Goal: Task Accomplishment & Management: Manage account settings

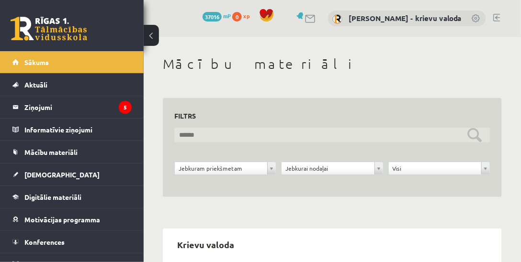
drag, startPoint x: 0, startPoint y: 0, endPoint x: 201, endPoint y: 137, distance: 243.1
click at [201, 137] on input "text" at bounding box center [332, 135] width 316 height 15
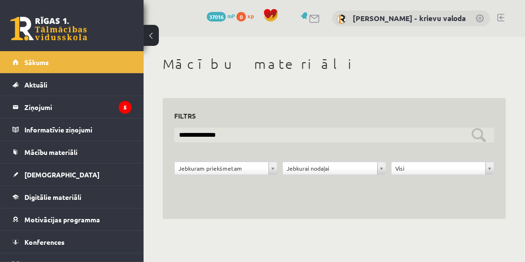
type input "**********"
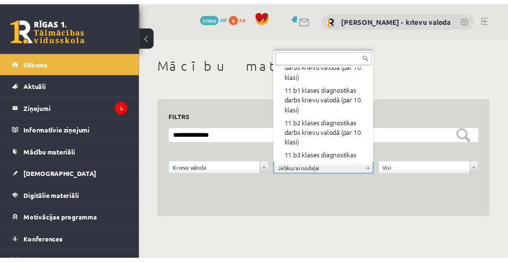
scroll to position [266, 0]
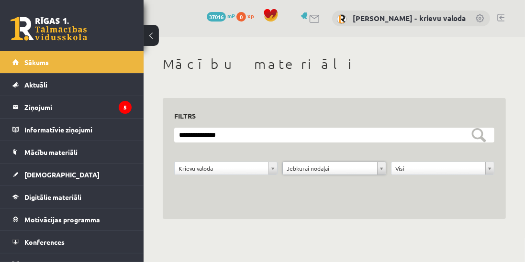
drag, startPoint x: 395, startPoint y: 202, endPoint x: 444, endPoint y: 178, distance: 54.1
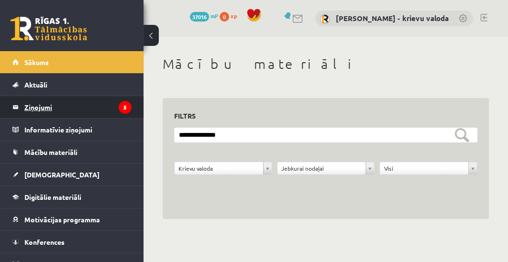
click at [34, 106] on legend "Ziņojumi 5" at bounding box center [77, 107] width 107 height 22
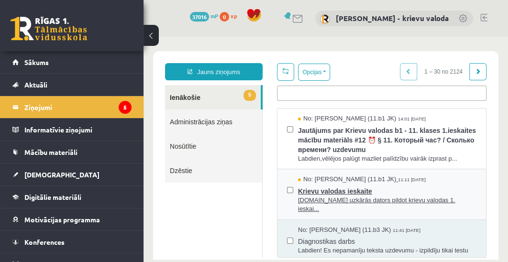
click at [347, 193] on span "Krievu valodas ieskaite" at bounding box center [387, 190] width 178 height 12
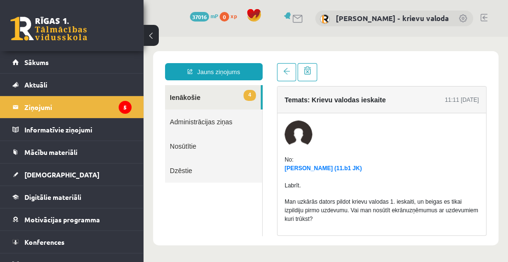
scroll to position [44, 0]
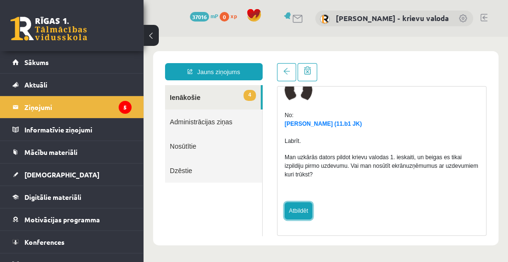
click at [292, 207] on link "Atbildēt" at bounding box center [299, 210] width 28 height 17
type input "**********"
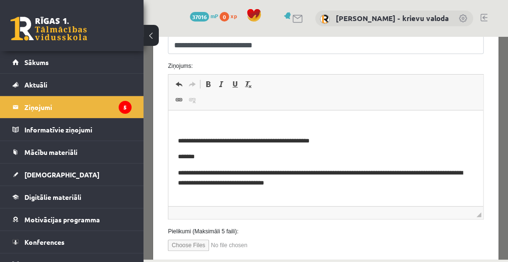
scroll to position [246, 0]
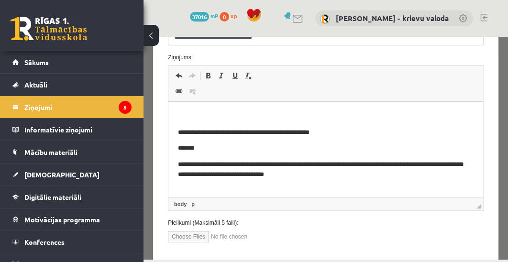
click at [266, 114] on p "Визуальный текстовый редактор, wiswyg-editor-47024979775000-1757522936-939" at bounding box center [326, 116] width 296 height 10
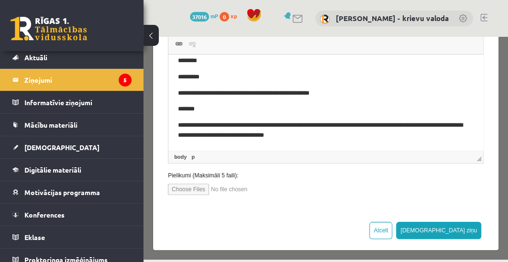
scroll to position [296, 0]
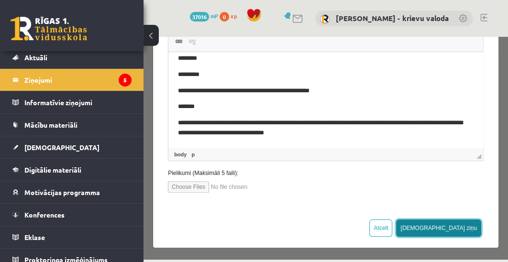
click at [466, 228] on button "[DEMOGRAPHIC_DATA] ziņu" at bounding box center [438, 228] width 85 height 17
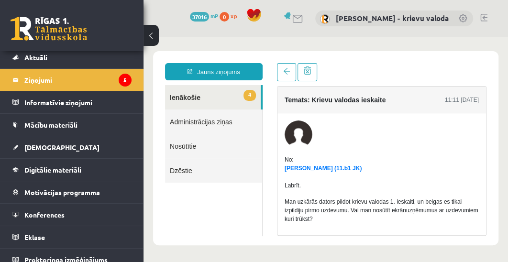
scroll to position [0, 0]
click at [182, 98] on link "4 Ienākošie" at bounding box center [213, 97] width 96 height 24
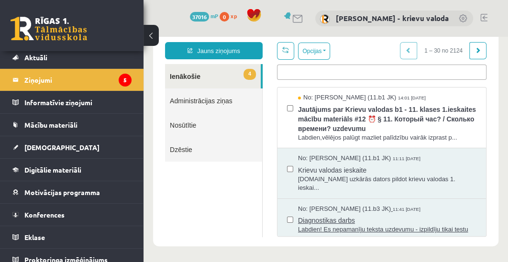
scroll to position [7, 0]
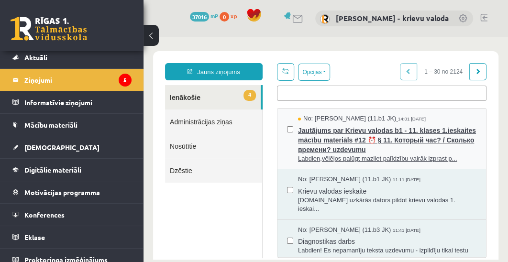
click at [357, 130] on span "Jautājums par Krievu valodas b1 - 11. klases 1.ieskaites mācību materiāls #12 ⏰…" at bounding box center [387, 138] width 178 height 31
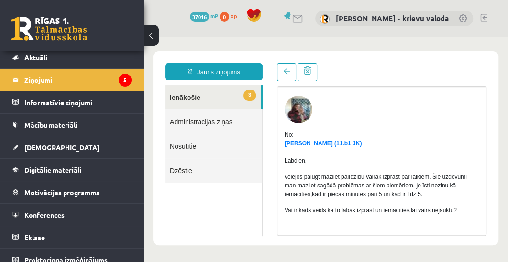
scroll to position [136, 0]
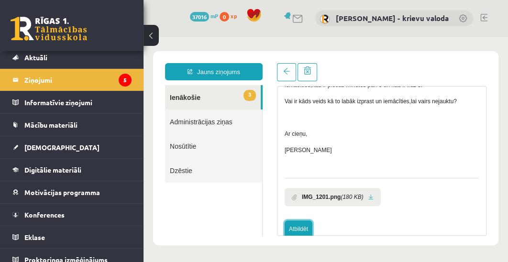
click at [301, 229] on link "Atbildēt" at bounding box center [299, 229] width 28 height 17
type input "**********"
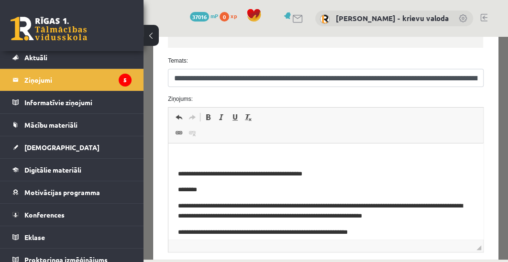
scroll to position [191, 0]
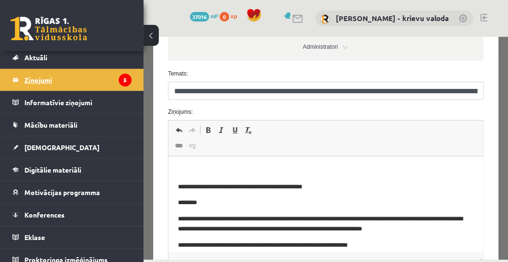
click at [28, 81] on legend "Ziņojumi 5" at bounding box center [77, 80] width 107 height 22
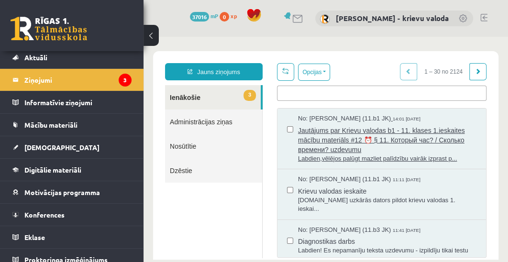
scroll to position [0, 0]
click at [362, 131] on span "Jautājums par Krievu valodas b1 - 11. klases 1.ieskaites mācību materiāls #12 ⏰…" at bounding box center [387, 138] width 178 height 31
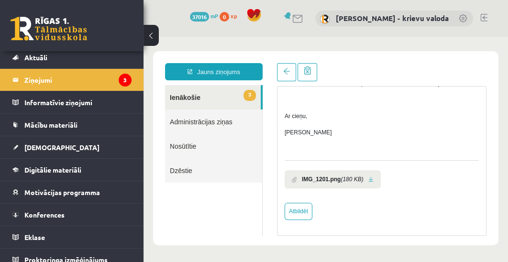
click at [339, 180] on b "IMG_1201.png" at bounding box center [321, 179] width 39 height 9
click at [369, 179] on link at bounding box center [370, 180] width 5 height 6
click at [297, 211] on link "Atbildēt" at bounding box center [299, 211] width 28 height 17
type input "**********"
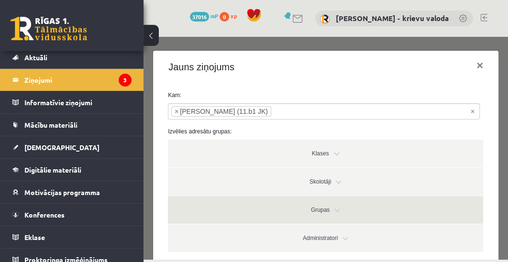
scroll to position [164, 0]
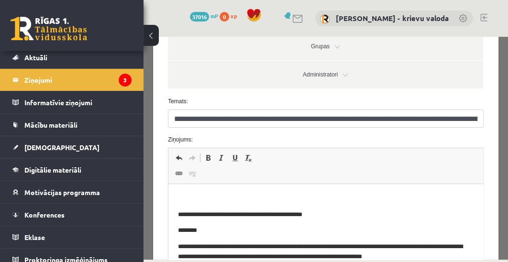
click at [355, 195] on p "Визуальный текстовый редактор, wiswyg-editor-47024850497880-1757523039-264" at bounding box center [326, 199] width 296 height 10
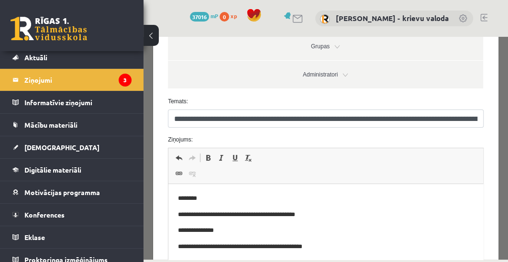
click at [192, 234] on p "**********" at bounding box center [322, 231] width 289 height 10
click at [204, 232] on p "**********" at bounding box center [322, 231] width 289 height 10
click at [250, 230] on p "**********" at bounding box center [322, 231] width 289 height 10
click at [315, 216] on p "**********" at bounding box center [322, 215] width 289 height 10
click at [242, 252] on p "**********" at bounding box center [322, 247] width 289 height 10
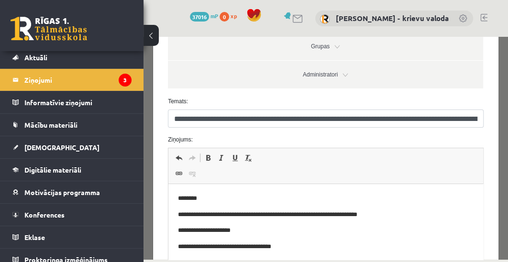
click at [282, 248] on p "**********" at bounding box center [322, 247] width 289 height 10
drag, startPoint x: 291, startPoint y: 248, endPoint x: 258, endPoint y: 250, distance: 33.5
click at [258, 250] on p "**********" at bounding box center [322, 247] width 289 height 10
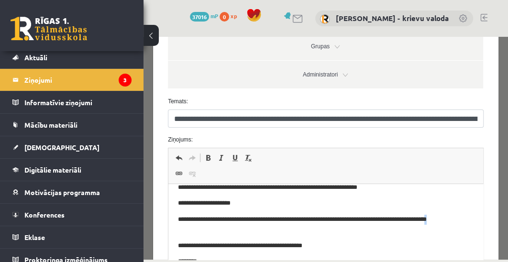
click at [186, 231] on p "**********" at bounding box center [322, 225] width 289 height 20
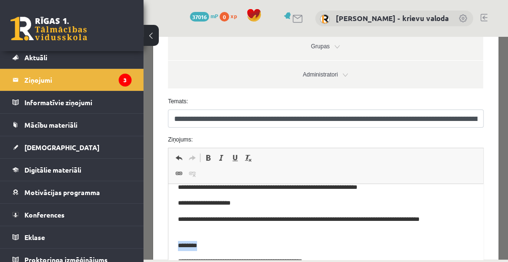
drag, startPoint x: 206, startPoint y: 246, endPoint x: 178, endPoint y: 245, distance: 28.2
click at [178, 245] on p "********" at bounding box center [322, 246] width 289 height 10
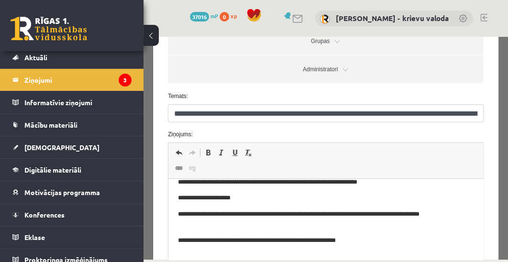
drag, startPoint x: 334, startPoint y: 242, endPoint x: 342, endPoint y: 239, distance: 7.9
click at [334, 242] on p "**********" at bounding box center [322, 241] width 289 height 10
click at [388, 245] on p "**********" at bounding box center [322, 241] width 289 height 10
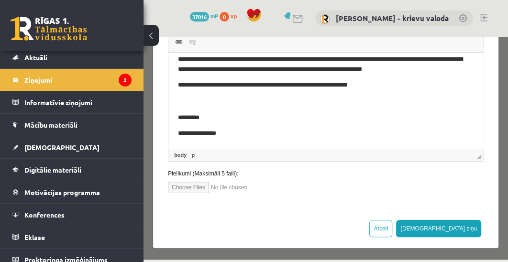
scroll to position [296, 0]
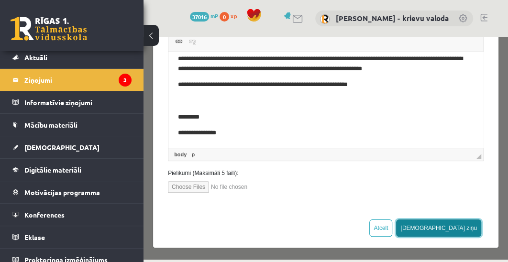
click at [467, 227] on button "[DEMOGRAPHIC_DATA] ziņu" at bounding box center [438, 228] width 85 height 17
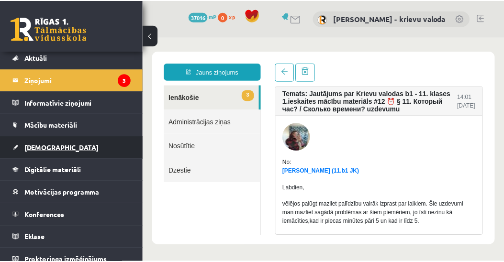
scroll to position [0, 0]
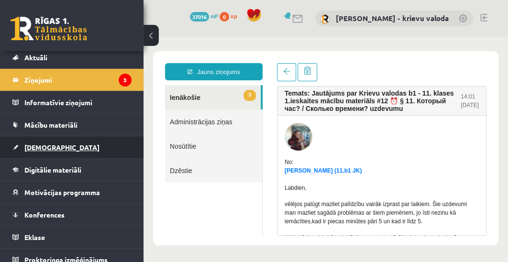
click at [40, 148] on span "[DEMOGRAPHIC_DATA]" at bounding box center [61, 147] width 75 height 9
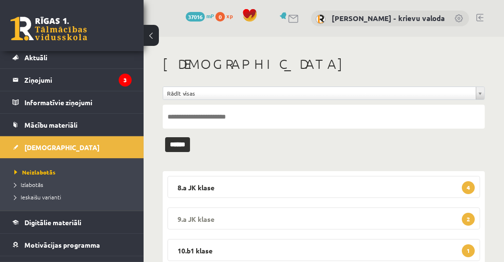
scroll to position [82, 0]
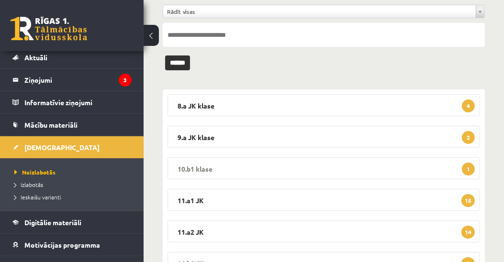
click at [191, 165] on legend "10.b1 klase 1" at bounding box center [323, 168] width 312 height 22
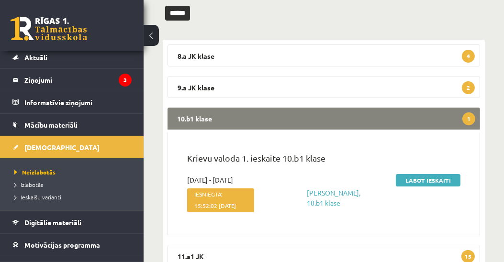
scroll to position [136, 0]
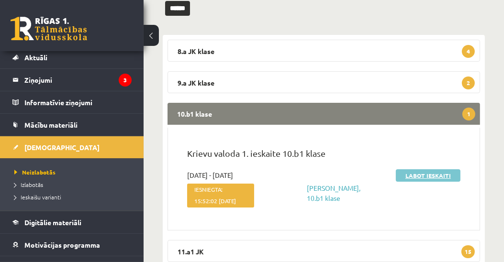
click at [433, 176] on link "Labot ieskaiti" at bounding box center [428, 175] width 65 height 12
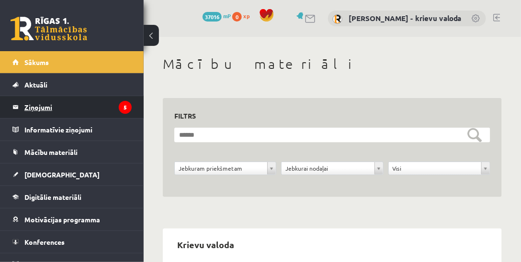
click at [36, 107] on legend "Ziņojumi 5" at bounding box center [77, 107] width 107 height 22
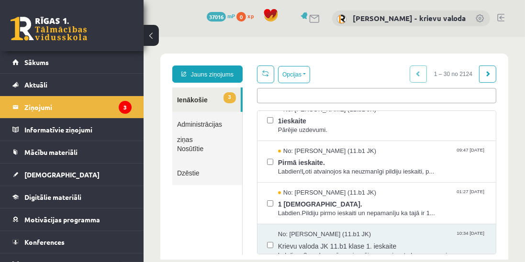
scroll to position [246, 0]
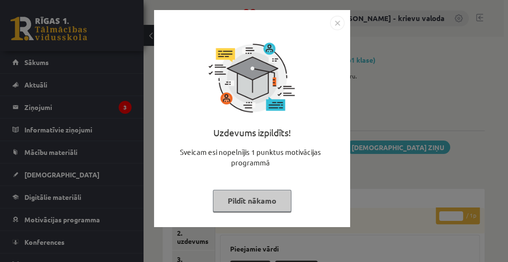
click at [263, 200] on button "Pildīt nākamo" at bounding box center [252, 201] width 78 height 22
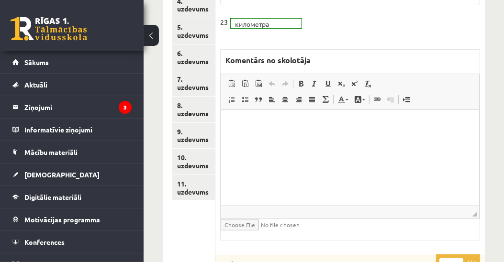
scroll to position [355, 0]
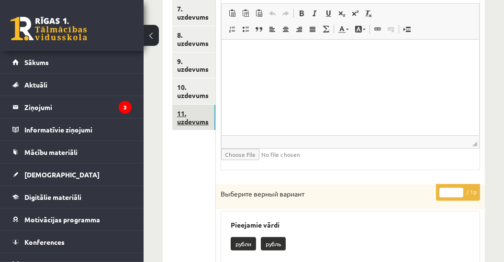
drag, startPoint x: 193, startPoint y: 122, endPoint x: 12, endPoint y: 88, distance: 184.0
click at [193, 122] on link "11. uzdevums" at bounding box center [193, 118] width 43 height 26
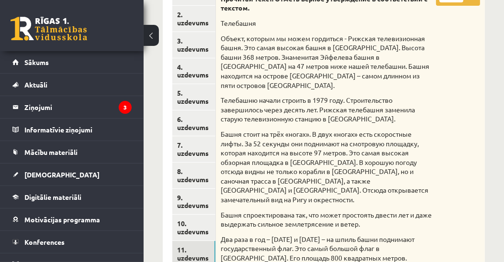
scroll to position [55, 0]
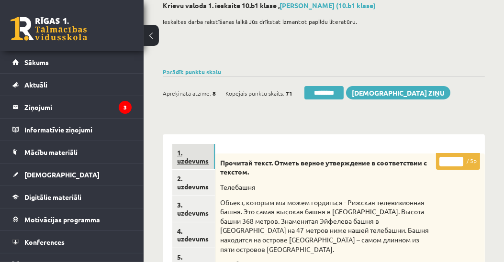
click at [190, 163] on link "1. uzdevums" at bounding box center [193, 157] width 43 height 26
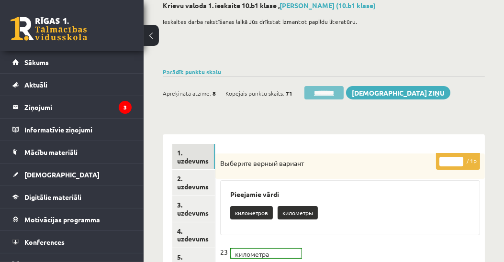
click at [331, 94] on input "********" at bounding box center [323, 92] width 39 height 13
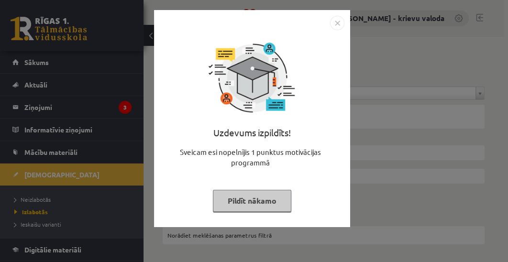
click at [253, 205] on button "Pildīt nākamo" at bounding box center [252, 201] width 78 height 22
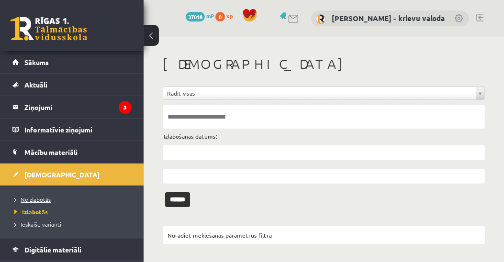
click at [34, 199] on span "Neizlabotās" at bounding box center [32, 200] width 36 height 8
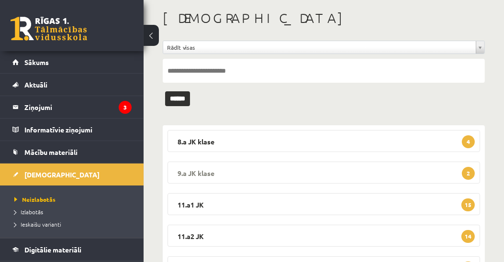
scroll to position [109, 0]
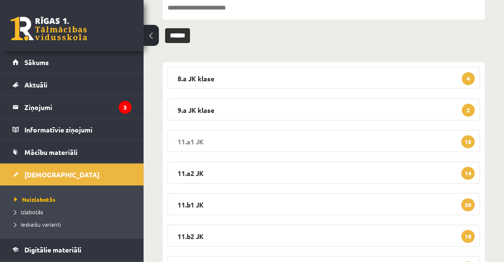
click at [186, 139] on legend "11.a1 JK 15" at bounding box center [323, 141] width 312 height 22
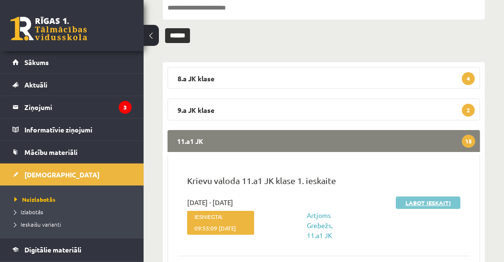
click at [437, 201] on link "Labot ieskaiti" at bounding box center [428, 203] width 65 height 12
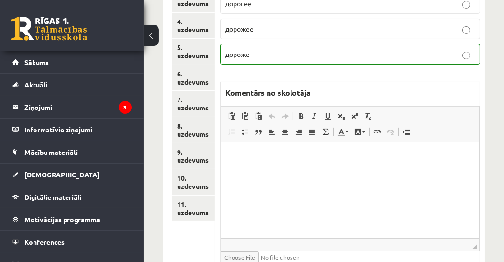
scroll to position [193, 0]
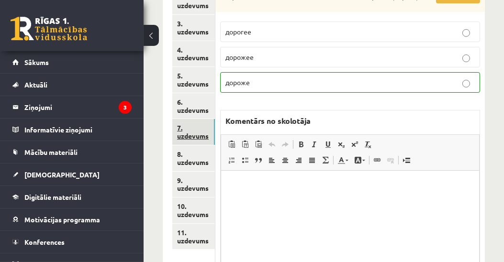
drag, startPoint x: 200, startPoint y: 135, endPoint x: 208, endPoint y: 138, distance: 8.6
click at [200, 135] on link "7. uzdevums" at bounding box center [193, 132] width 43 height 26
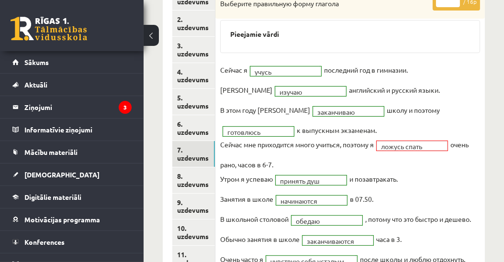
scroll to position [56, 0]
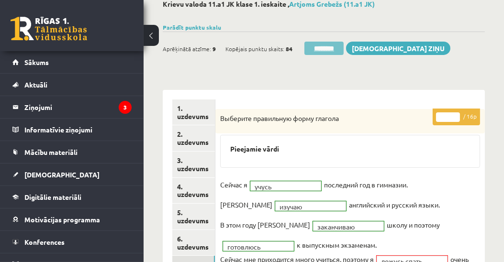
click at [330, 46] on input "********" at bounding box center [323, 48] width 39 height 13
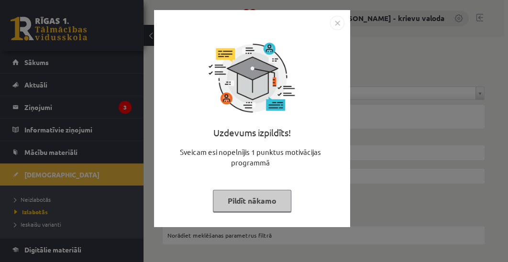
click at [271, 204] on button "Pildīt nākamo" at bounding box center [252, 201] width 78 height 22
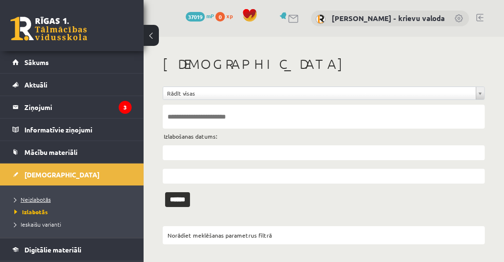
click at [33, 199] on span "Neizlabotās" at bounding box center [32, 200] width 36 height 8
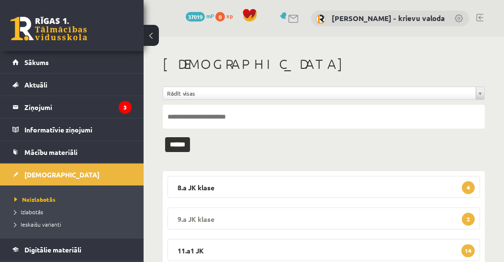
scroll to position [82, 0]
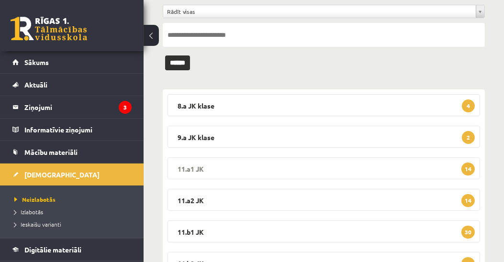
click at [188, 168] on legend "11.a1 JK 14" at bounding box center [323, 168] width 312 height 22
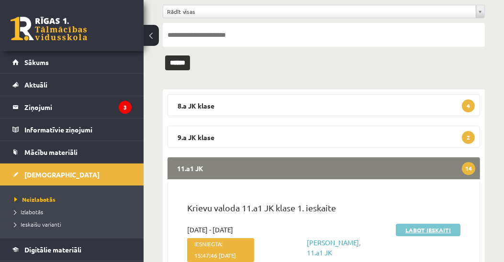
click at [418, 231] on link "Labot ieskaiti" at bounding box center [428, 230] width 65 height 12
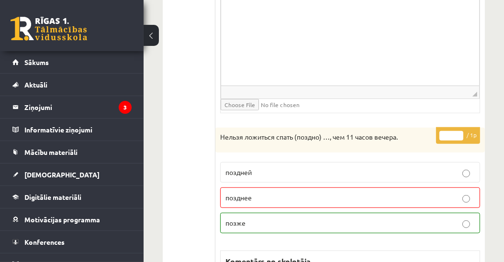
scroll to position [711, 0]
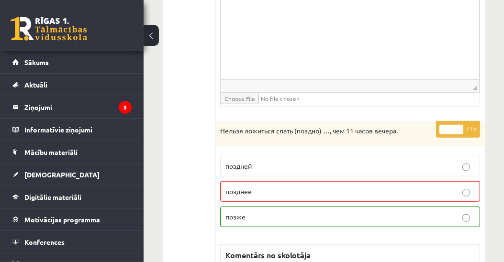
type input "*"
click at [459, 125] on input "*" at bounding box center [451, 130] width 24 height 10
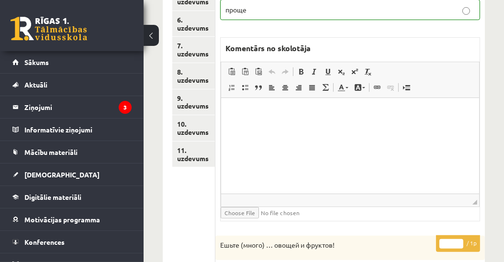
scroll to position [273, 0]
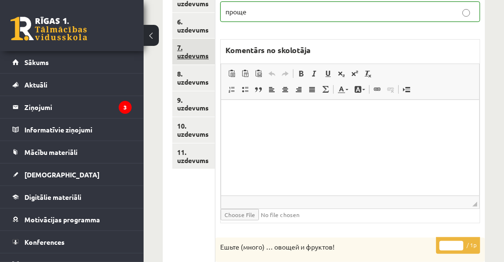
click at [199, 54] on link "7. uzdevums" at bounding box center [193, 52] width 43 height 26
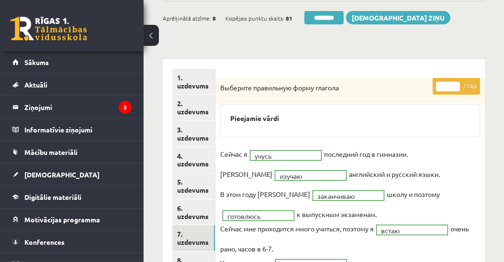
scroll to position [82, 0]
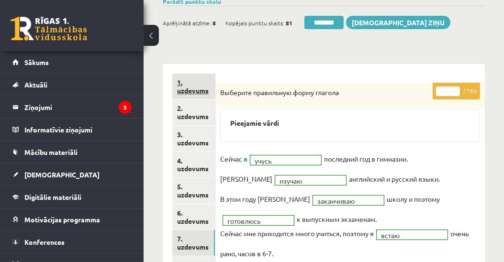
click at [201, 90] on link "1. uzdevums" at bounding box center [193, 87] width 43 height 26
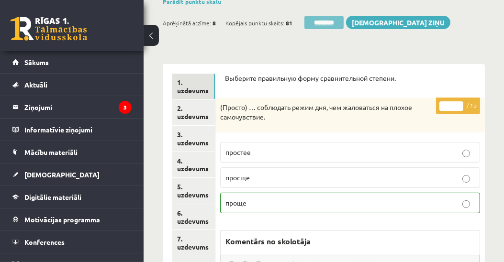
scroll to position [0, 0]
click at [326, 23] on input "********" at bounding box center [323, 22] width 39 height 13
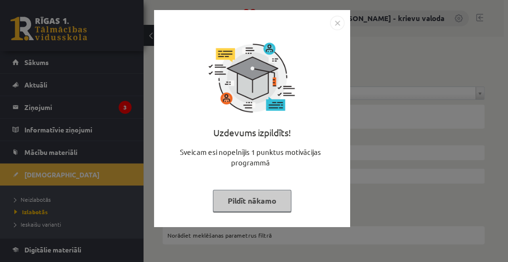
drag, startPoint x: 253, startPoint y: 207, endPoint x: 215, endPoint y: 213, distance: 38.3
click at [240, 209] on button "Pildīt nākamo" at bounding box center [252, 201] width 78 height 22
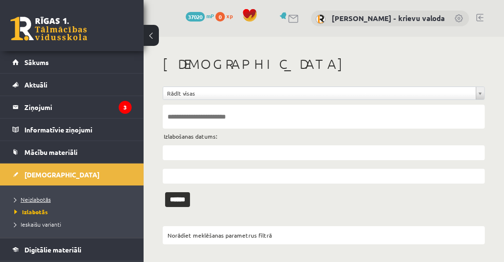
click at [38, 198] on span "Neizlabotās" at bounding box center [32, 200] width 36 height 8
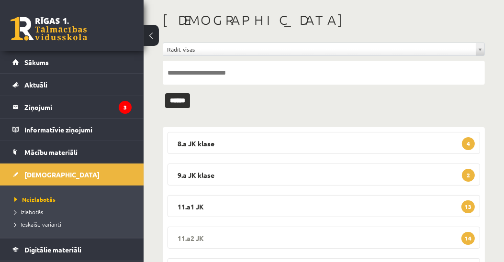
scroll to position [55, 0]
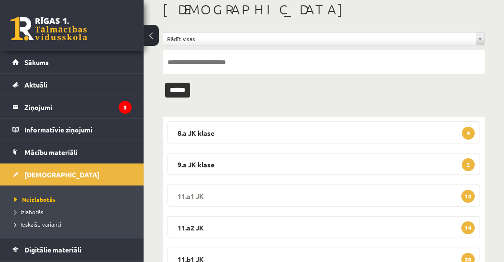
click at [194, 194] on legend "11.a1 JK 13" at bounding box center [323, 196] width 312 height 22
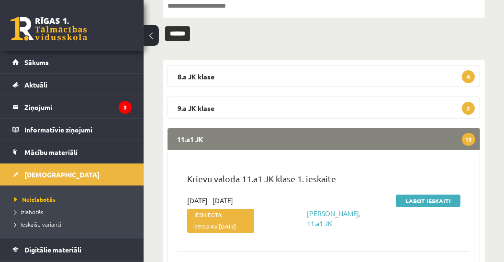
scroll to position [164, 0]
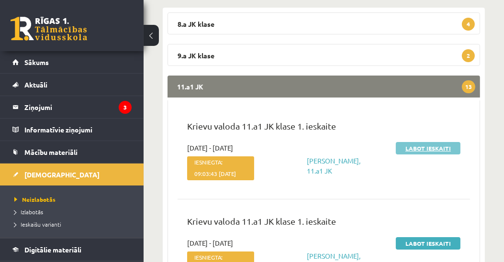
click at [424, 148] on link "Labot ieskaiti" at bounding box center [428, 148] width 65 height 12
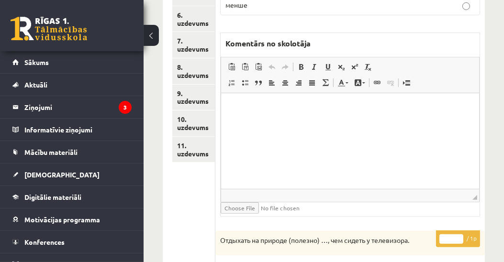
scroll to position [268, 0]
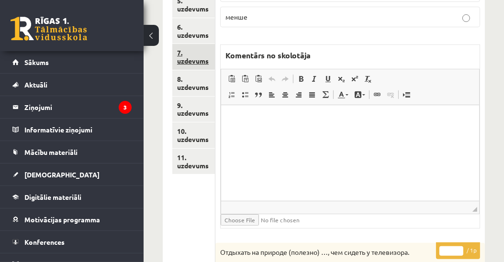
click at [198, 60] on link "7. uzdevums" at bounding box center [193, 57] width 43 height 26
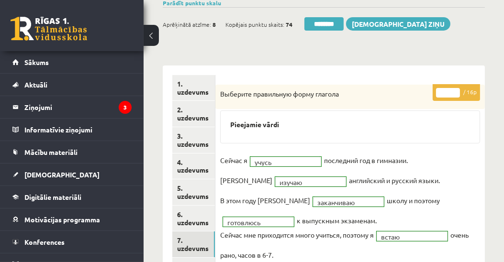
scroll to position [77, 0]
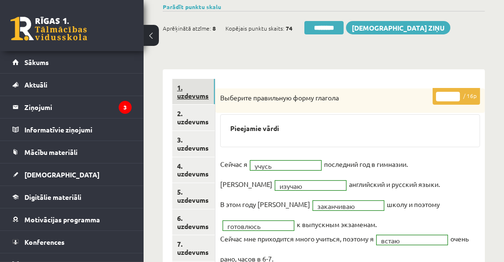
click at [197, 94] on link "1. uzdevums" at bounding box center [193, 92] width 43 height 26
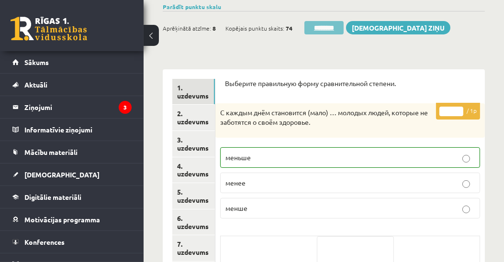
click at [332, 27] on input "********" at bounding box center [323, 27] width 39 height 13
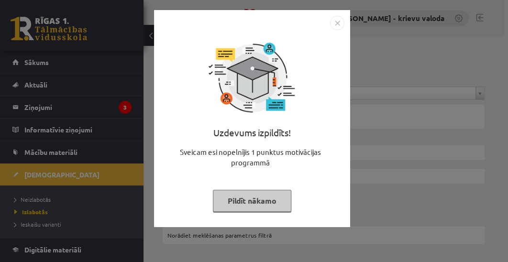
click at [223, 203] on button "Pildīt nākamo" at bounding box center [252, 201] width 78 height 22
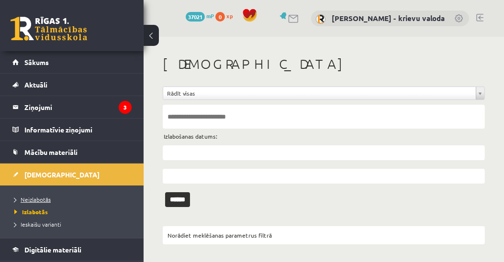
click at [39, 200] on span "Neizlabotās" at bounding box center [32, 200] width 36 height 8
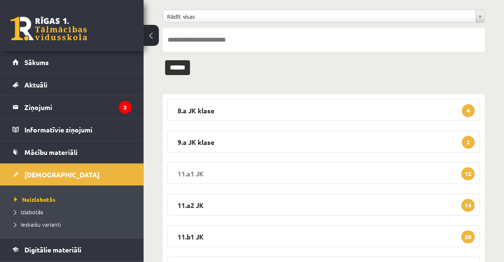
scroll to position [82, 0]
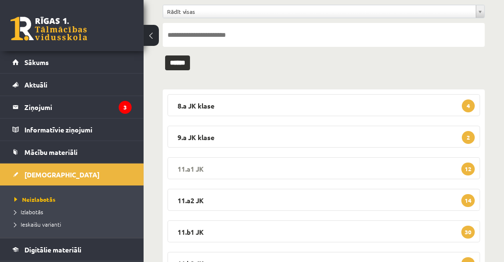
click at [195, 169] on legend "11.a1 JK 12" at bounding box center [323, 168] width 312 height 22
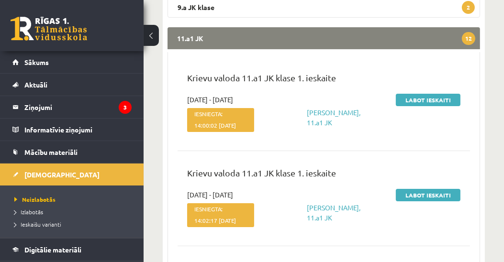
scroll to position [219, 0]
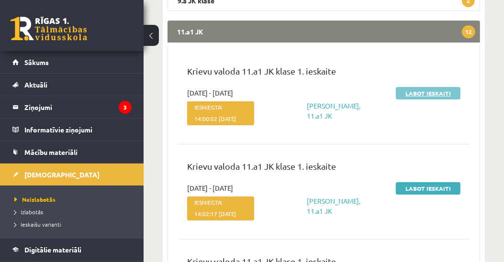
click at [426, 93] on link "Labot ieskaiti" at bounding box center [428, 93] width 65 height 12
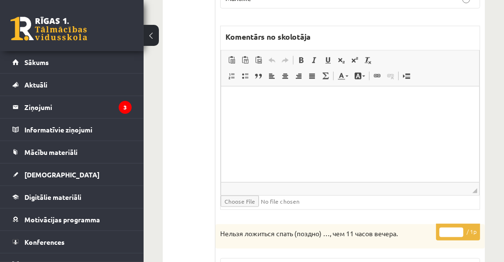
scroll to position [1066, 0]
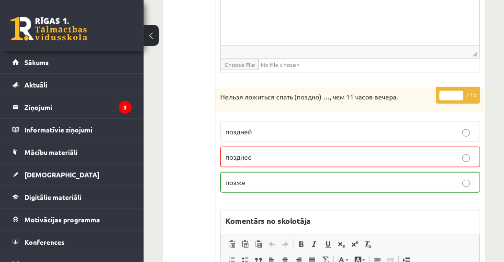
type input "*"
click at [458, 91] on input "*" at bounding box center [451, 96] width 24 height 10
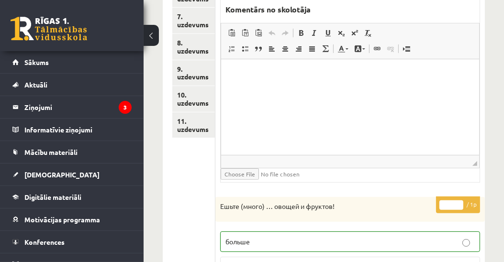
scroll to position [287, 0]
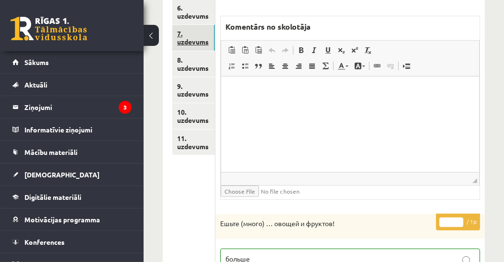
click at [204, 41] on link "7. uzdevums" at bounding box center [193, 38] width 43 height 26
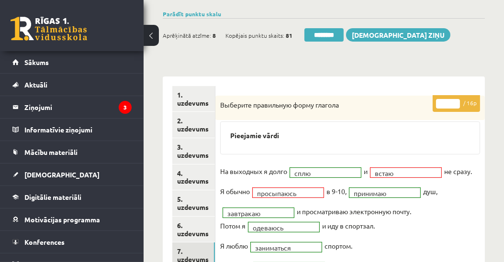
scroll to position [68, 0]
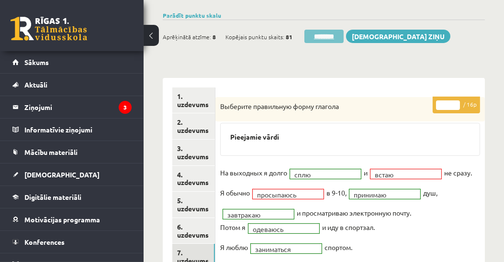
click at [320, 34] on input "********" at bounding box center [323, 36] width 39 height 13
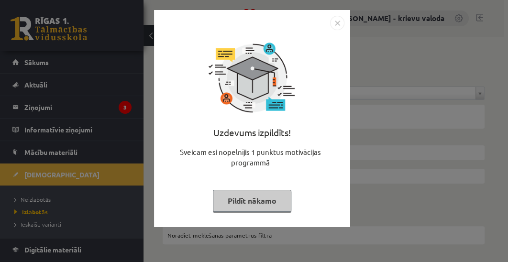
click at [258, 200] on button "Pildīt nākamo" at bounding box center [252, 201] width 78 height 22
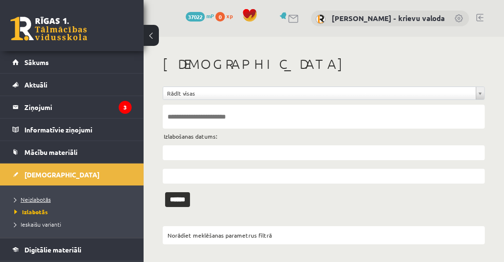
click at [43, 200] on span "Neizlabotās" at bounding box center [32, 200] width 36 height 8
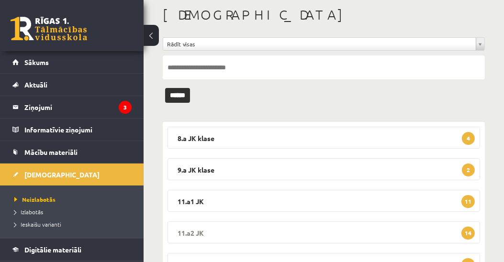
scroll to position [55, 0]
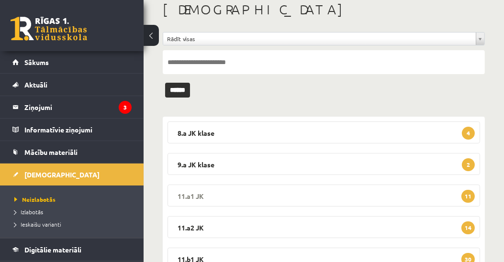
click at [189, 194] on legend "11.a1 JK 11" at bounding box center [323, 196] width 312 height 22
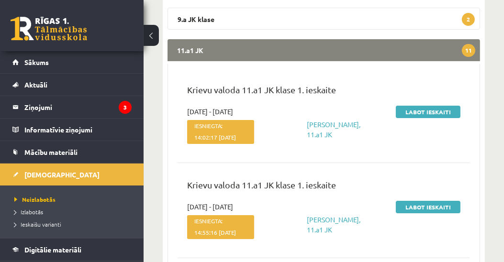
scroll to position [246, 0]
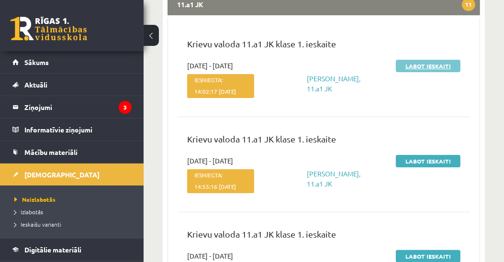
click at [427, 67] on link "Labot ieskaiti" at bounding box center [428, 66] width 65 height 12
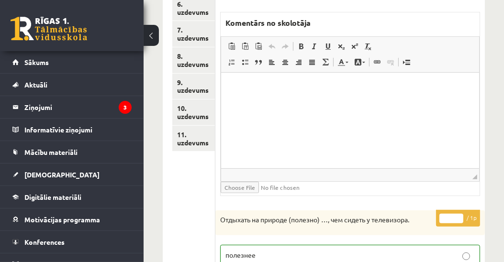
scroll to position [287, 0]
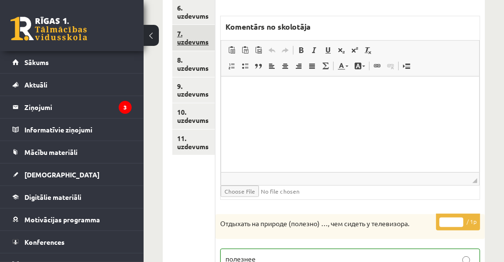
click at [195, 40] on link "7. uzdevums" at bounding box center [193, 38] width 43 height 26
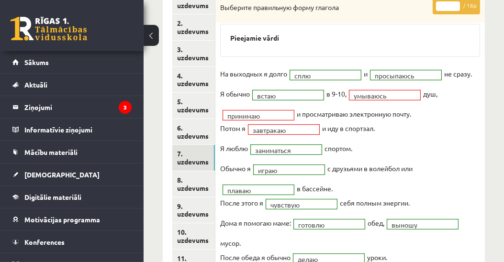
scroll to position [150, 0]
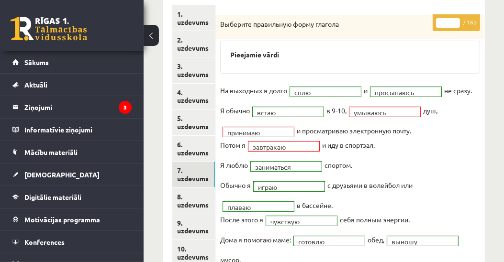
type input "**"
click at [456, 18] on input "**" at bounding box center [448, 23] width 24 height 10
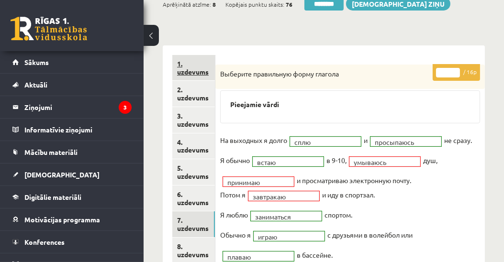
scroll to position [96, 0]
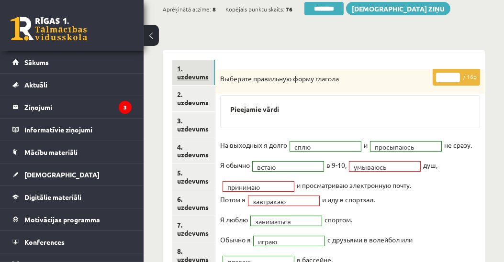
click at [198, 78] on link "1. uzdevums" at bounding box center [193, 73] width 43 height 26
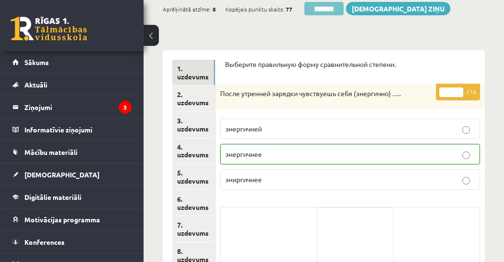
click at [327, 8] on input "********" at bounding box center [323, 8] width 39 height 13
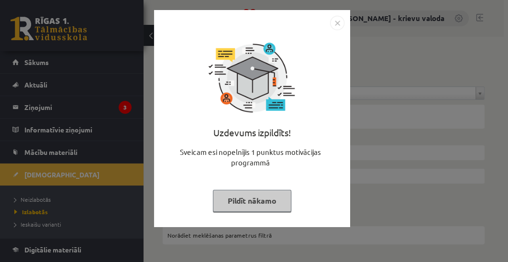
click at [255, 200] on button "Pildīt nākamo" at bounding box center [252, 201] width 78 height 22
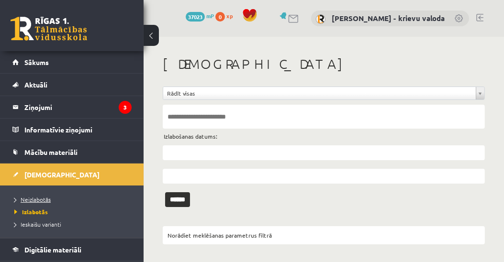
click at [33, 196] on span "Neizlabotās" at bounding box center [32, 200] width 36 height 8
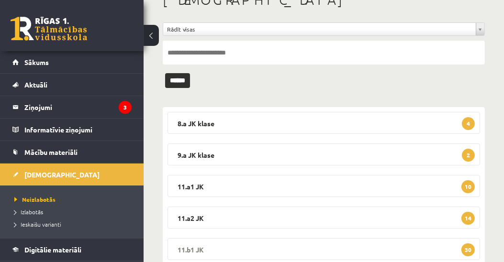
scroll to position [82, 0]
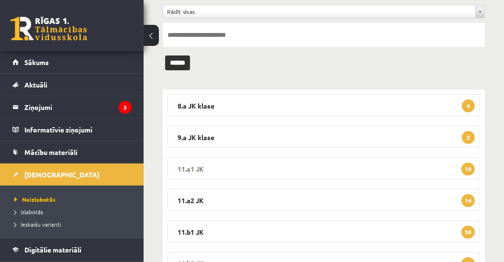
click at [189, 167] on legend "11.a1 JK 10" at bounding box center [323, 168] width 312 height 22
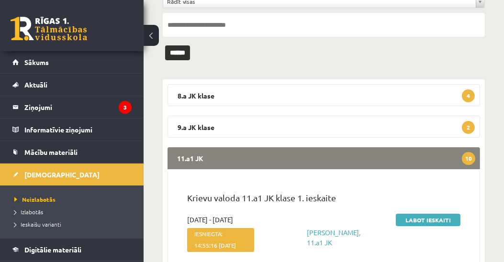
scroll to position [109, 0]
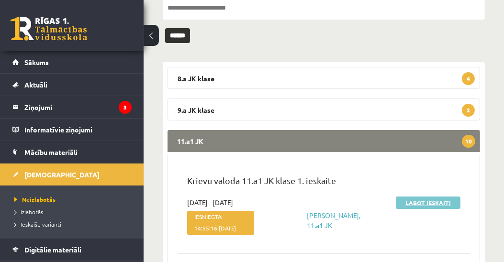
click at [412, 201] on link "Labot ieskaiti" at bounding box center [428, 203] width 65 height 12
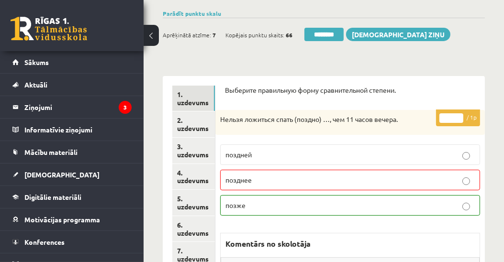
scroll to position [82, 0]
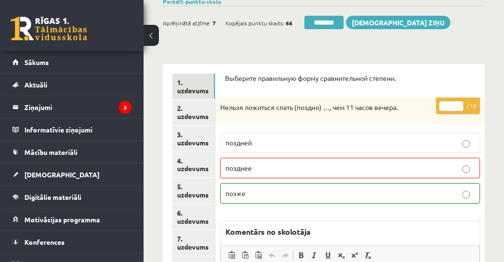
type input "*"
click at [458, 102] on input "*" at bounding box center [451, 106] width 24 height 10
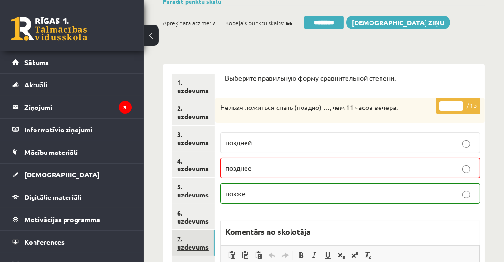
click at [187, 246] on link "7. uzdevums" at bounding box center [193, 243] width 43 height 26
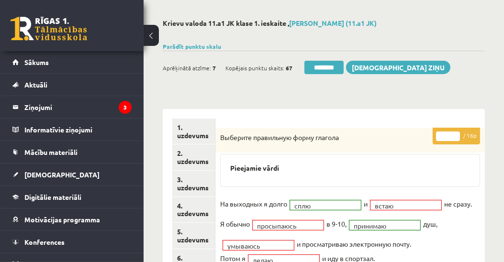
scroll to position [0, 0]
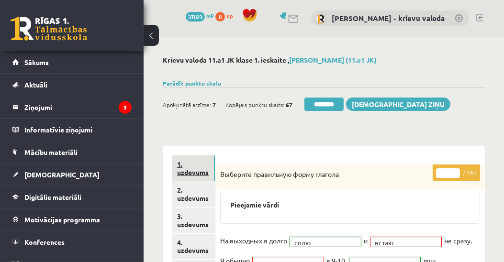
click at [197, 171] on link "1. uzdevums" at bounding box center [193, 169] width 43 height 26
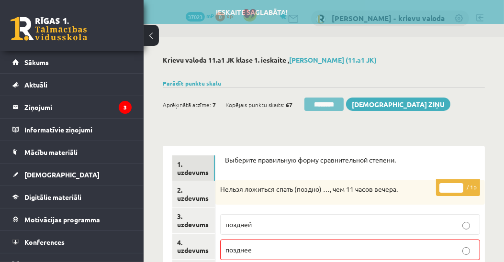
click at [332, 103] on input "********" at bounding box center [323, 104] width 39 height 13
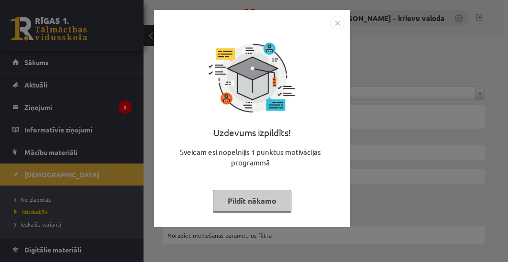
click at [249, 204] on button "Pildīt nākamo" at bounding box center [252, 201] width 78 height 22
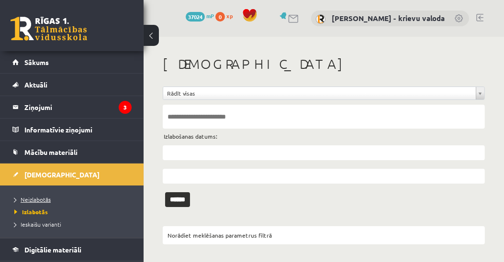
click at [29, 200] on span "Neizlabotās" at bounding box center [32, 200] width 36 height 8
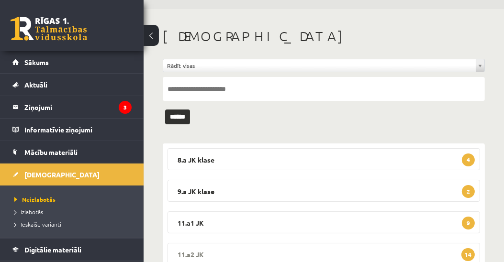
scroll to position [55, 0]
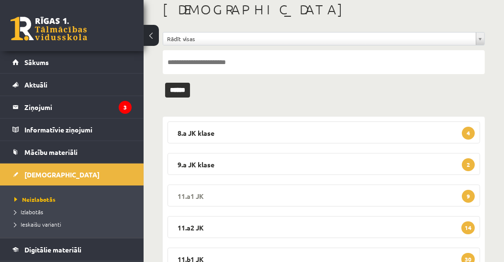
click at [191, 196] on legend "11.a1 JK 9" at bounding box center [323, 196] width 312 height 22
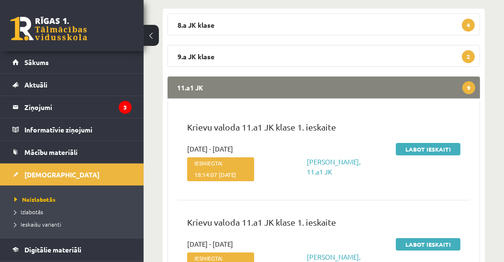
scroll to position [164, 0]
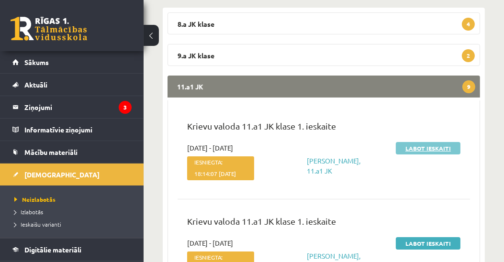
click at [428, 148] on link "Labot ieskaiti" at bounding box center [428, 148] width 65 height 12
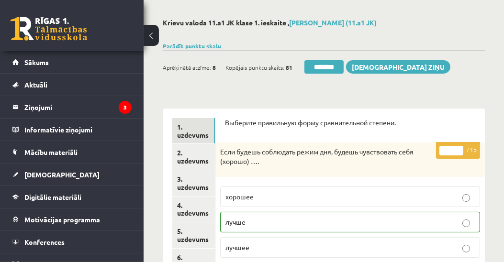
scroll to position [141, 0]
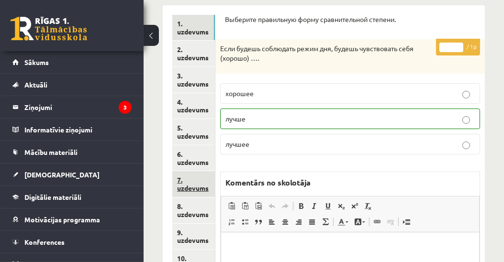
click at [200, 190] on link "7. uzdevums" at bounding box center [193, 184] width 43 height 26
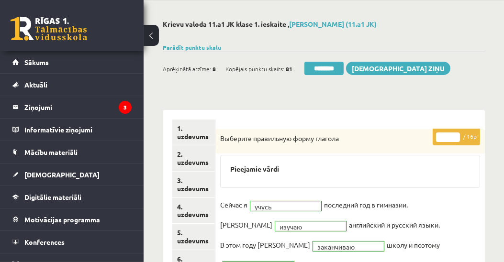
scroll to position [31, 0]
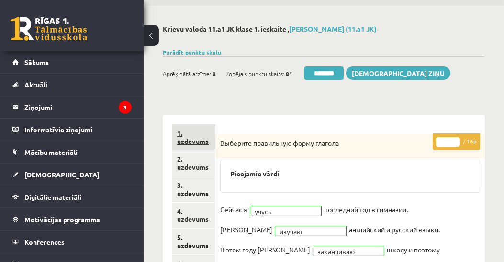
click at [195, 141] on link "1. uzdevums" at bounding box center [193, 137] width 43 height 26
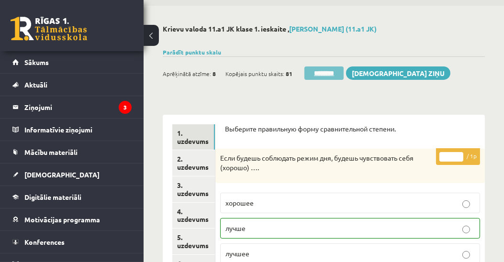
scroll to position [0, 0]
click at [328, 72] on input "********" at bounding box center [323, 73] width 39 height 13
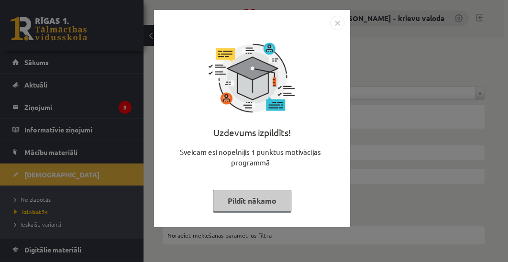
click at [239, 205] on button "Pildīt nākamo" at bounding box center [252, 201] width 78 height 22
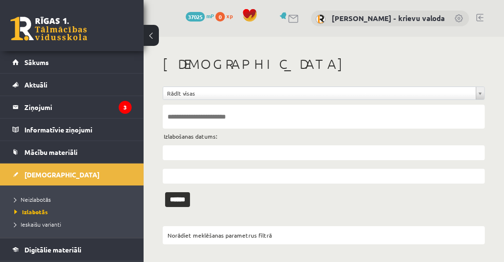
click at [374, 198] on div "**********" at bounding box center [324, 147] width 322 height 121
click at [313, 202] on div "**********" at bounding box center [324, 146] width 322 height 121
click at [36, 197] on span "Neizlabotās" at bounding box center [32, 200] width 36 height 8
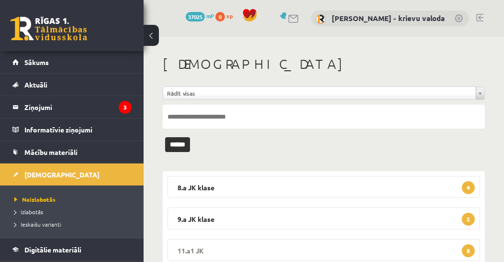
click at [199, 252] on legend "11.a1 JK 8" at bounding box center [323, 250] width 312 height 22
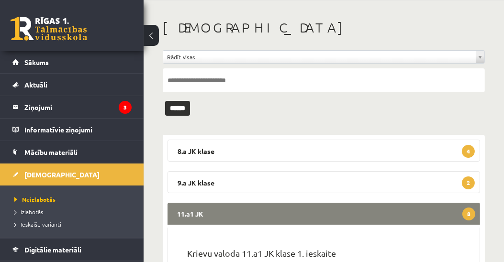
scroll to position [164, 0]
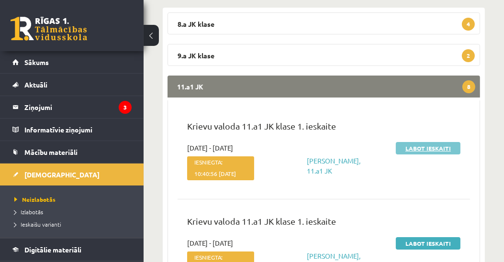
click at [438, 149] on link "Labot ieskaiti" at bounding box center [428, 148] width 65 height 12
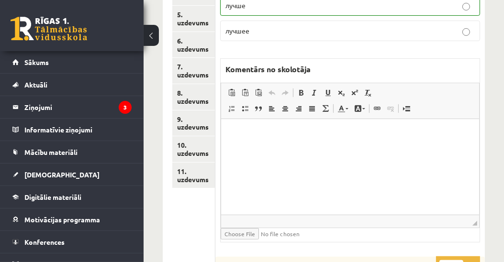
scroll to position [255, 0]
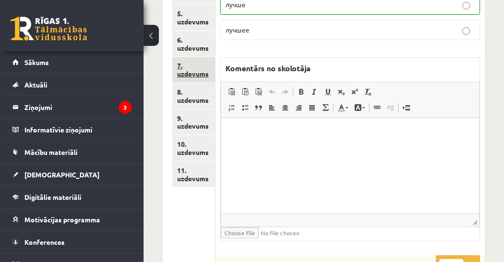
click at [189, 71] on link "7. uzdevums" at bounding box center [193, 70] width 43 height 26
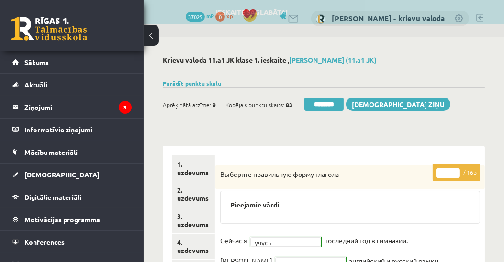
scroll to position [0, 0]
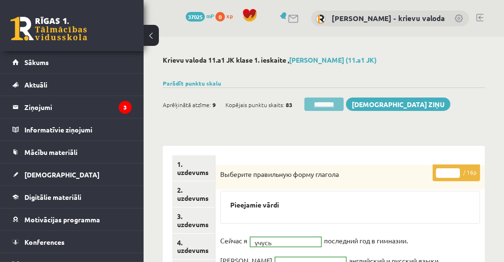
click at [327, 104] on input "********" at bounding box center [323, 104] width 39 height 13
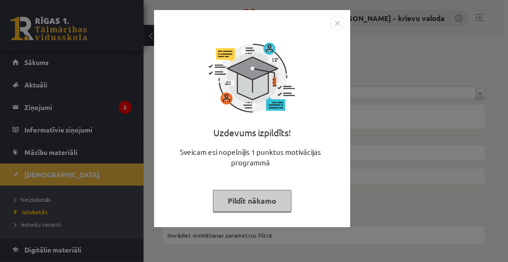
click at [250, 198] on button "Pildīt nākamo" at bounding box center [252, 201] width 78 height 22
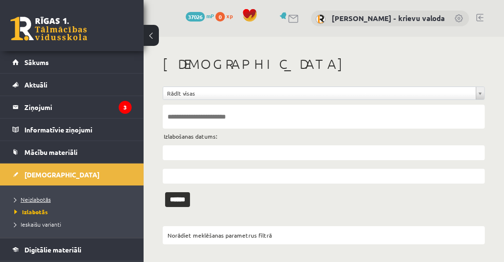
click at [30, 196] on span "Neizlabotās" at bounding box center [32, 200] width 36 height 8
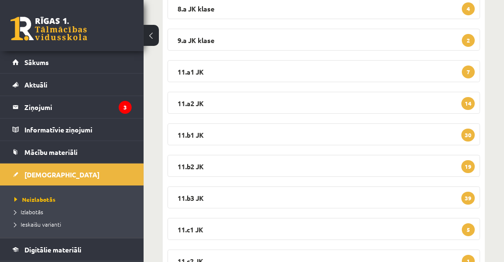
scroll to position [177, 0]
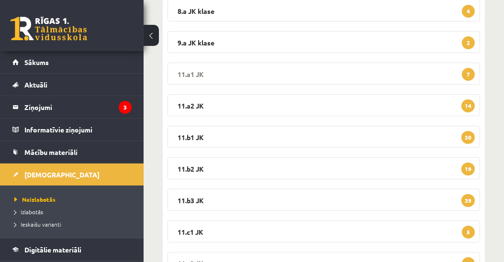
click at [180, 75] on legend "11.a1 JK 7" at bounding box center [323, 74] width 312 height 22
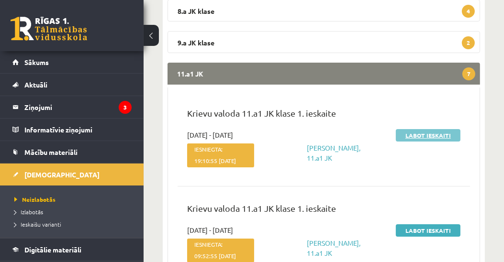
click at [422, 134] on link "Labot ieskaiti" at bounding box center [428, 135] width 65 height 12
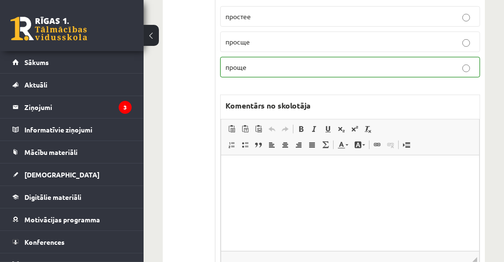
scroll to position [293, 0]
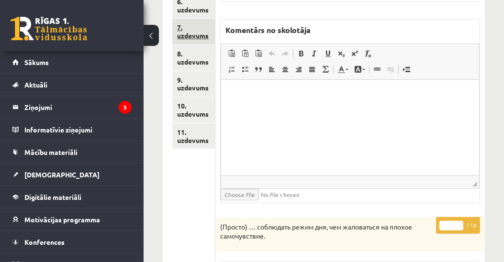
click at [200, 36] on link "7. uzdevums" at bounding box center [193, 32] width 43 height 26
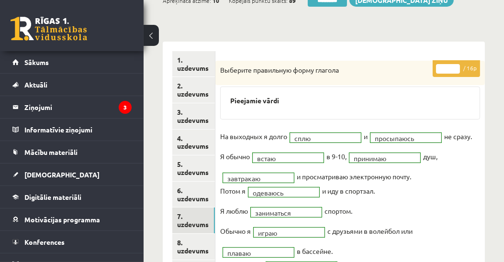
scroll to position [38, 0]
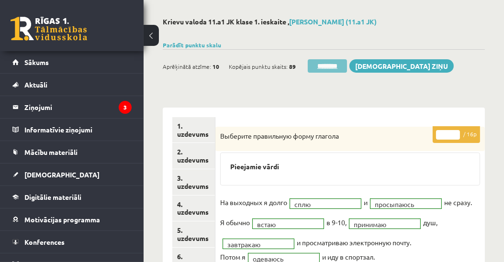
click at [337, 66] on input "********" at bounding box center [327, 65] width 39 height 13
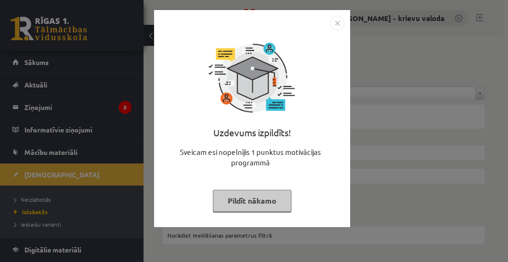
click at [251, 203] on button "Pildīt nākamo" at bounding box center [252, 201] width 78 height 22
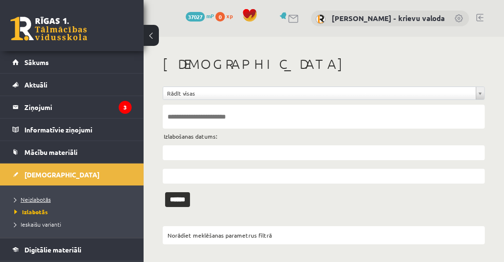
click at [26, 197] on span "Neizlabotās" at bounding box center [32, 200] width 36 height 8
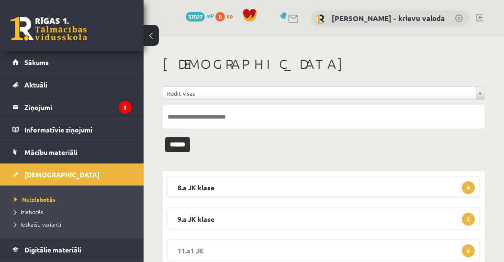
click at [180, 252] on legend "11.a1 JK 6" at bounding box center [323, 250] width 312 height 22
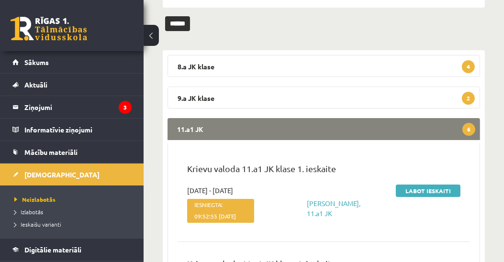
scroll to position [127, 0]
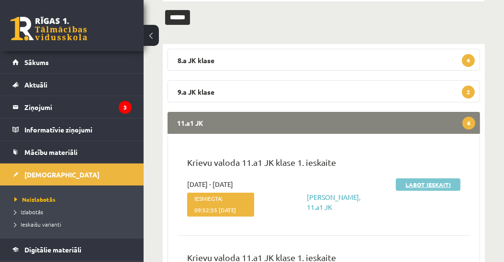
click at [432, 182] on link "Labot ieskaiti" at bounding box center [428, 184] width 65 height 12
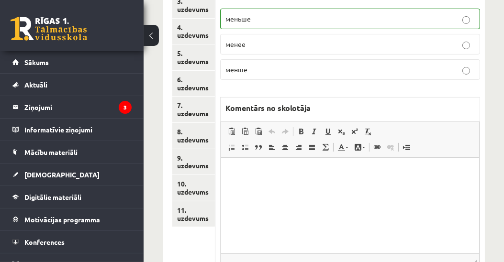
scroll to position [166, 0]
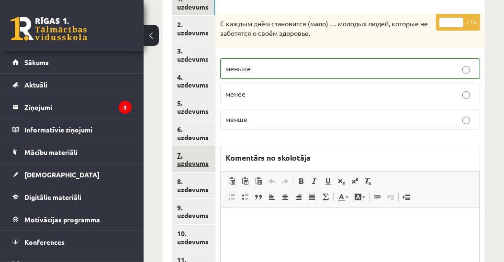
click at [194, 165] on link "7. uzdevums" at bounding box center [193, 159] width 43 height 26
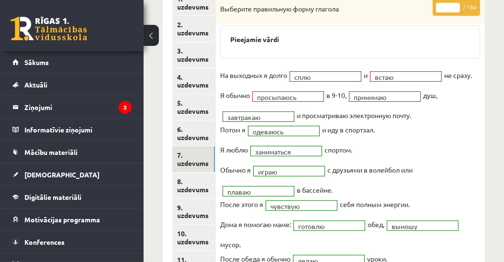
scroll to position [0, 0]
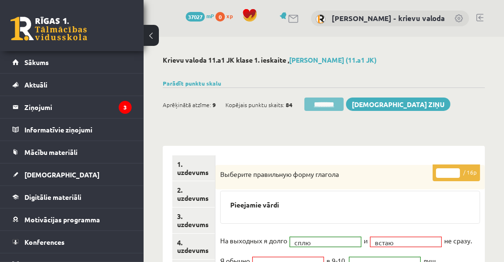
click at [328, 105] on input "********" at bounding box center [323, 104] width 39 height 13
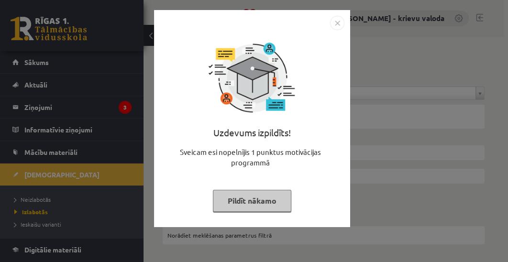
click at [276, 204] on button "Pildīt nākamo" at bounding box center [252, 201] width 78 height 22
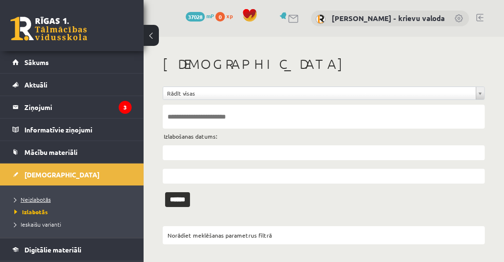
click at [38, 197] on span "Neizlabotās" at bounding box center [32, 200] width 36 height 8
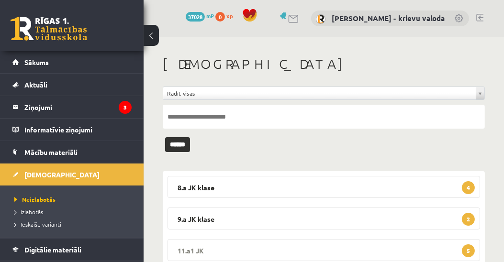
click at [192, 251] on legend "11.a1 JK 5" at bounding box center [323, 250] width 312 height 22
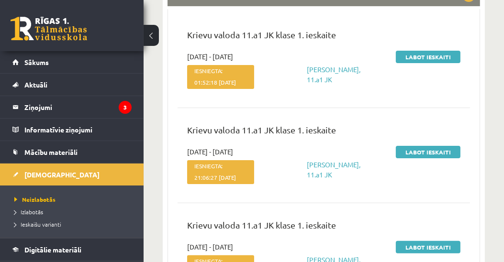
scroll to position [127, 0]
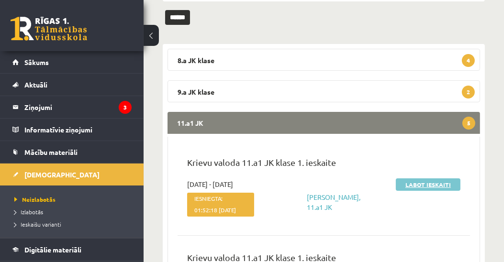
click at [427, 181] on link "Labot ieskaiti" at bounding box center [428, 184] width 65 height 12
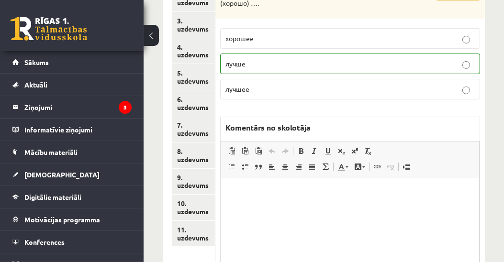
scroll to position [147, 0]
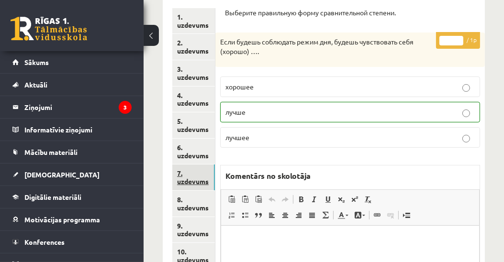
click at [192, 185] on link "7. uzdevums" at bounding box center [193, 178] width 43 height 26
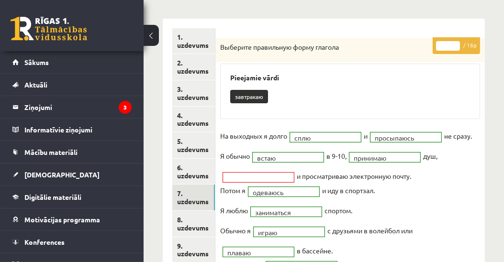
scroll to position [0, 0]
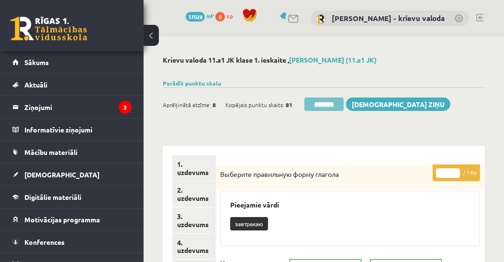
click at [326, 102] on input "********" at bounding box center [323, 104] width 39 height 13
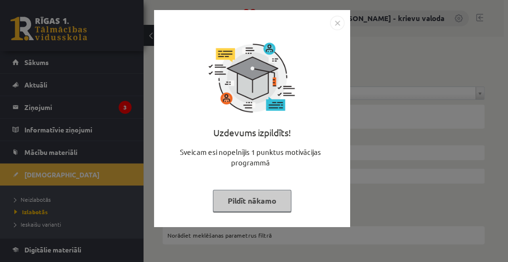
click at [279, 203] on button "Pildīt nākamo" at bounding box center [252, 201] width 78 height 22
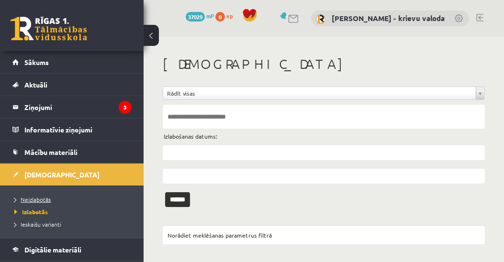
click at [34, 197] on span "Neizlabotās" at bounding box center [32, 200] width 36 height 8
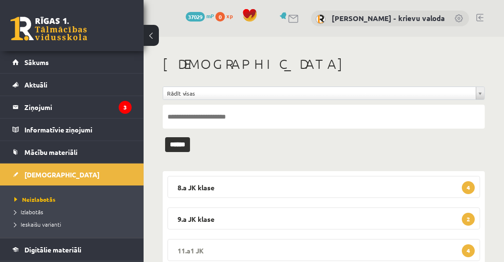
click at [194, 249] on legend "11.a1 JK 4" at bounding box center [323, 250] width 312 height 22
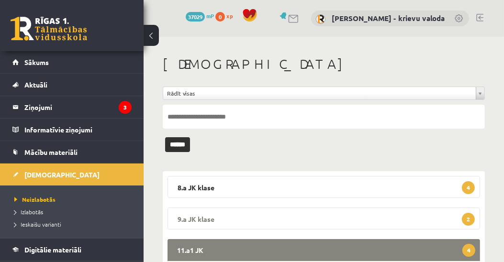
scroll to position [127, 0]
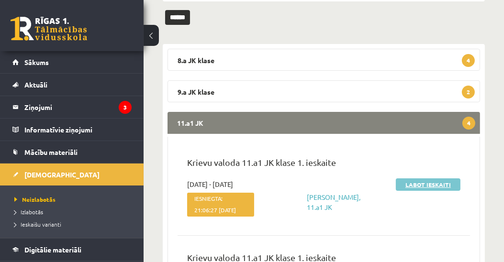
click at [435, 185] on link "Labot ieskaiti" at bounding box center [428, 184] width 65 height 12
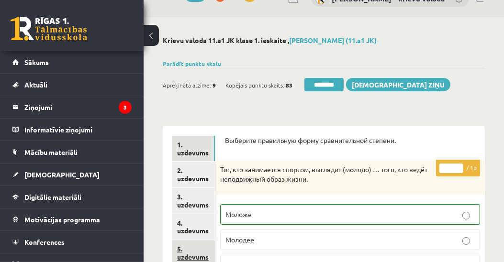
scroll to position [147, 0]
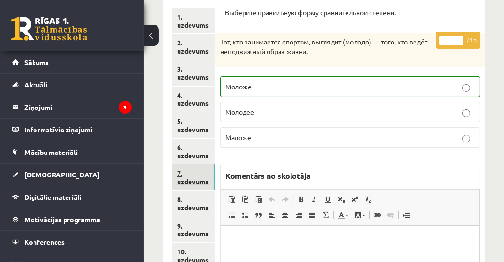
click at [192, 183] on link "7. uzdevums" at bounding box center [193, 178] width 43 height 26
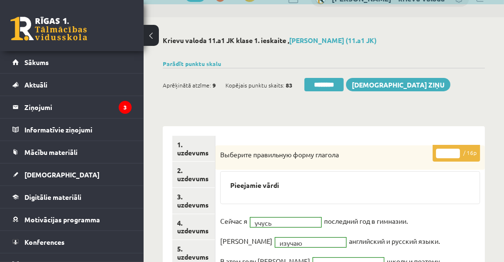
scroll to position [0, 0]
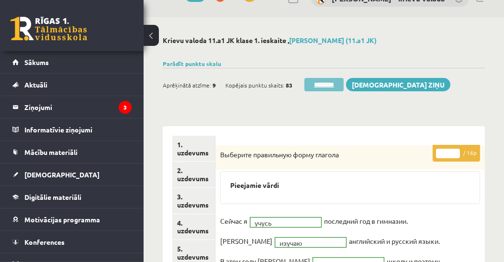
click at [326, 86] on input "********" at bounding box center [323, 84] width 39 height 13
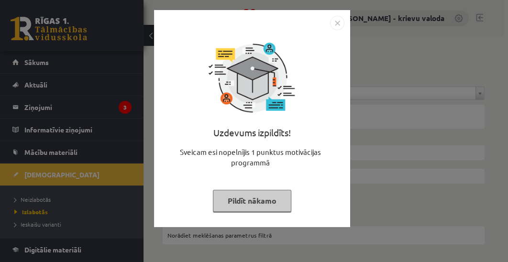
click at [275, 207] on button "Pildīt nākamo" at bounding box center [252, 201] width 78 height 22
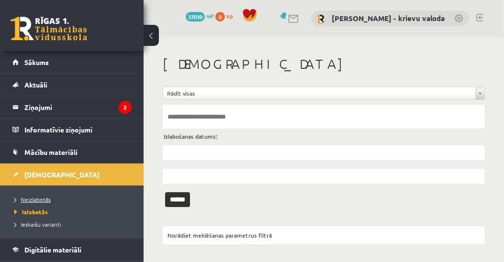
click at [31, 200] on span "Neizlabotās" at bounding box center [32, 200] width 36 height 8
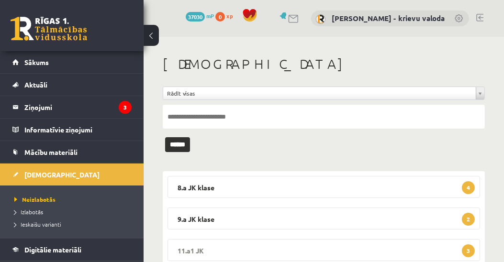
click at [184, 251] on legend "11.a1 JK 3" at bounding box center [323, 250] width 312 height 22
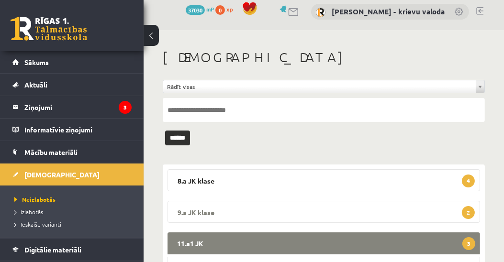
scroll to position [127, 0]
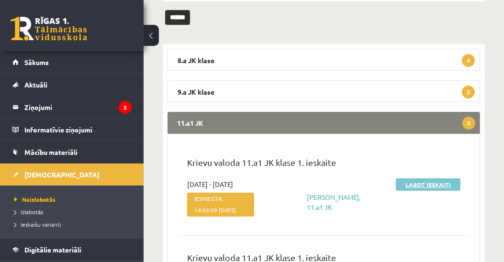
click at [433, 186] on link "Labot ieskaiti" at bounding box center [428, 184] width 65 height 12
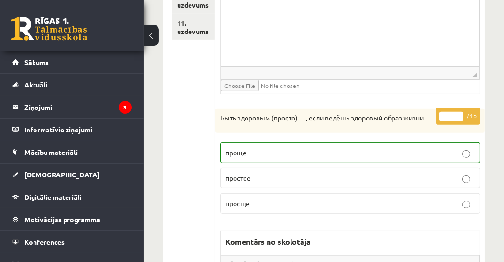
scroll to position [275, 0]
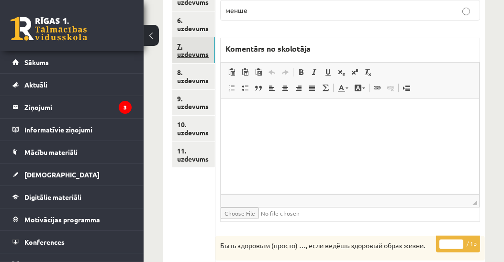
click at [201, 53] on link "7. uzdevums" at bounding box center [193, 50] width 43 height 26
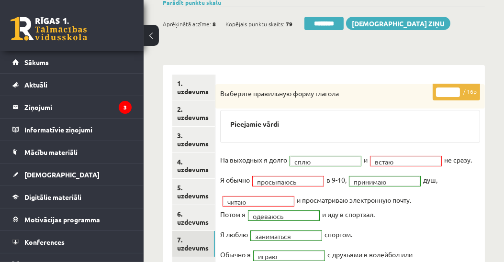
scroll to position [20, 0]
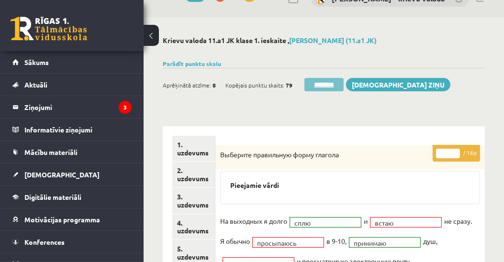
click at [320, 83] on input "********" at bounding box center [323, 84] width 39 height 13
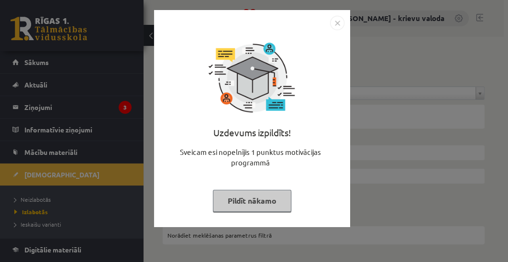
click at [270, 201] on button "Pildīt nākamo" at bounding box center [252, 201] width 78 height 22
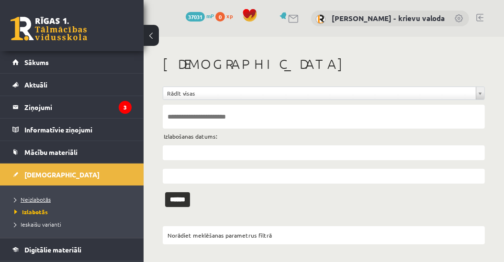
click at [27, 199] on span "Neizlabotās" at bounding box center [32, 200] width 36 height 8
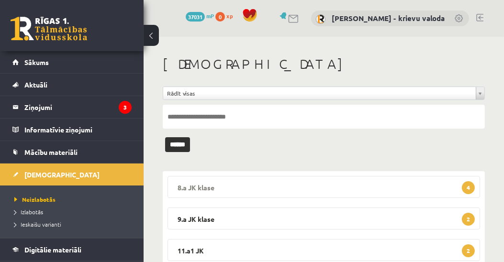
scroll to position [127, 0]
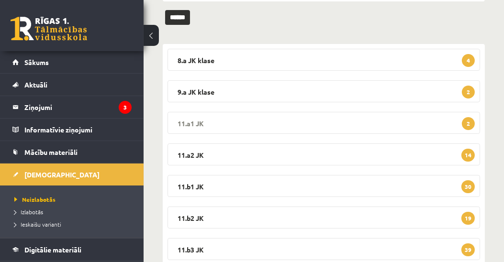
click at [194, 122] on legend "11.a1 JK 2" at bounding box center [323, 123] width 312 height 22
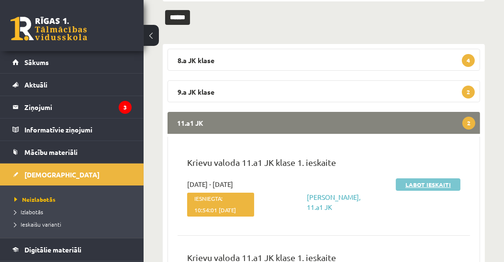
click at [424, 184] on link "Labot ieskaiti" at bounding box center [428, 184] width 65 height 12
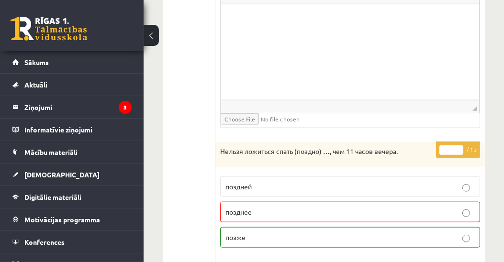
scroll to position [1148, 0]
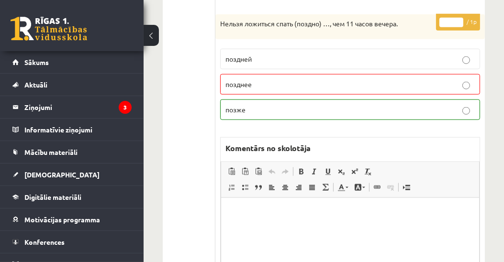
type input "*"
click at [457, 18] on input "*" at bounding box center [451, 23] width 24 height 10
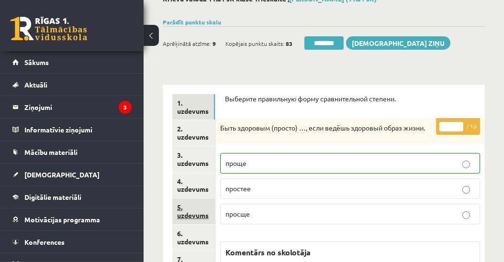
scroll to position [255, 0]
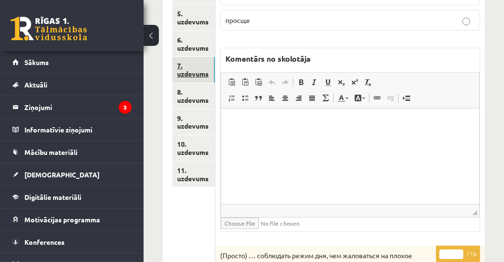
click at [195, 74] on link "7. uzdevums" at bounding box center [193, 70] width 43 height 26
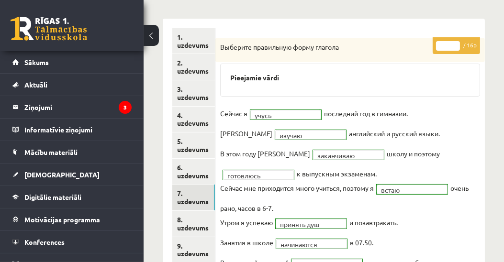
scroll to position [0, 0]
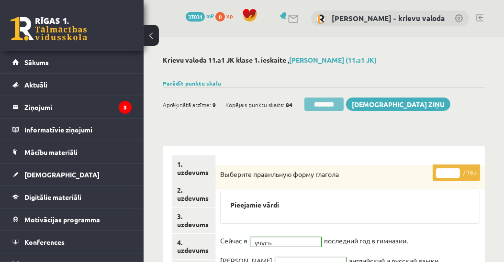
click at [329, 105] on input "********" at bounding box center [323, 104] width 39 height 13
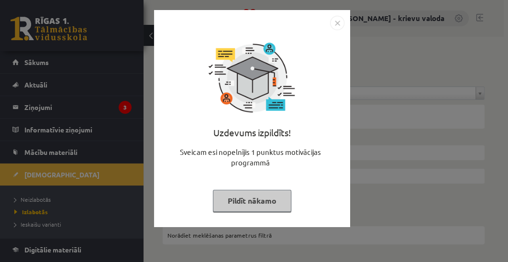
click at [268, 208] on button "Pildīt nākamo" at bounding box center [252, 201] width 78 height 22
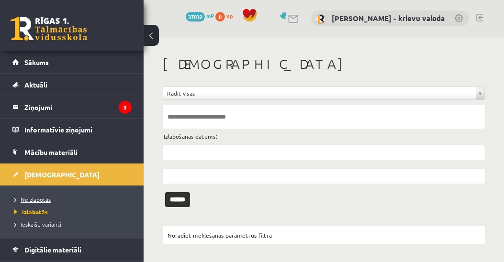
click at [41, 198] on span "Neizlabotās" at bounding box center [32, 200] width 36 height 8
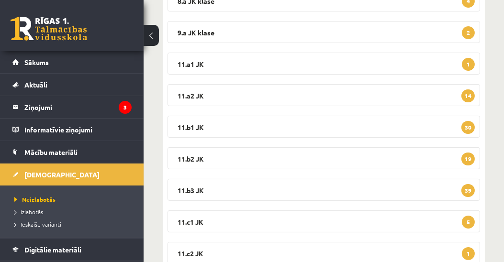
scroll to position [127, 0]
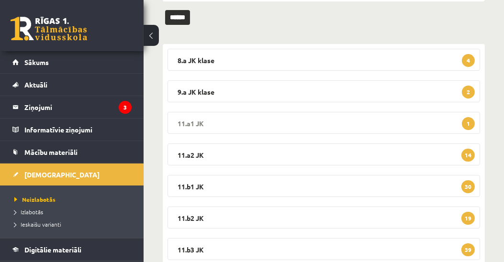
click at [204, 123] on legend "11.a1 JK 1" at bounding box center [323, 123] width 312 height 22
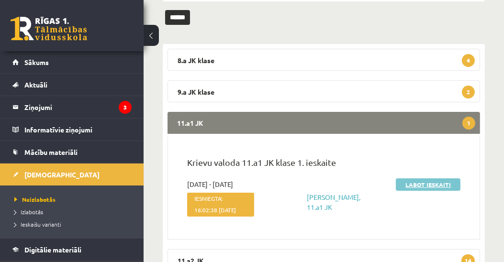
click at [431, 185] on link "Labot ieskaiti" at bounding box center [428, 184] width 65 height 12
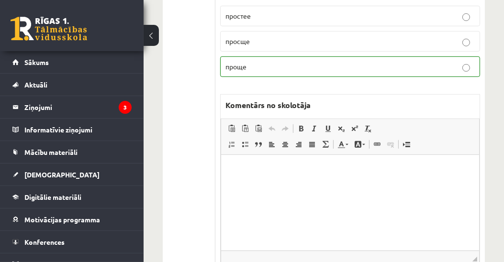
scroll to position [284, 0]
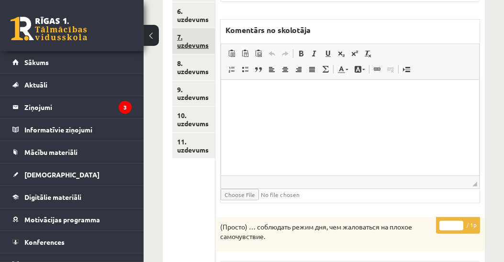
click at [194, 44] on link "7. uzdevums" at bounding box center [193, 41] width 43 height 26
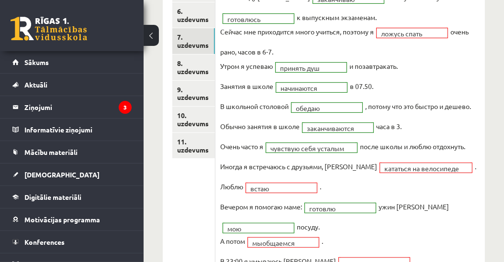
scroll to position [29, 0]
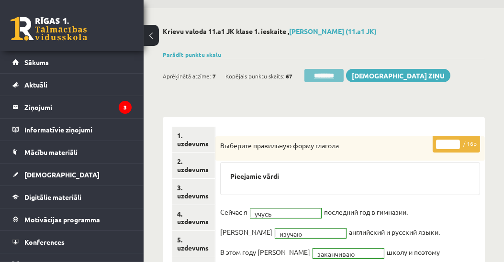
click at [326, 75] on input "********" at bounding box center [323, 75] width 39 height 13
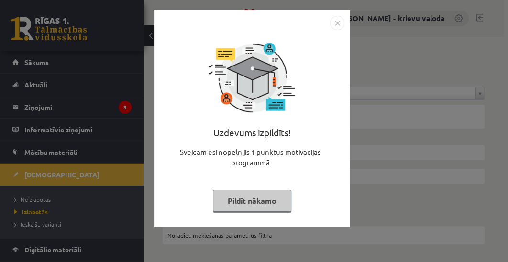
click at [259, 201] on button "Pildīt nākamo" at bounding box center [252, 201] width 78 height 22
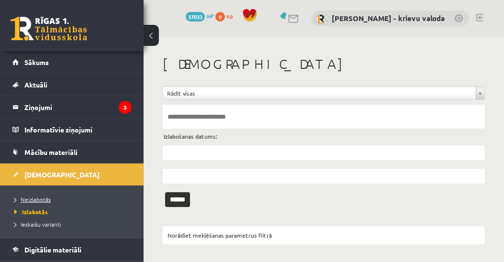
click at [43, 199] on span "Neizlabotās" at bounding box center [32, 200] width 36 height 8
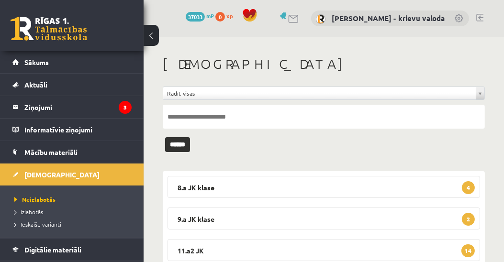
scroll to position [127, 0]
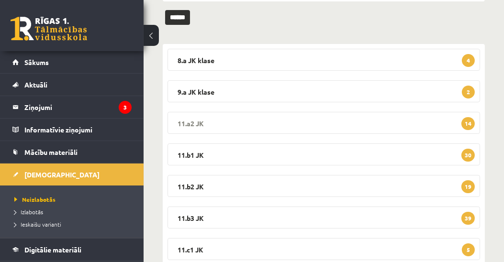
click at [188, 123] on legend "11.a2 JK 14" at bounding box center [323, 123] width 312 height 22
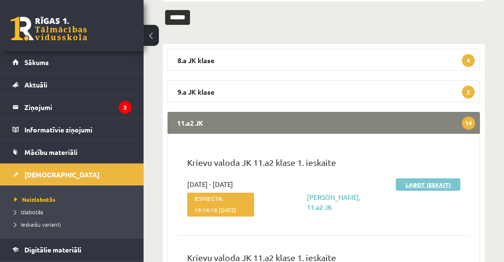
click at [433, 185] on link "Labot ieskaiti" at bounding box center [428, 184] width 65 height 12
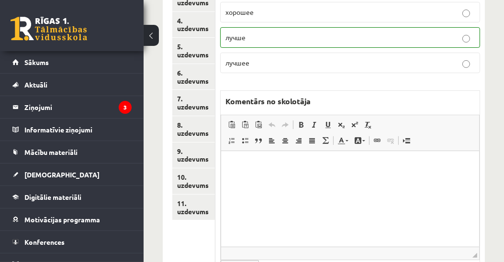
scroll to position [147, 0]
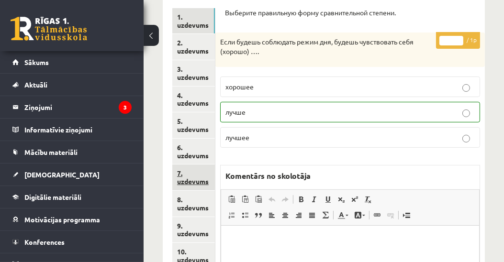
click at [184, 185] on link "7. uzdevums" at bounding box center [193, 178] width 43 height 26
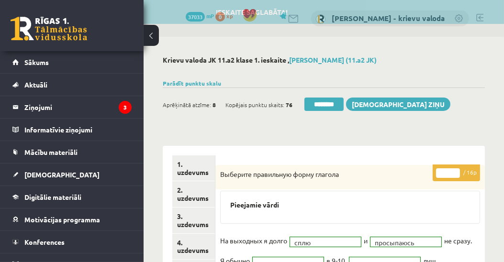
scroll to position [0, 0]
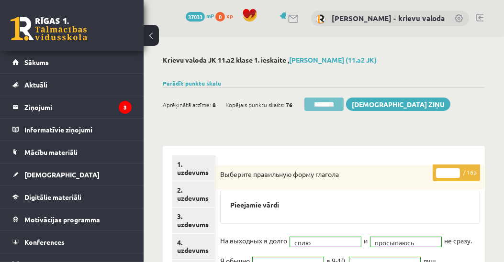
click at [330, 104] on input "********" at bounding box center [323, 104] width 39 height 13
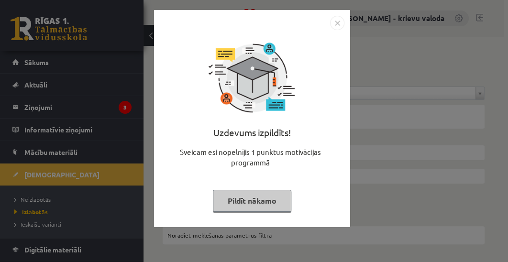
click at [276, 203] on button "Pildīt nākamo" at bounding box center [252, 201] width 78 height 22
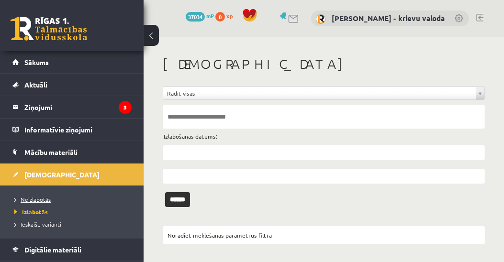
click at [39, 200] on span "Neizlabotās" at bounding box center [32, 200] width 36 height 8
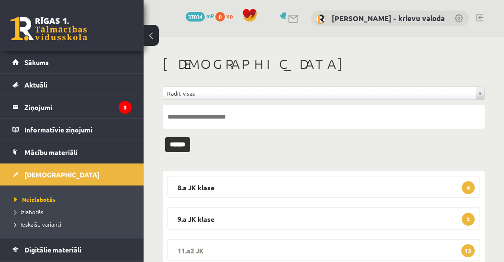
click at [191, 249] on legend "11.a2 JK 13" at bounding box center [323, 250] width 312 height 22
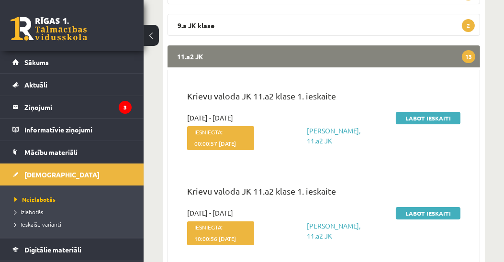
scroll to position [127, 0]
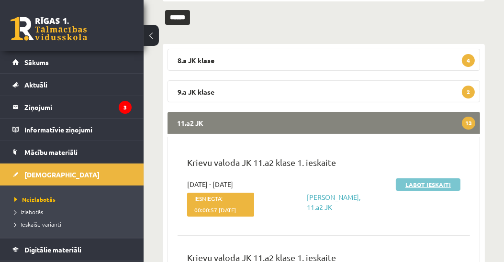
click at [427, 184] on link "Labot ieskaiti" at bounding box center [428, 184] width 65 height 12
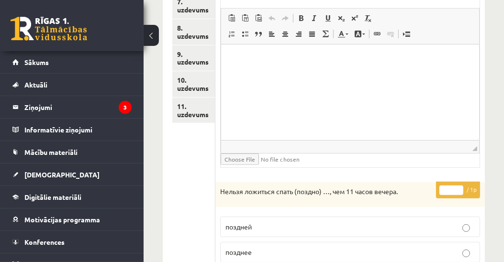
scroll to position [156, 0]
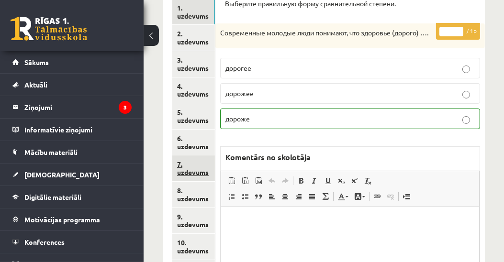
click at [196, 170] on link "7. uzdevums" at bounding box center [193, 169] width 43 height 26
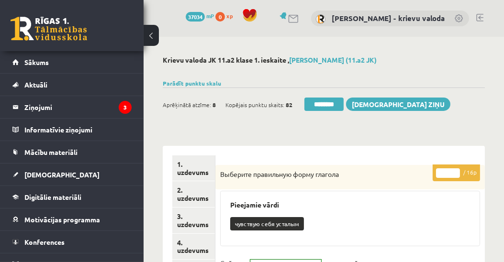
scroll to position [0, 0]
click at [328, 106] on input "********" at bounding box center [323, 104] width 39 height 13
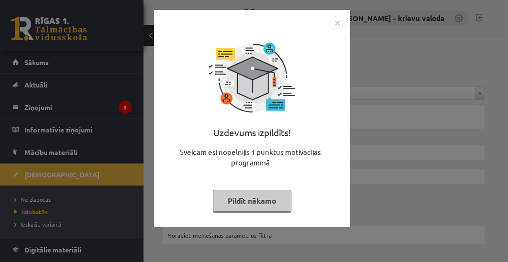
click at [283, 205] on button "Pildīt nākamo" at bounding box center [252, 201] width 78 height 22
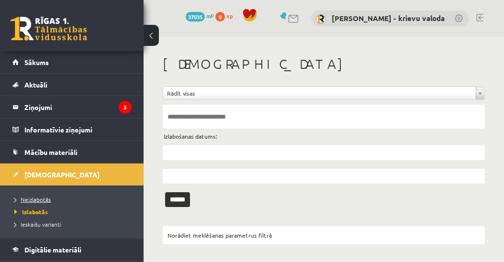
click at [44, 198] on span "Neizlabotās" at bounding box center [32, 200] width 36 height 8
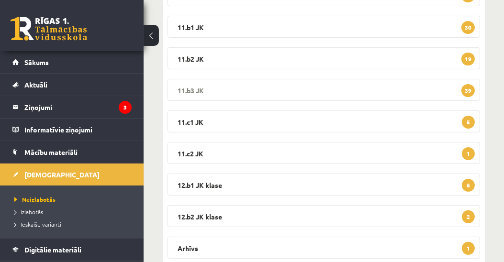
scroll to position [127, 0]
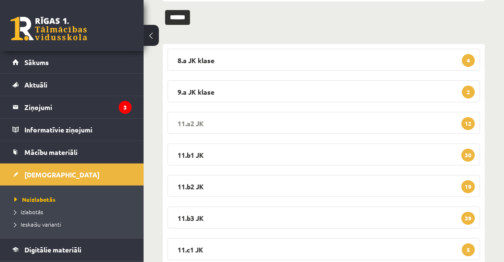
click at [181, 122] on legend "11.a2 JK 12" at bounding box center [323, 123] width 312 height 22
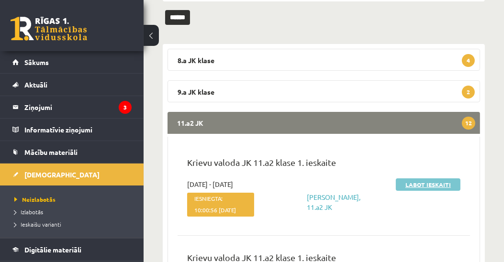
click at [422, 186] on link "Labot ieskaiti" at bounding box center [428, 184] width 65 height 12
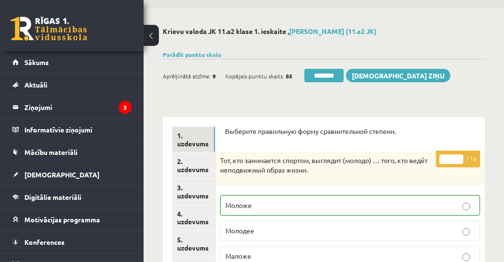
scroll to position [156, 0]
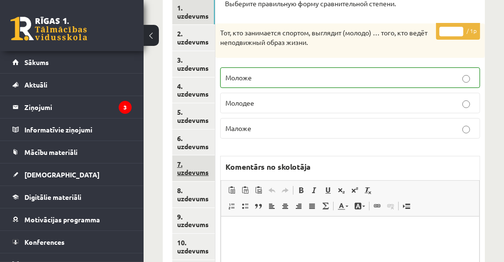
click at [188, 172] on link "7. uzdevums" at bounding box center [193, 169] width 43 height 26
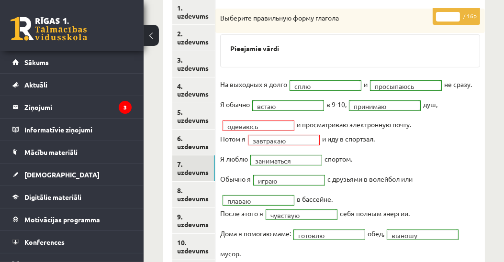
scroll to position [0, 0]
click at [455, 12] on input "**" at bounding box center [448, 17] width 24 height 10
type input "**"
click at [455, 12] on input "**" at bounding box center [448, 17] width 24 height 10
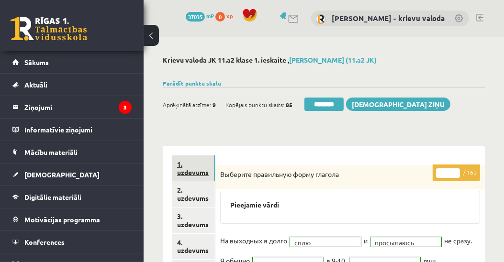
click at [182, 172] on link "1. uzdevums" at bounding box center [193, 169] width 43 height 26
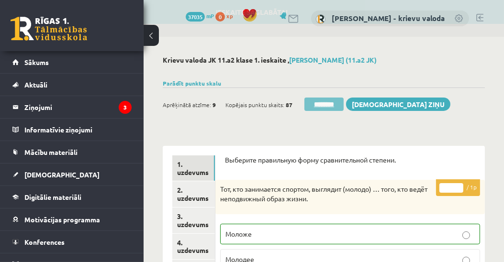
click at [324, 105] on input "********" at bounding box center [323, 104] width 39 height 13
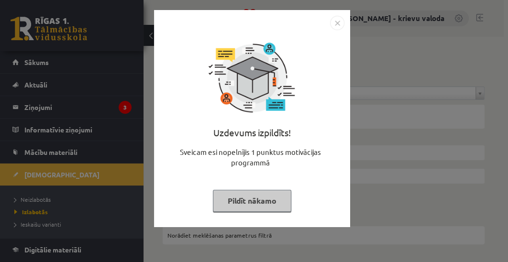
click at [268, 201] on button "Pildīt nākamo" at bounding box center [252, 201] width 78 height 22
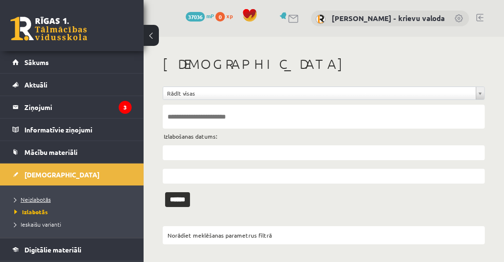
click at [37, 199] on span "Neizlabotās" at bounding box center [32, 200] width 36 height 8
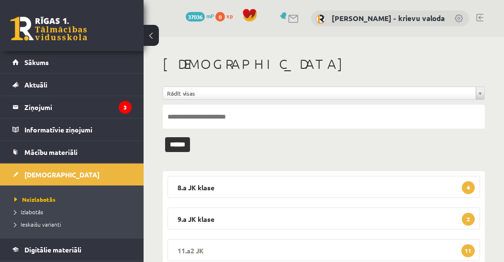
click at [196, 250] on legend "11.a2 JK 11" at bounding box center [323, 250] width 312 height 22
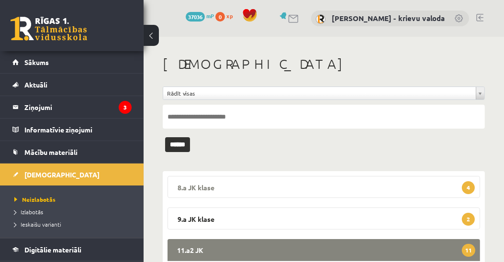
scroll to position [127, 0]
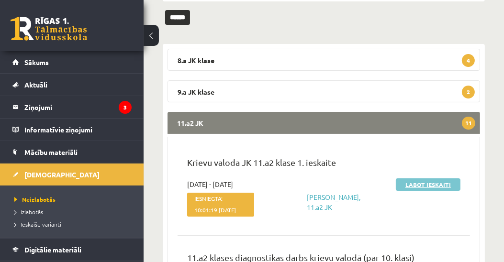
click at [440, 184] on link "Labot ieskaiti" at bounding box center [428, 184] width 65 height 12
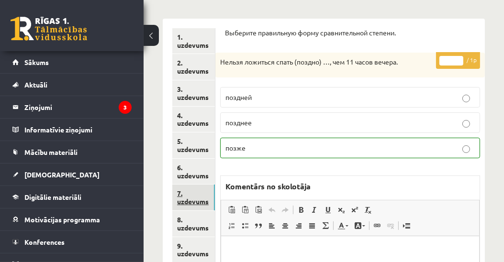
click at [192, 203] on link "7. uzdevums" at bounding box center [193, 198] width 43 height 26
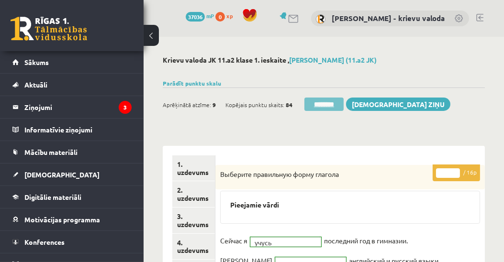
click at [322, 104] on input "********" at bounding box center [323, 104] width 39 height 13
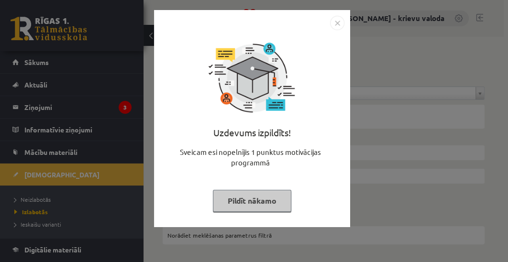
click at [255, 199] on button "Pildīt nākamo" at bounding box center [252, 201] width 78 height 22
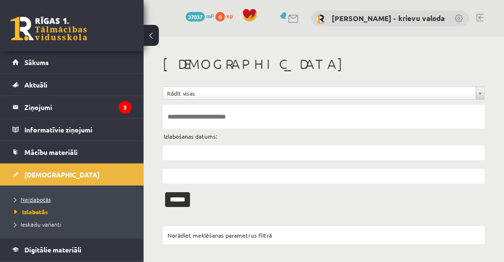
click at [24, 198] on span "Neizlabotās" at bounding box center [32, 200] width 36 height 8
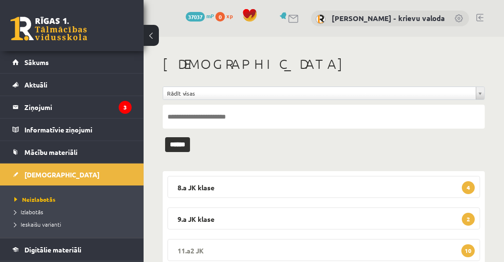
click at [201, 251] on legend "11.a2 JK 10" at bounding box center [323, 250] width 312 height 22
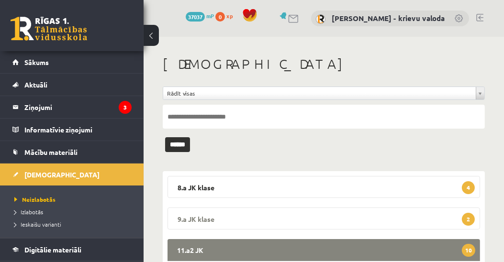
scroll to position [127, 0]
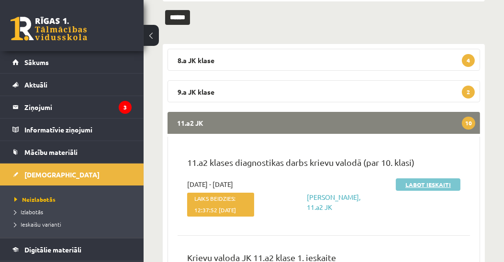
click at [432, 186] on link "Labot ieskaiti" at bounding box center [428, 184] width 65 height 12
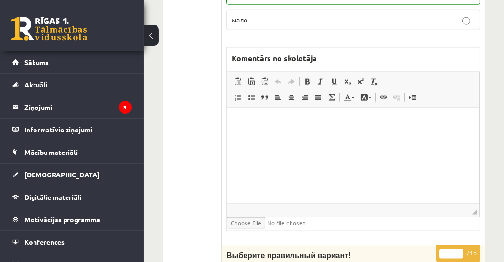
scroll to position [1403, 0]
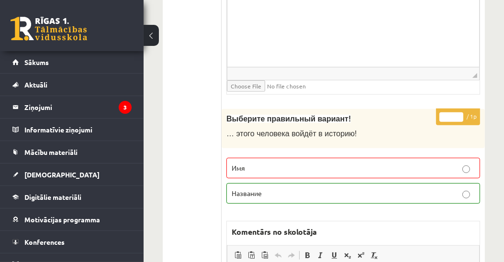
type input "*"
click at [460, 112] on input "*" at bounding box center [451, 117] width 24 height 10
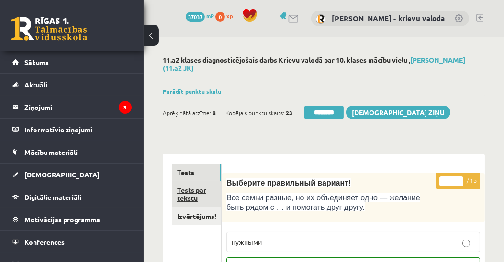
click at [189, 197] on link "Tests par tekstu" at bounding box center [196, 194] width 49 height 26
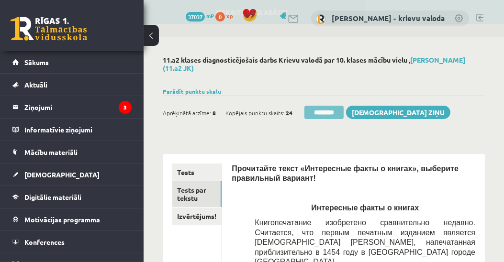
click at [332, 111] on input "********" at bounding box center [323, 112] width 39 height 13
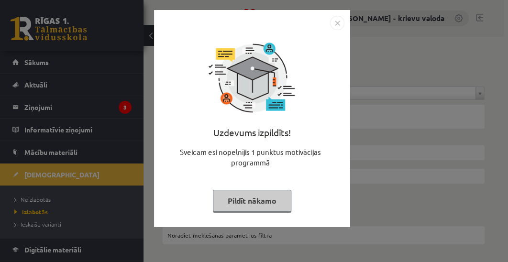
drag, startPoint x: 259, startPoint y: 200, endPoint x: 247, endPoint y: 202, distance: 12.5
click at [259, 201] on button "Pildīt nākamo" at bounding box center [252, 201] width 78 height 22
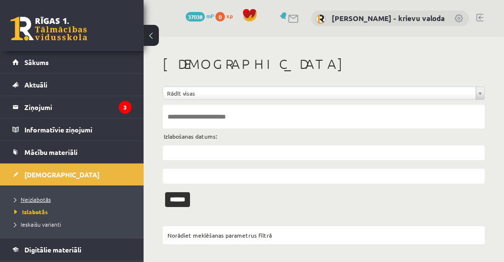
click at [40, 200] on span "Neizlabotās" at bounding box center [32, 200] width 36 height 8
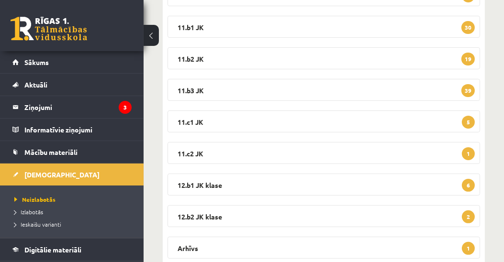
scroll to position [127, 0]
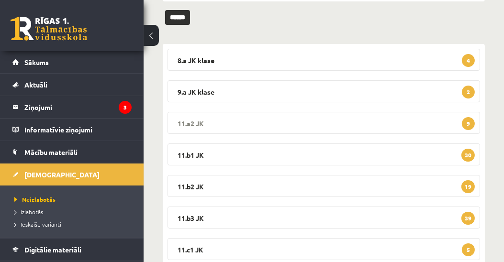
click at [200, 124] on legend "11.a2 JK 9" at bounding box center [323, 123] width 312 height 22
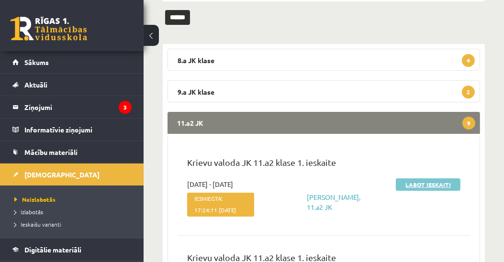
click at [438, 184] on link "Labot ieskaiti" at bounding box center [428, 184] width 65 height 12
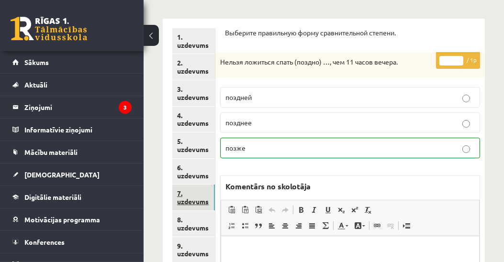
click at [174, 198] on link "7. uzdevums" at bounding box center [193, 198] width 43 height 26
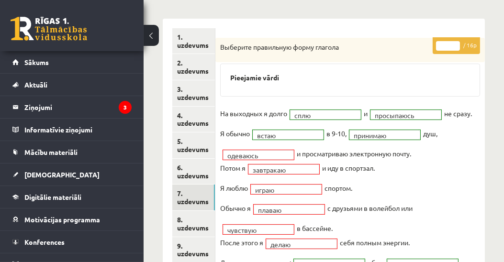
click at [456, 41] on input "**" at bounding box center [448, 46] width 24 height 10
type input "**"
click at [456, 41] on input "**" at bounding box center [448, 46] width 24 height 10
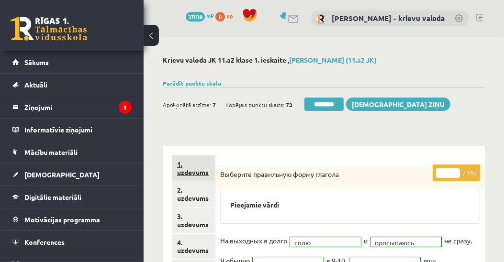
click at [199, 174] on link "1. uzdevums" at bounding box center [193, 169] width 43 height 26
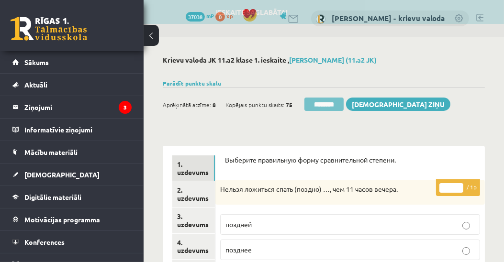
click at [326, 104] on input "********" at bounding box center [323, 104] width 39 height 13
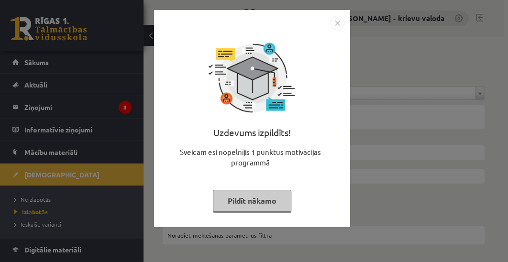
click at [252, 201] on button "Pildīt nākamo" at bounding box center [252, 201] width 78 height 22
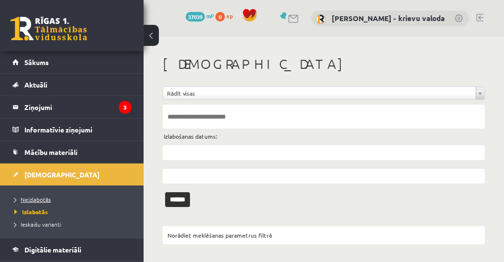
click at [45, 198] on span "Neizlabotās" at bounding box center [32, 200] width 36 height 8
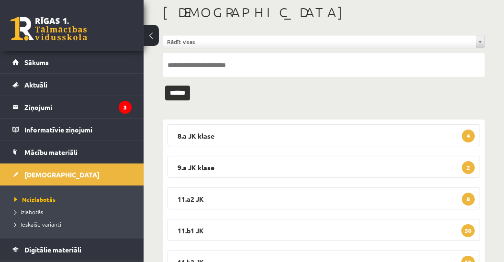
scroll to position [109, 0]
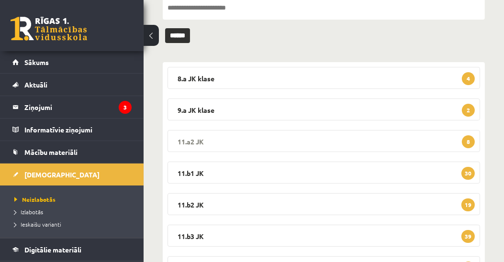
click at [190, 139] on legend "11.a2 JK 8" at bounding box center [323, 141] width 312 height 22
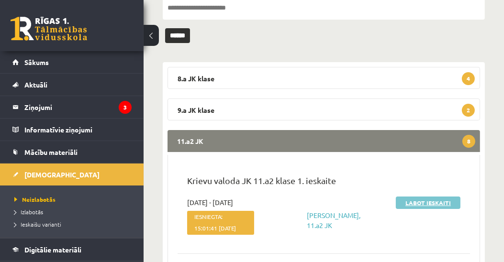
click at [427, 203] on link "Labot ieskaiti" at bounding box center [428, 203] width 65 height 12
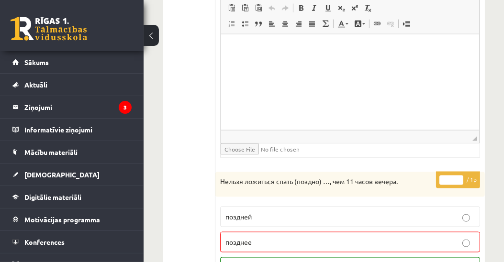
scroll to position [1367, 0]
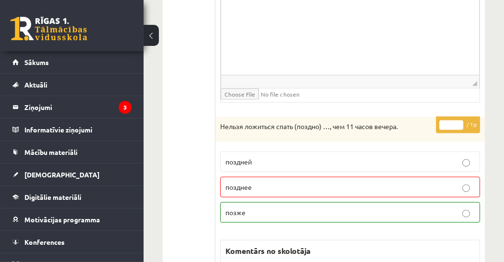
type input "*"
click at [461, 121] on input "*" at bounding box center [451, 126] width 24 height 10
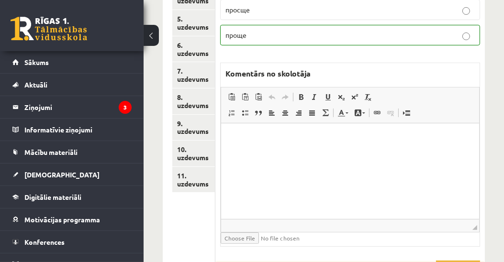
scroll to position [238, 0]
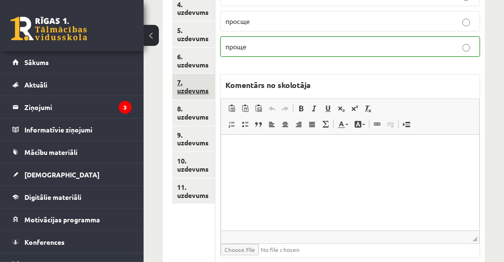
click at [197, 90] on link "7. uzdevums" at bounding box center [193, 87] width 43 height 26
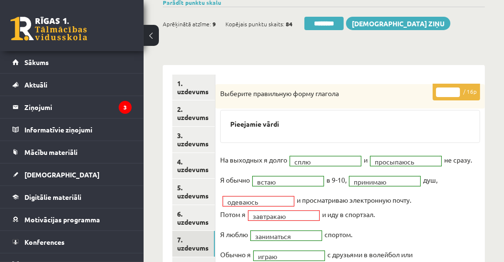
scroll to position [74, 0]
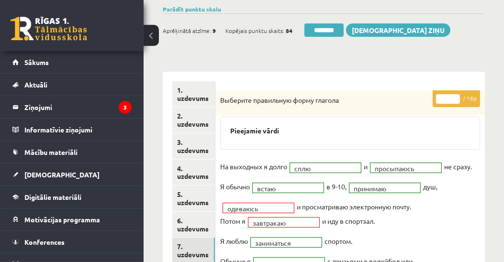
click at [456, 95] on input "**" at bounding box center [448, 99] width 24 height 10
type input "**"
click at [456, 95] on input "**" at bounding box center [448, 99] width 24 height 10
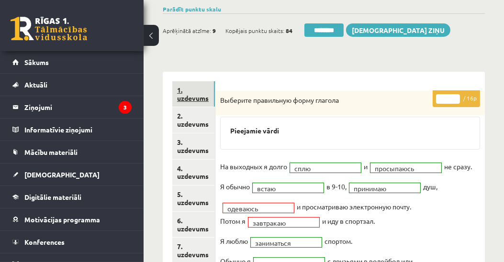
click at [200, 99] on link "1. uzdevums" at bounding box center [193, 94] width 43 height 26
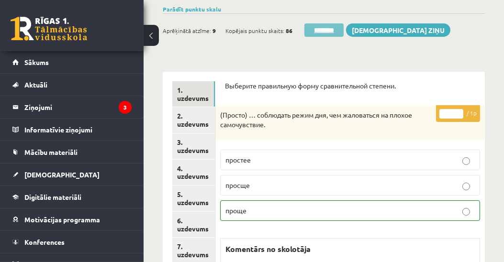
click at [330, 30] on input "********" at bounding box center [323, 29] width 39 height 13
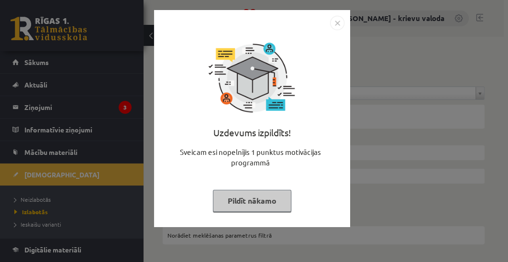
click at [256, 205] on button "Pildīt nākamo" at bounding box center [252, 201] width 78 height 22
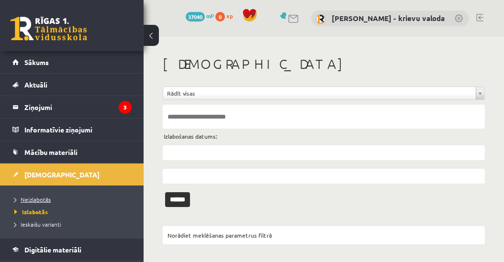
click at [28, 198] on span "Neizlabotās" at bounding box center [32, 200] width 36 height 8
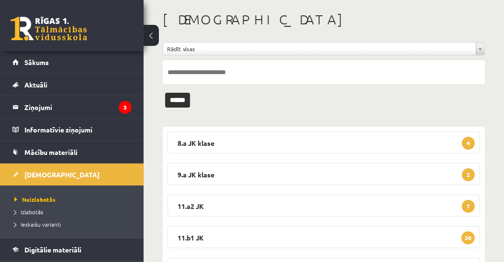
scroll to position [55, 0]
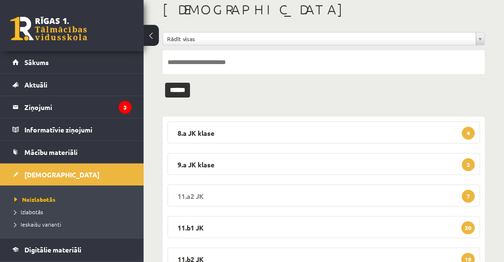
click at [188, 196] on legend "11.a2 JK 7" at bounding box center [323, 196] width 312 height 22
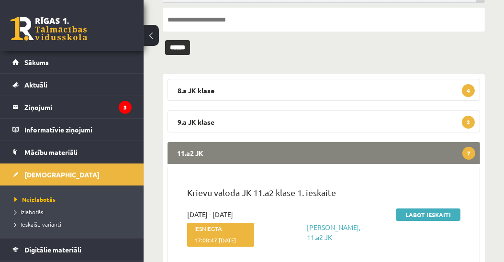
scroll to position [109, 0]
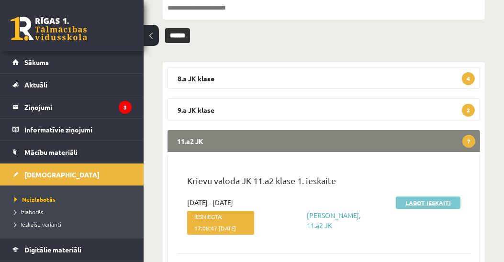
click at [439, 204] on link "Labot ieskaiti" at bounding box center [428, 203] width 65 height 12
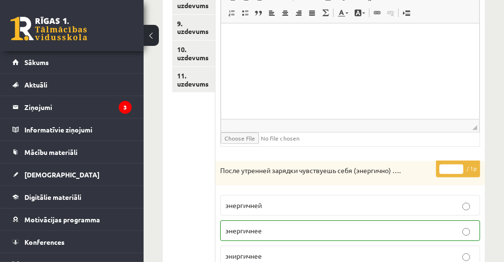
scroll to position [247, 0]
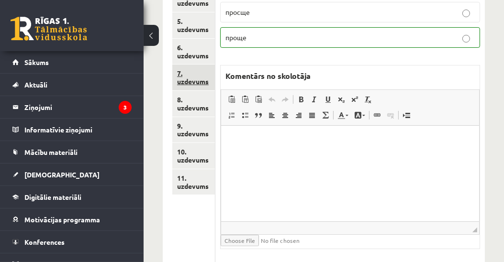
click at [198, 77] on link "7. uzdevums" at bounding box center [193, 78] width 43 height 26
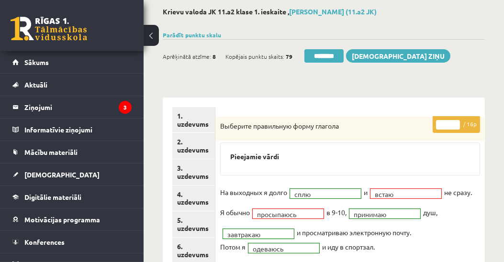
scroll to position [29, 0]
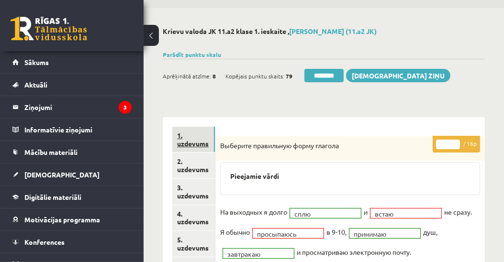
click at [200, 146] on link "1. uzdevums" at bounding box center [193, 140] width 43 height 26
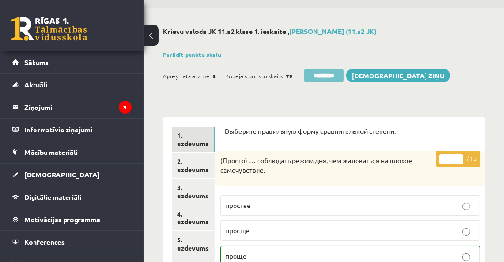
click at [325, 76] on input "********" at bounding box center [323, 75] width 39 height 13
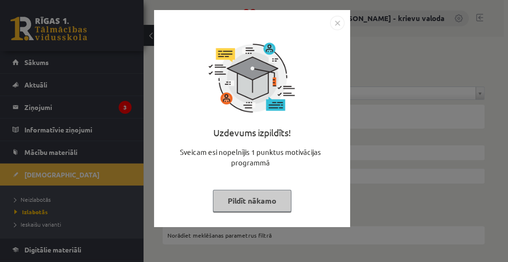
click at [258, 201] on button "Pildīt nākamo" at bounding box center [252, 201] width 78 height 22
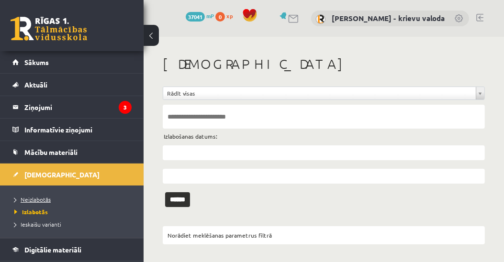
click at [27, 198] on span "Neizlabotās" at bounding box center [32, 200] width 36 height 8
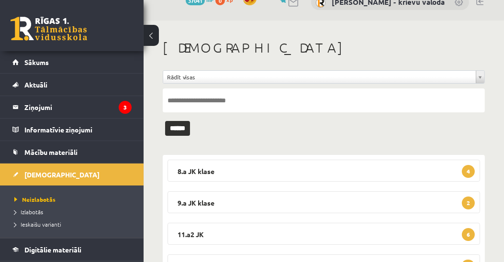
scroll to position [55, 0]
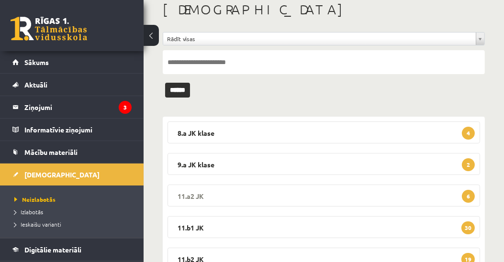
click at [194, 194] on legend "11.a2 JK 6" at bounding box center [323, 196] width 312 height 22
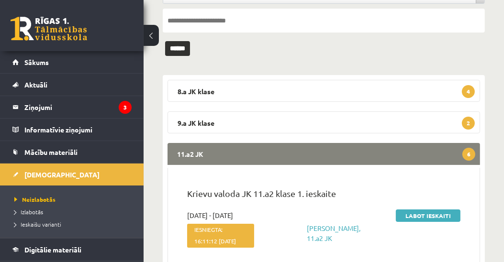
scroll to position [109, 0]
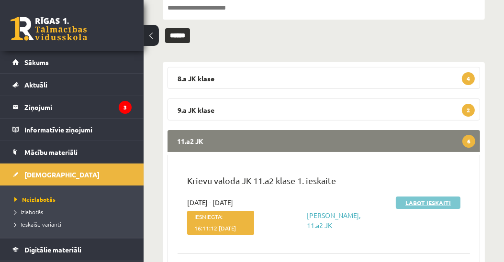
click at [434, 202] on link "Labot ieskaiti" at bounding box center [428, 203] width 65 height 12
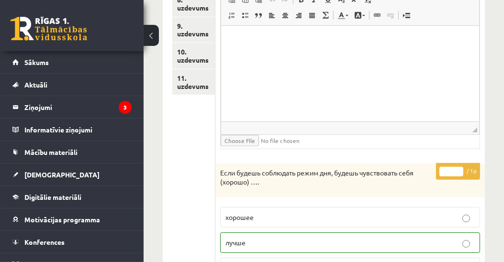
scroll to position [184, 0]
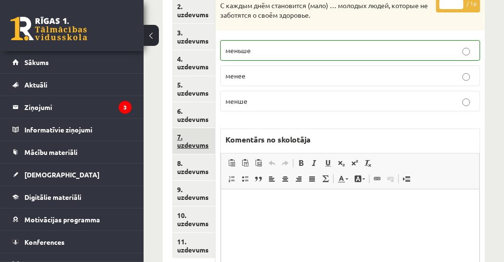
click at [198, 141] on link "7. uzdevums" at bounding box center [193, 141] width 43 height 26
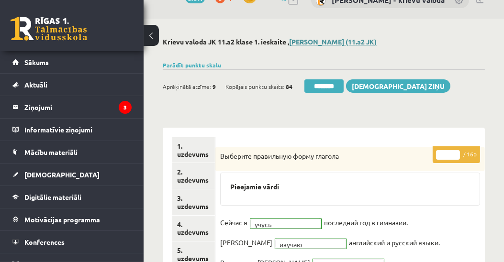
scroll to position [0, 0]
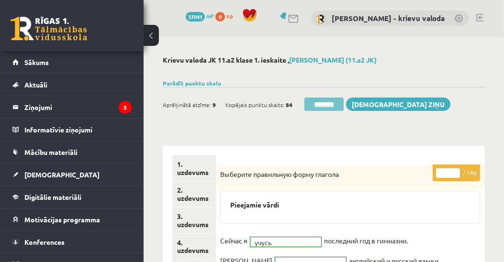
click at [327, 104] on input "********" at bounding box center [323, 104] width 39 height 13
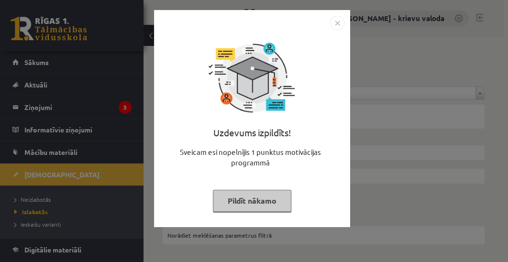
click at [256, 200] on button "Pildīt nākamo" at bounding box center [252, 201] width 78 height 22
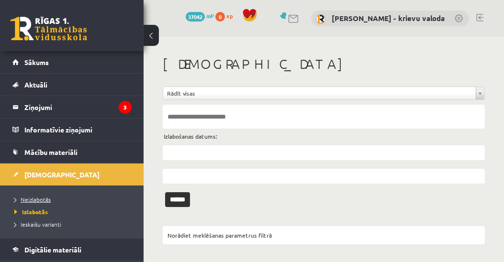
click at [45, 199] on span "Neizlabotās" at bounding box center [32, 200] width 36 height 8
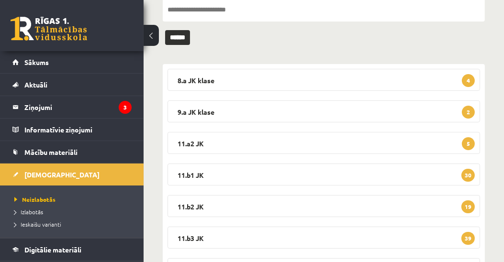
scroll to position [109, 0]
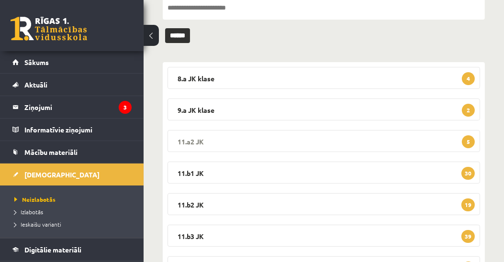
click at [198, 136] on legend "11.a2 JK 5" at bounding box center [323, 141] width 312 height 22
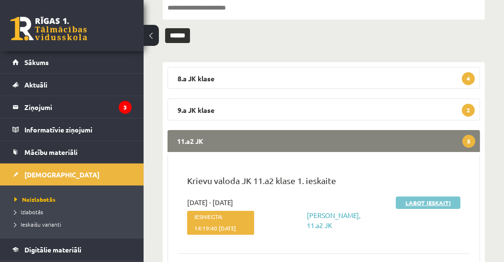
click at [406, 201] on link "Labot ieskaiti" at bounding box center [428, 203] width 65 height 12
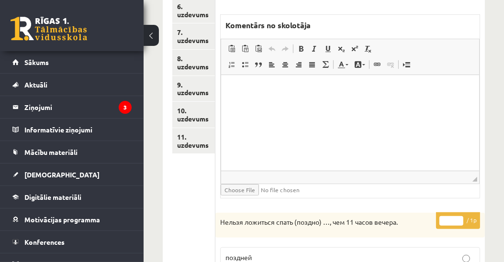
scroll to position [283, 0]
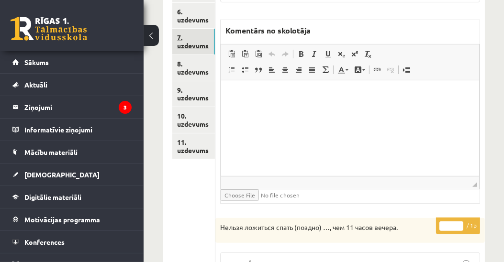
click at [202, 45] on link "7. uzdevums" at bounding box center [193, 42] width 43 height 26
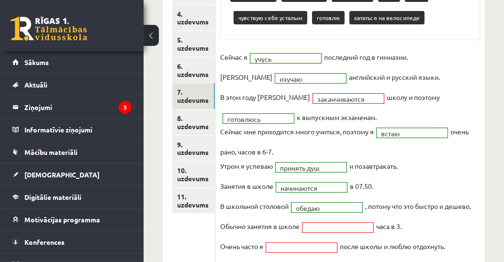
scroll to position [0, 0]
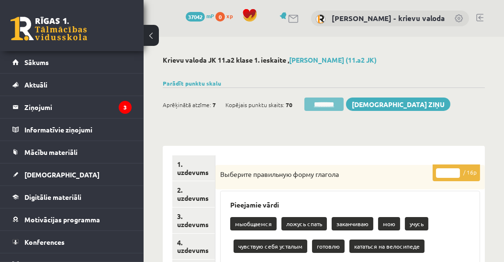
click at [322, 104] on input "********" at bounding box center [323, 104] width 39 height 13
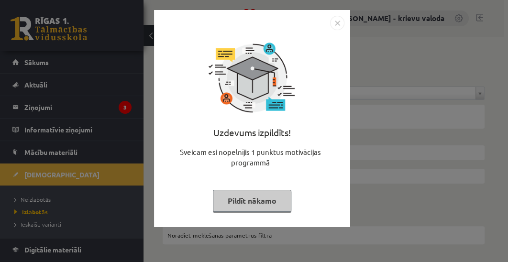
click at [253, 203] on button "Pildīt nākamo" at bounding box center [252, 201] width 78 height 22
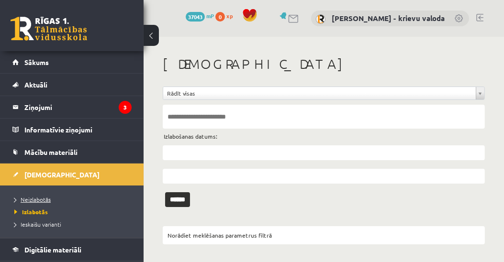
click at [42, 198] on span "Neizlabotās" at bounding box center [32, 200] width 36 height 8
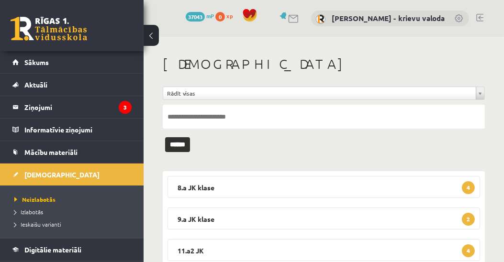
scroll to position [55, 0]
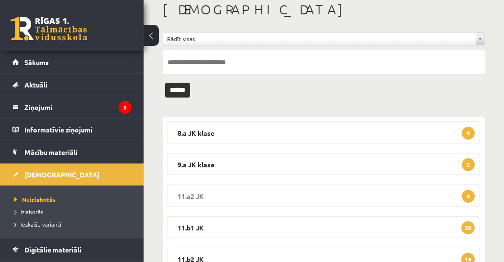
click at [201, 197] on legend "11.a2 JK 4" at bounding box center [323, 196] width 312 height 22
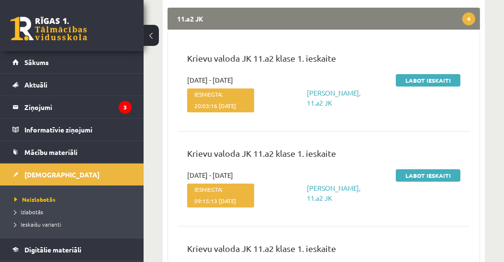
scroll to position [164, 0]
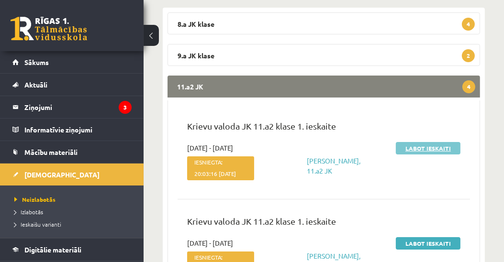
click at [418, 146] on link "Labot ieskaiti" at bounding box center [428, 148] width 65 height 12
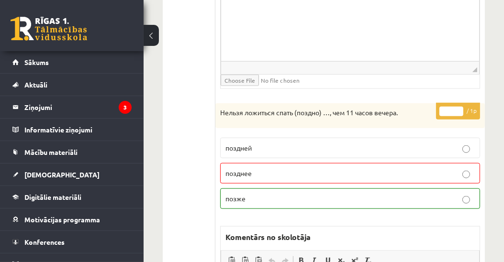
scroll to position [1093, 0]
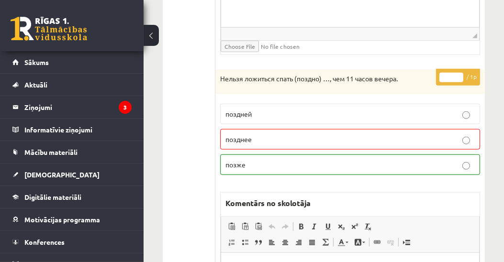
type input "*"
click at [458, 73] on input "*" at bounding box center [451, 78] width 24 height 10
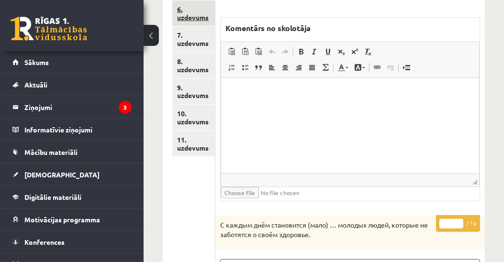
scroll to position [273, 0]
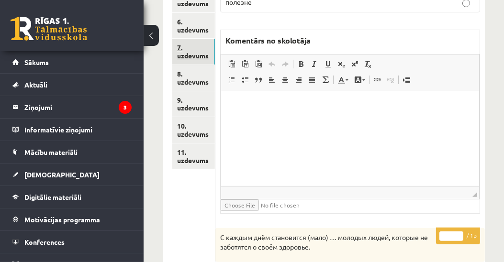
click at [202, 53] on link "7. uzdevums" at bounding box center [193, 52] width 43 height 26
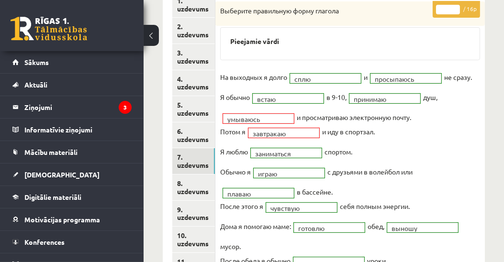
scroll to position [0, 0]
type input "**"
click at [456, 6] on input "**" at bounding box center [448, 10] width 24 height 10
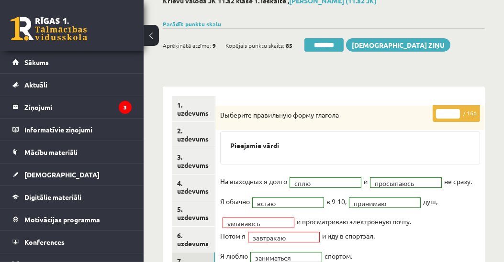
scroll to position [55, 0]
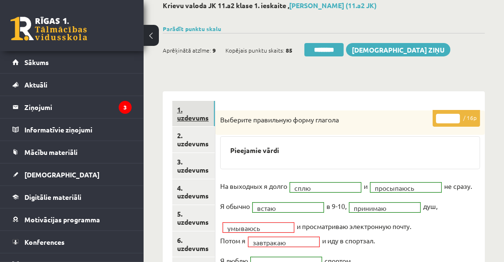
click at [190, 120] on link "1. uzdevums" at bounding box center [193, 114] width 43 height 26
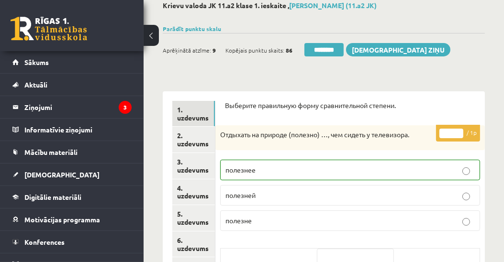
drag, startPoint x: 325, startPoint y: 48, endPoint x: 279, endPoint y: 21, distance: 53.6
click at [325, 48] on input "********" at bounding box center [323, 49] width 39 height 13
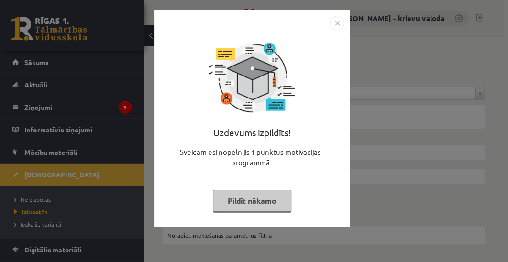
click at [263, 205] on button "Pildīt nākamo" at bounding box center [252, 201] width 78 height 22
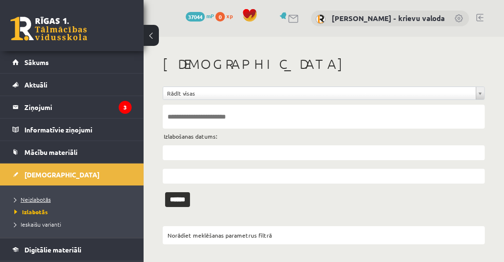
click at [41, 198] on span "Neizlabotās" at bounding box center [32, 200] width 36 height 8
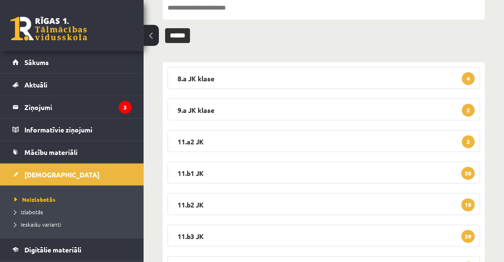
scroll to position [109, 0]
click at [192, 142] on legend "11.a2 JK 3" at bounding box center [323, 141] width 312 height 22
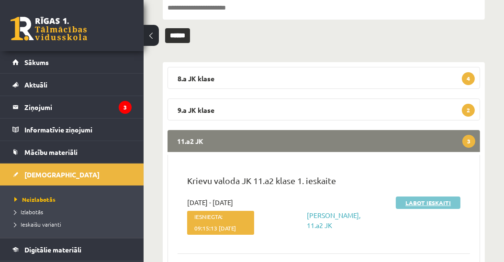
click at [425, 203] on link "Labot ieskaiti" at bounding box center [428, 203] width 65 height 12
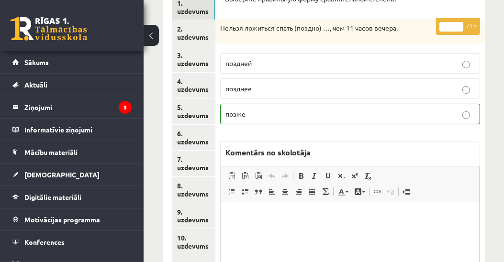
scroll to position [164, 0]
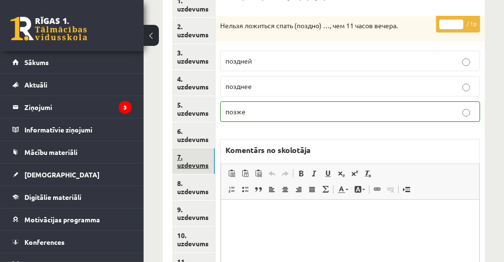
click at [187, 166] on link "7. uzdevums" at bounding box center [193, 161] width 43 height 26
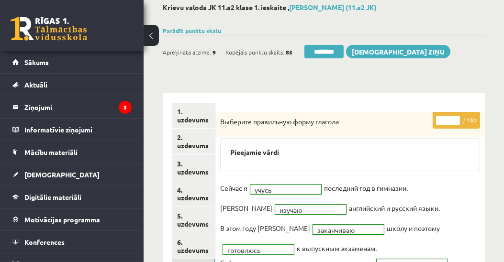
scroll to position [0, 0]
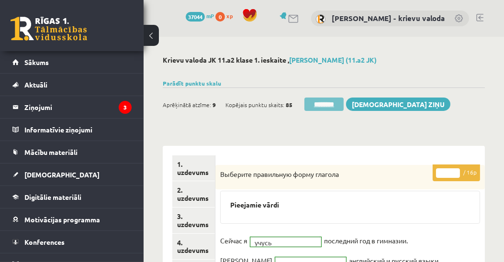
click at [323, 104] on input "********" at bounding box center [323, 104] width 39 height 13
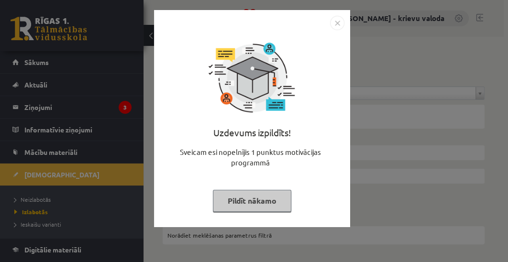
click at [240, 199] on button "Pildīt nākamo" at bounding box center [252, 201] width 78 height 22
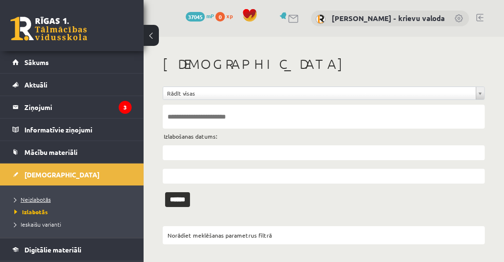
click at [36, 200] on span "Neizlabotās" at bounding box center [32, 200] width 36 height 8
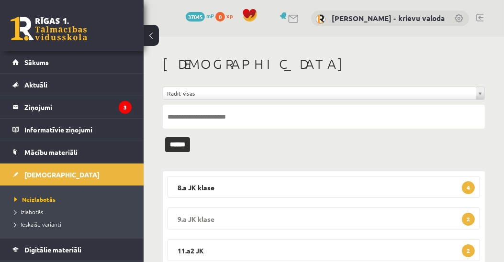
scroll to position [109, 0]
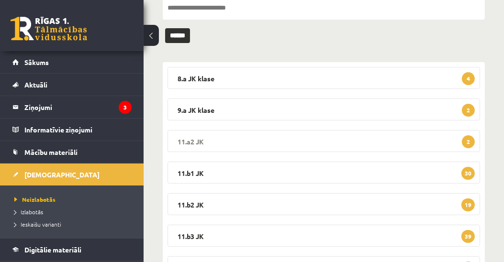
click at [196, 144] on legend "11.a2 JK 2" at bounding box center [323, 141] width 312 height 22
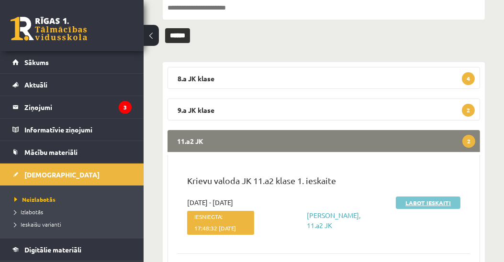
click at [406, 200] on link "Labot ieskaiti" at bounding box center [428, 203] width 65 height 12
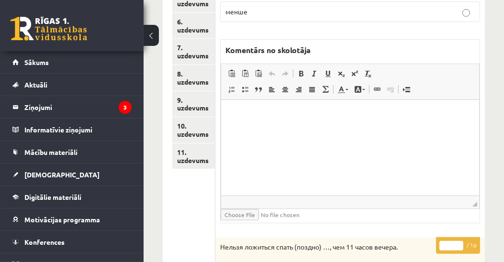
scroll to position [109, 0]
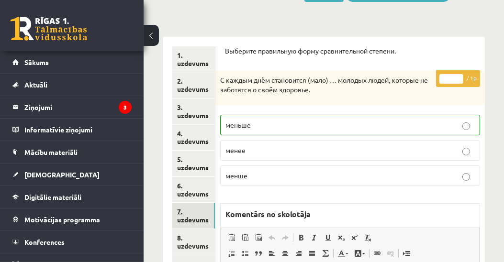
click at [192, 222] on link "7. uzdevums" at bounding box center [193, 216] width 43 height 26
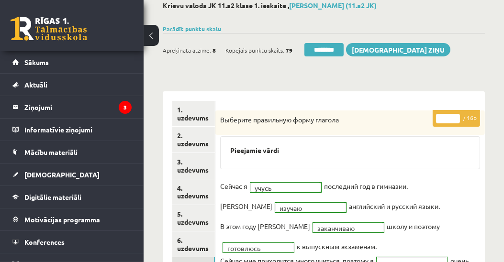
scroll to position [0, 0]
click at [322, 51] on input "********" at bounding box center [323, 49] width 39 height 13
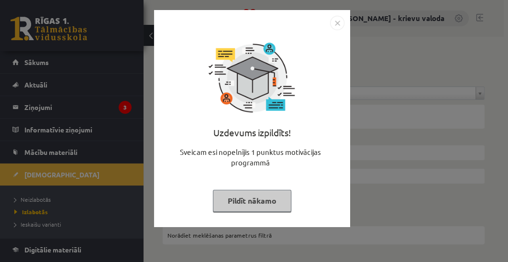
click at [268, 204] on button "Pildīt nākamo" at bounding box center [252, 201] width 78 height 22
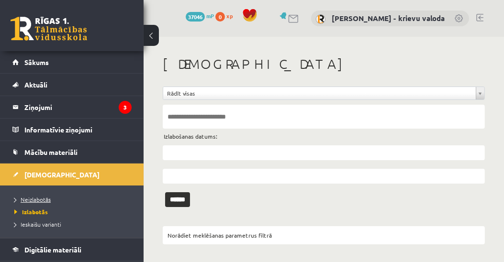
click at [33, 197] on span "Neizlabotās" at bounding box center [32, 200] width 36 height 8
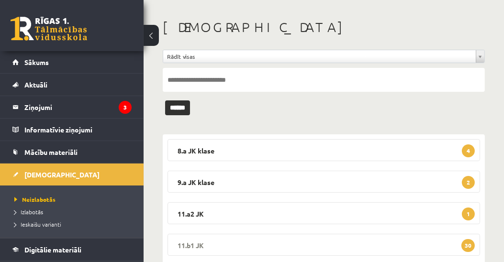
scroll to position [55, 0]
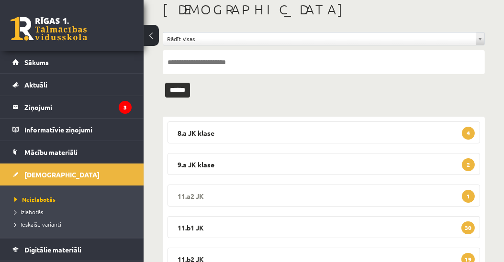
click at [192, 194] on legend "11.a2 JK 1" at bounding box center [323, 196] width 312 height 22
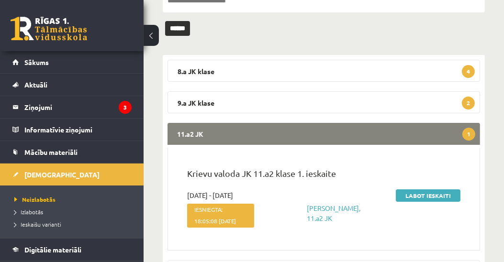
scroll to position [164, 0]
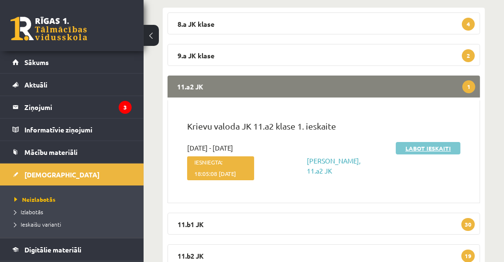
click at [416, 149] on link "Labot ieskaiti" at bounding box center [428, 148] width 65 height 12
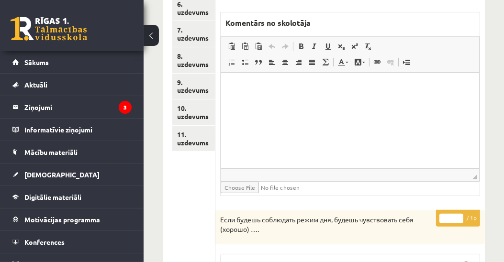
scroll to position [193, 0]
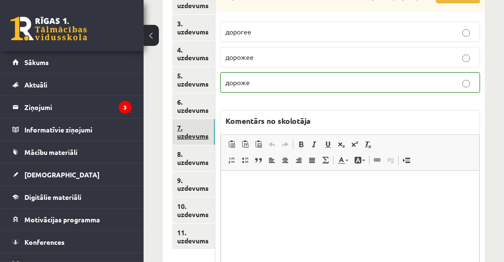
click at [204, 137] on link "7. uzdevums" at bounding box center [193, 132] width 43 height 26
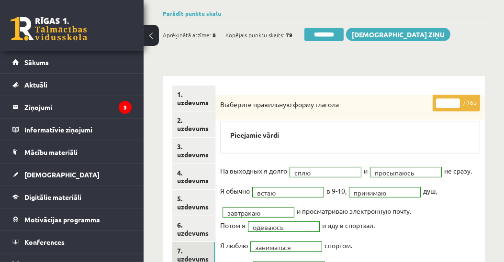
scroll to position [0, 0]
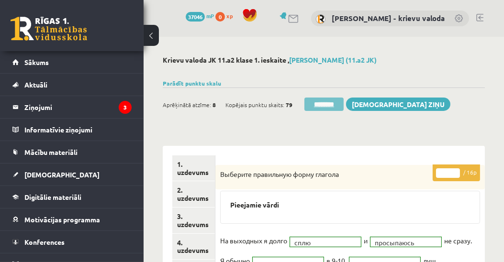
click at [333, 106] on input "********" at bounding box center [323, 104] width 39 height 13
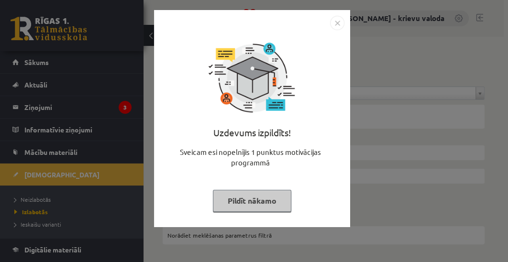
click at [259, 206] on button "Pildīt nākamo" at bounding box center [252, 201] width 78 height 22
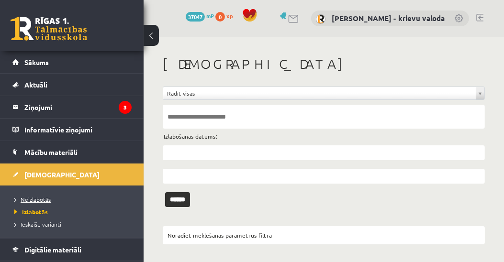
click at [34, 200] on span "Neizlabotās" at bounding box center [32, 200] width 36 height 8
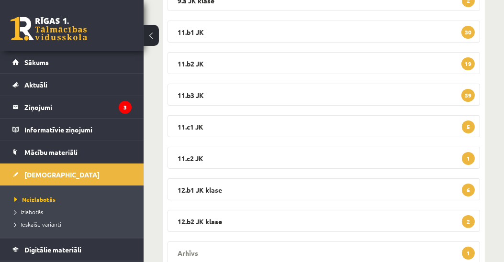
scroll to position [253, 0]
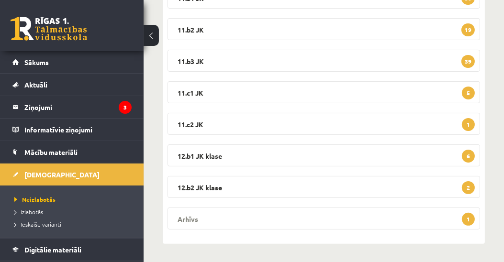
click at [191, 219] on legend "Arhīvs 1" at bounding box center [323, 219] width 312 height 22
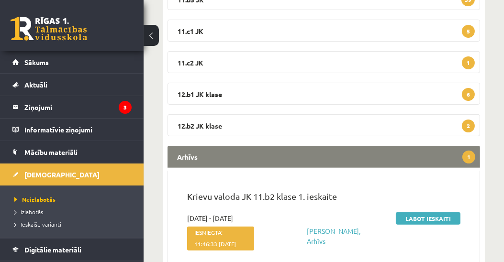
scroll to position [362, 0]
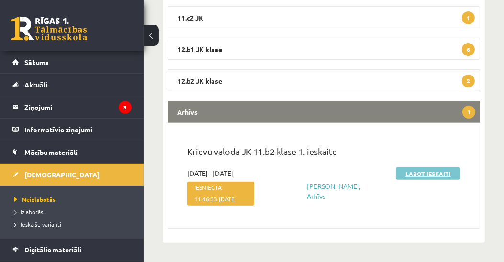
click at [432, 172] on link "Labot ieskaiti" at bounding box center [428, 173] width 65 height 12
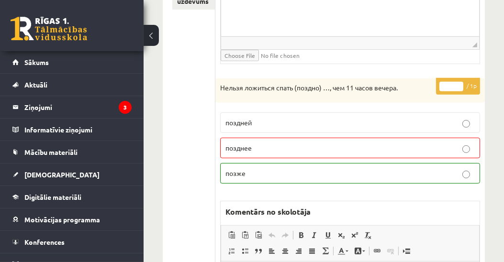
scroll to position [437, 0]
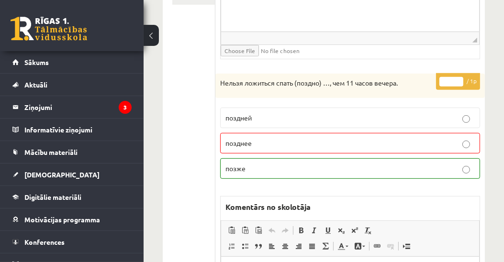
type input "*"
click at [459, 77] on input "*" at bounding box center [451, 82] width 24 height 10
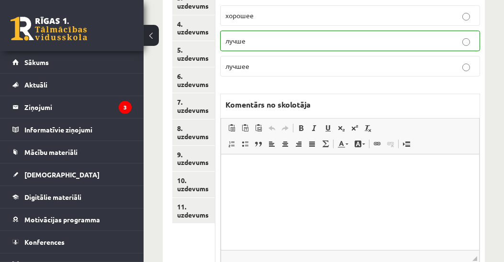
scroll to position [164, 0]
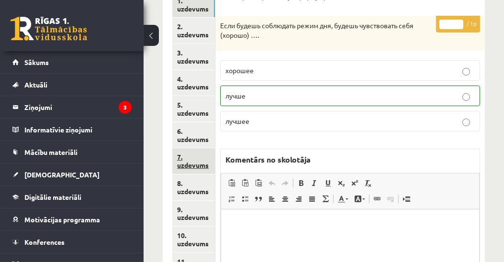
click at [184, 166] on link "7. uzdevums" at bounding box center [193, 161] width 43 height 26
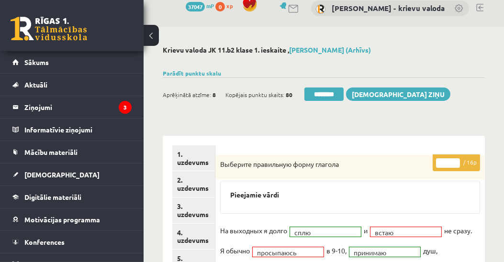
scroll to position [0, 0]
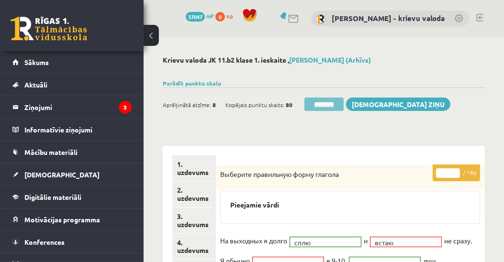
click at [328, 107] on input "********" at bounding box center [323, 104] width 39 height 13
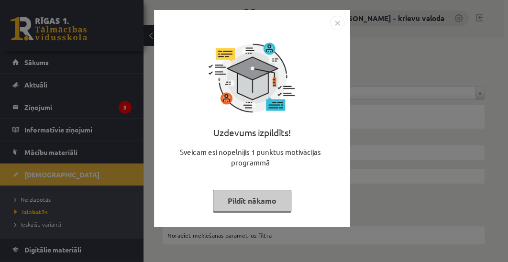
click at [249, 200] on button "Pildīt nākamo" at bounding box center [252, 201] width 78 height 22
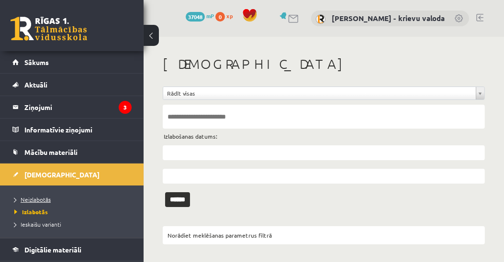
click at [28, 198] on span "Neizlabotās" at bounding box center [32, 200] width 36 height 8
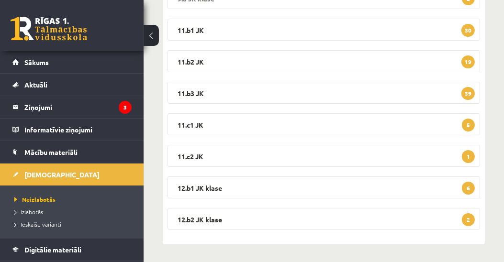
scroll to position [221, 0]
click at [211, 188] on legend "12.b1 JK klase 6" at bounding box center [323, 187] width 312 height 22
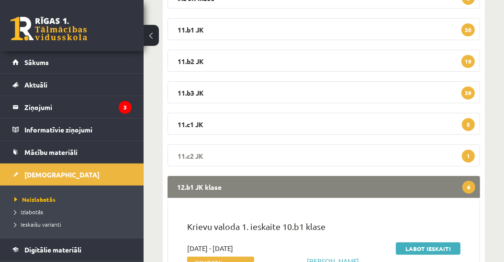
click at [186, 154] on legend "11.c2 JK 1" at bounding box center [323, 156] width 312 height 22
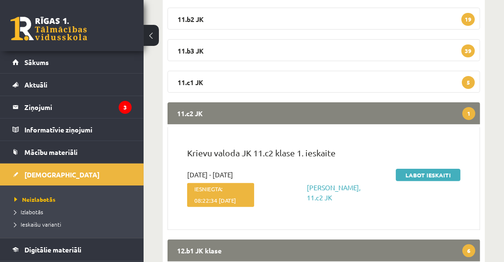
scroll to position [276, 0]
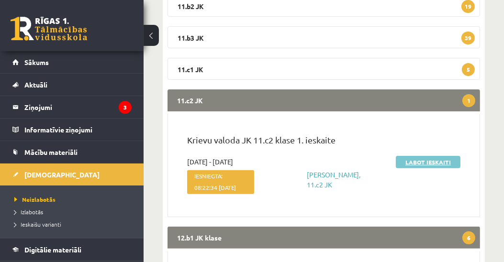
click at [422, 162] on link "Labot ieskaiti" at bounding box center [428, 162] width 65 height 12
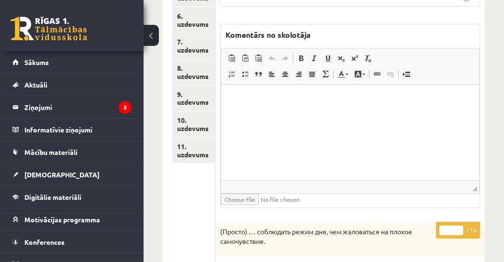
scroll to position [238, 0]
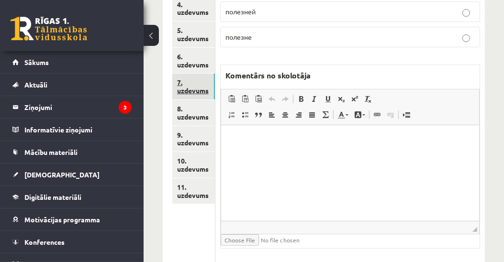
click at [183, 91] on link "7. uzdevums" at bounding box center [193, 87] width 43 height 26
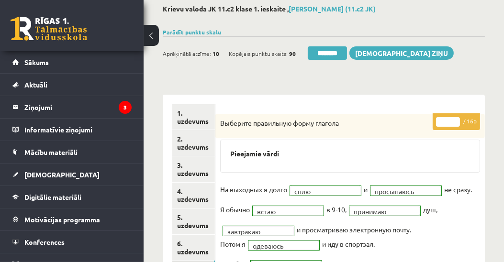
scroll to position [74, 0]
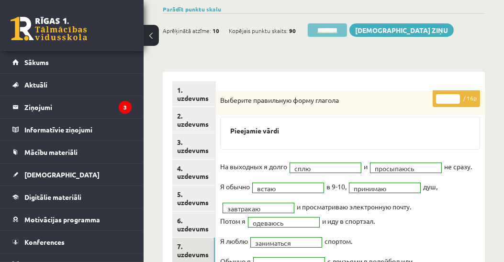
click at [334, 29] on input "********" at bounding box center [327, 29] width 39 height 13
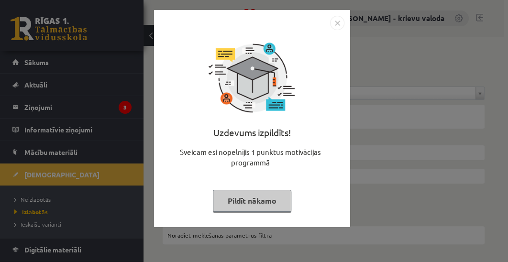
click at [234, 204] on button "Pildīt nākamo" at bounding box center [252, 201] width 78 height 22
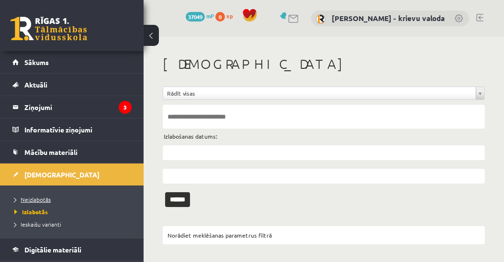
click at [35, 198] on span "Neizlabotās" at bounding box center [32, 200] width 36 height 8
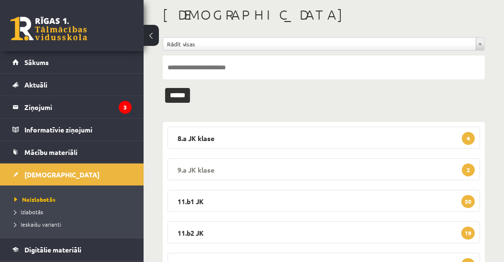
scroll to position [164, 0]
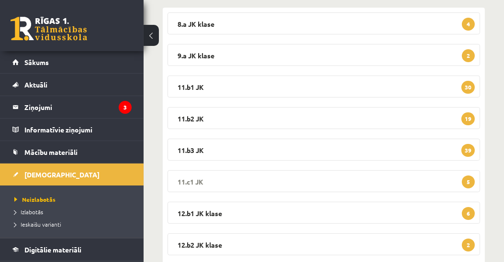
click at [190, 179] on legend "11.c1 JK 5" at bounding box center [323, 181] width 312 height 22
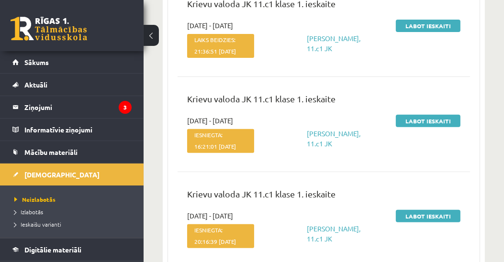
scroll to position [328, 0]
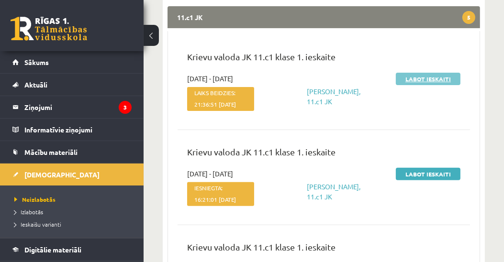
click at [431, 78] on link "Labot ieskaiti" at bounding box center [428, 79] width 65 height 12
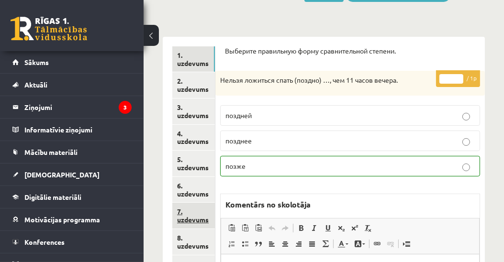
click at [185, 220] on link "7. uzdevums" at bounding box center [193, 216] width 43 height 26
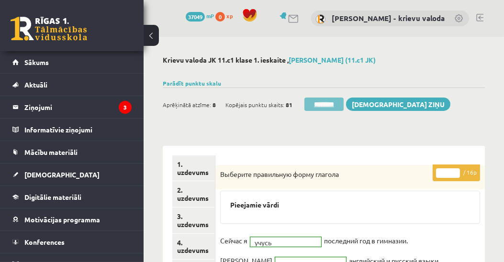
click at [324, 105] on input "********" at bounding box center [323, 104] width 39 height 13
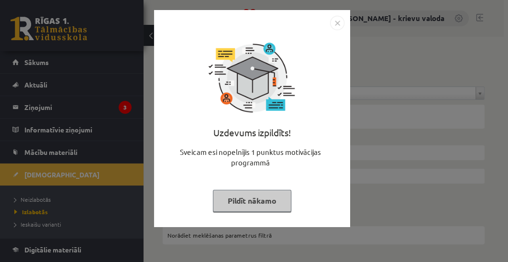
click at [259, 203] on button "Pildīt nākamo" at bounding box center [252, 201] width 78 height 22
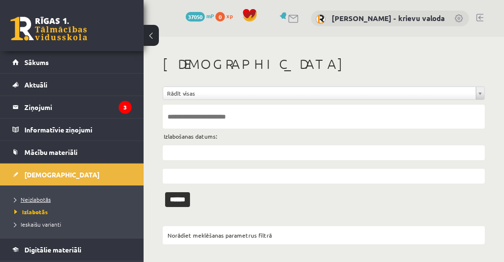
click at [30, 200] on span "Neizlabotās" at bounding box center [32, 200] width 36 height 8
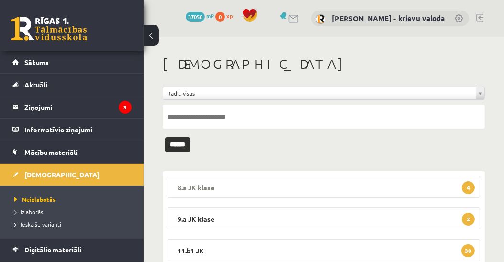
scroll to position [164, 0]
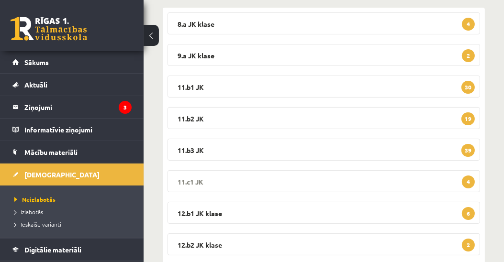
click at [186, 178] on legend "11.c1 JK 4" at bounding box center [323, 181] width 312 height 22
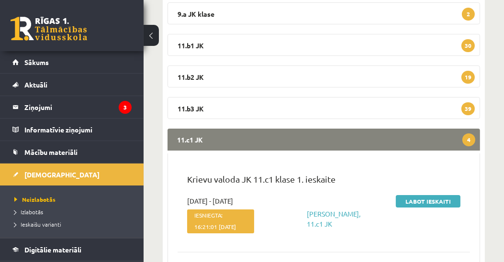
scroll to position [219, 0]
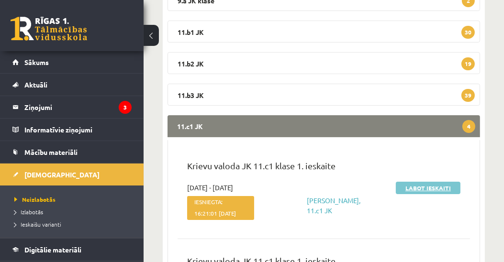
click at [410, 185] on link "Labot ieskaiti" at bounding box center [428, 188] width 65 height 12
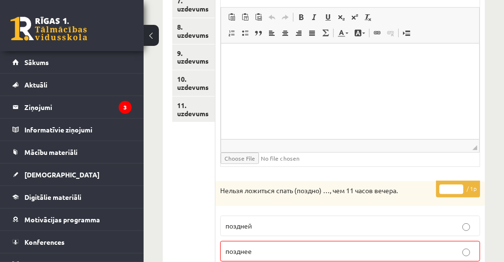
scroll to position [328, 0]
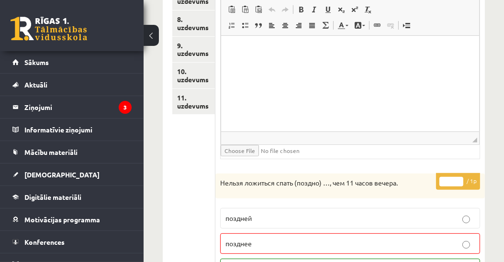
type input "*"
click at [458, 177] on input "*" at bounding box center [451, 182] width 24 height 10
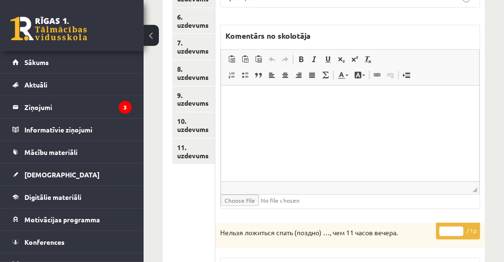
scroll to position [219, 0]
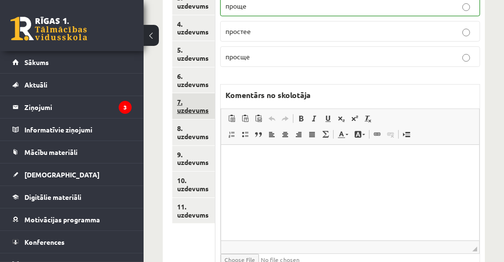
click at [185, 108] on link "7. uzdevums" at bounding box center [193, 106] width 43 height 26
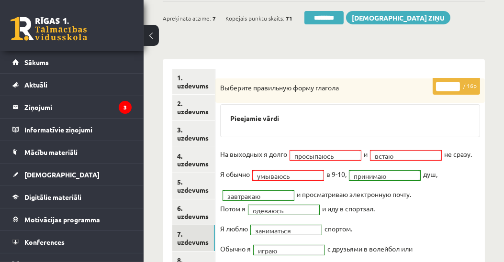
scroll to position [55, 0]
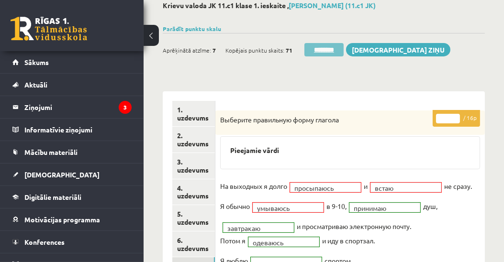
click at [323, 50] on input "********" at bounding box center [323, 49] width 39 height 13
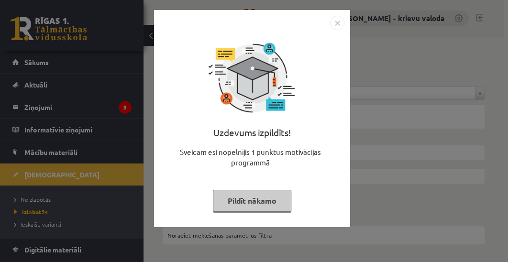
click at [257, 201] on button "Pildīt nākamo" at bounding box center [252, 201] width 78 height 22
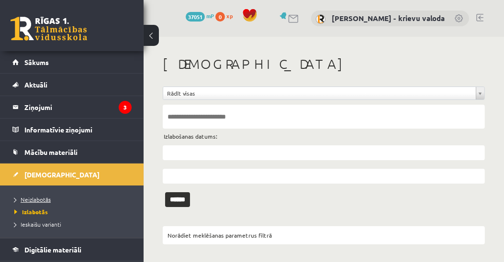
click at [25, 196] on span "Neizlabotās" at bounding box center [32, 200] width 36 height 8
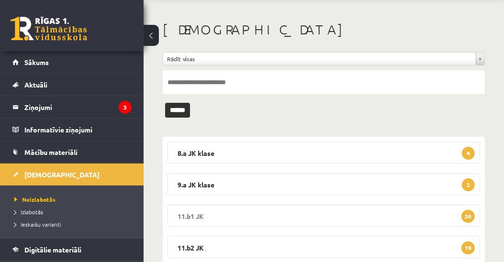
scroll to position [164, 0]
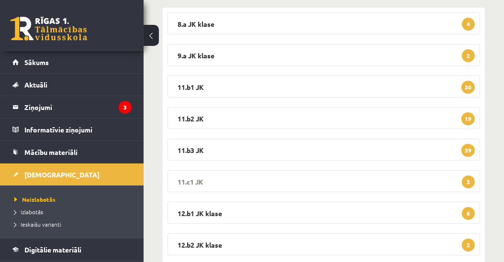
click at [200, 180] on legend "11.c1 JK 3" at bounding box center [323, 181] width 312 height 22
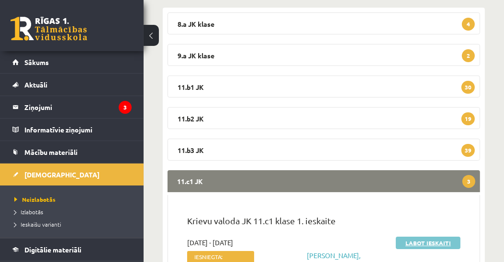
click at [422, 244] on link "Labot ieskaiti" at bounding box center [428, 243] width 65 height 12
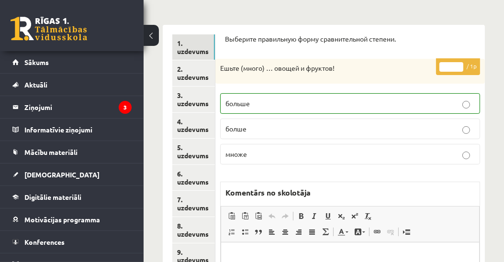
scroll to position [138, 0]
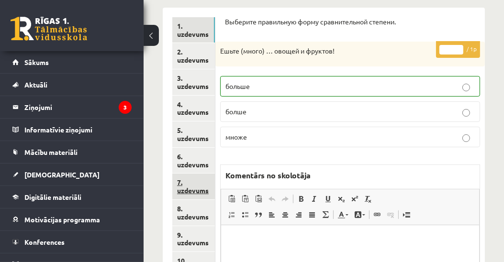
click at [189, 193] on link "7. uzdevums" at bounding box center [193, 187] width 43 height 26
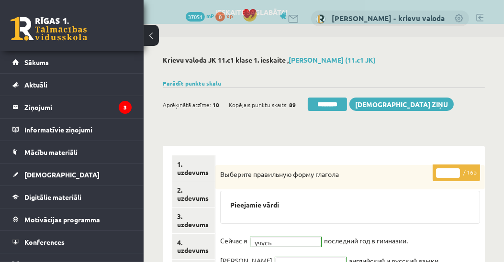
scroll to position [0, 0]
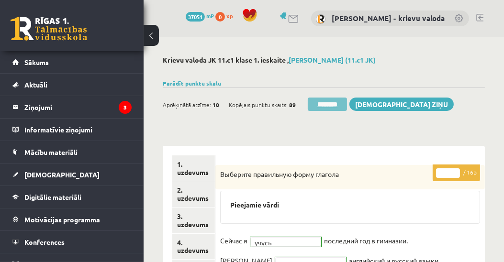
click at [333, 106] on input "********" at bounding box center [327, 104] width 39 height 13
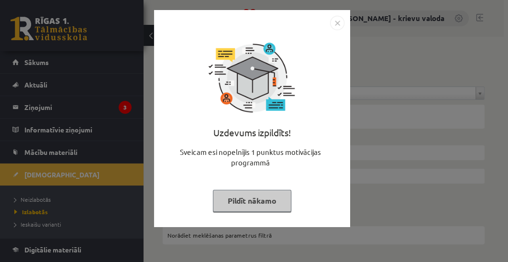
click at [266, 199] on button "Pildīt nākamo" at bounding box center [252, 201] width 78 height 22
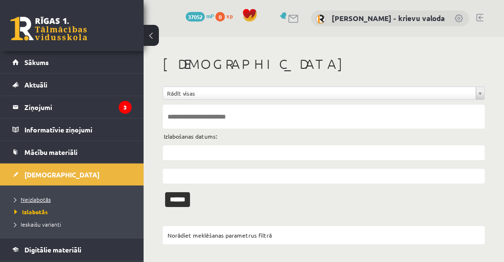
click at [29, 197] on span "Neizlabotās" at bounding box center [32, 200] width 36 height 8
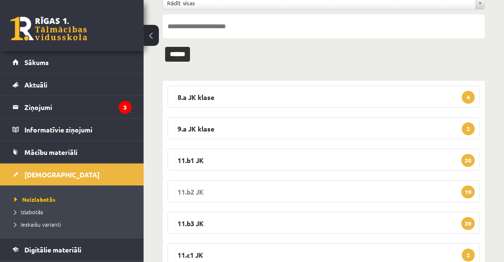
scroll to position [189, 0]
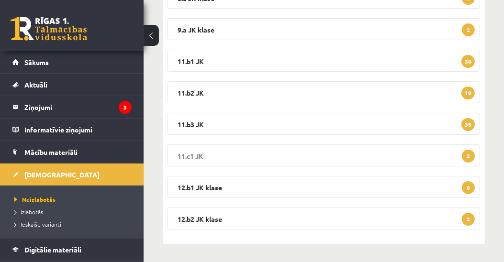
click at [194, 155] on legend "11.c1 JK 2" at bounding box center [323, 156] width 312 height 22
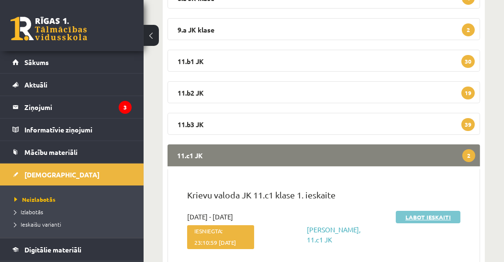
click at [430, 218] on link "Labot ieskaiti" at bounding box center [428, 217] width 65 height 12
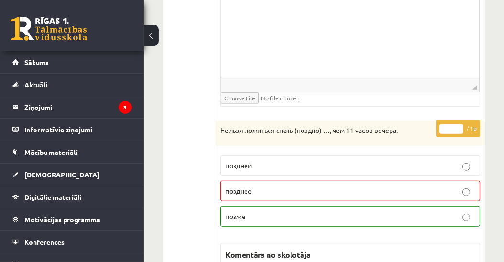
scroll to position [711, 0]
type input "*"
click at [461, 125] on input "*" at bounding box center [451, 130] width 24 height 10
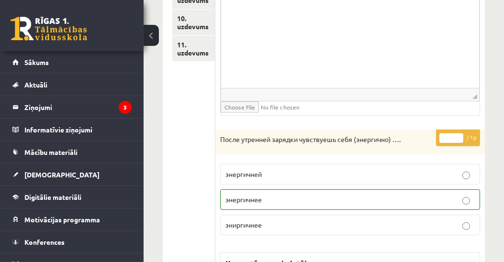
scroll to position [273, 0]
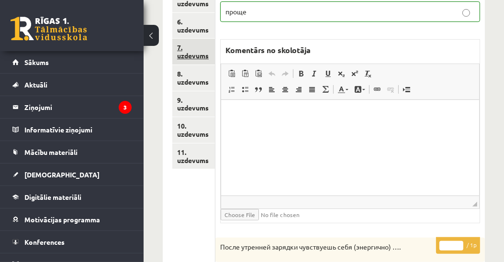
click at [198, 55] on link "7. uzdevums" at bounding box center [193, 52] width 43 height 26
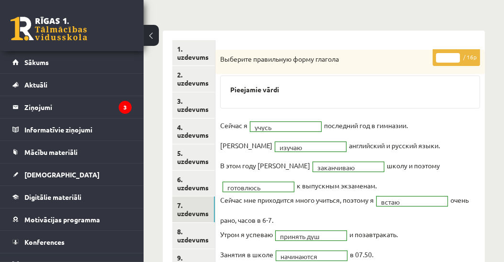
scroll to position [55, 0]
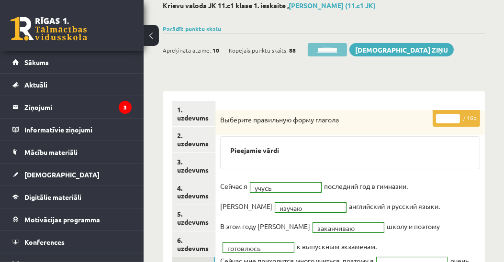
click at [335, 50] on input "********" at bounding box center [327, 49] width 39 height 13
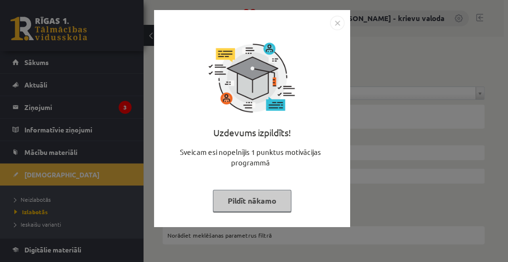
click at [251, 200] on button "Pildīt nākamo" at bounding box center [252, 201] width 78 height 22
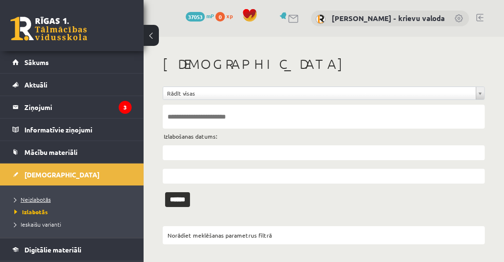
click at [39, 200] on span "Neizlabotās" at bounding box center [32, 200] width 36 height 8
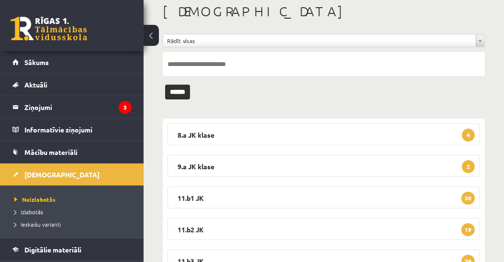
scroll to position [109, 0]
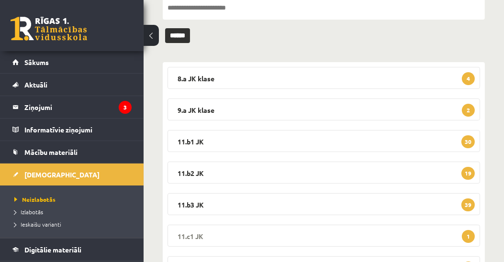
click at [192, 234] on legend "11.c1 JK 1" at bounding box center [323, 236] width 312 height 22
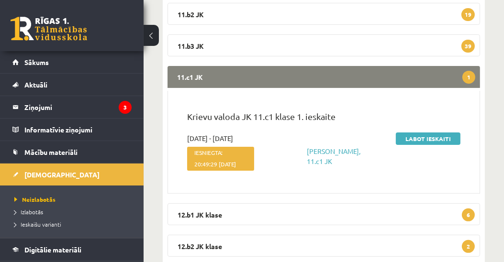
scroll to position [273, 0]
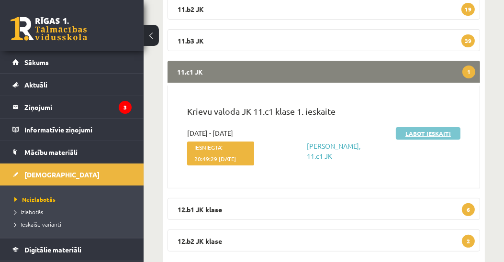
click at [427, 134] on link "Labot ieskaiti" at bounding box center [428, 133] width 65 height 12
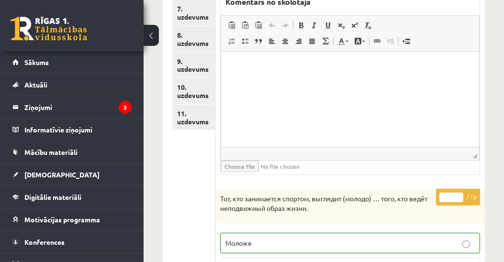
scroll to position [311, 0]
click at [195, 17] on link "7. uzdevums" at bounding box center [193, 13] width 43 height 26
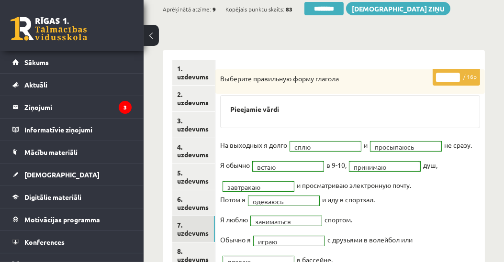
scroll to position [38, 0]
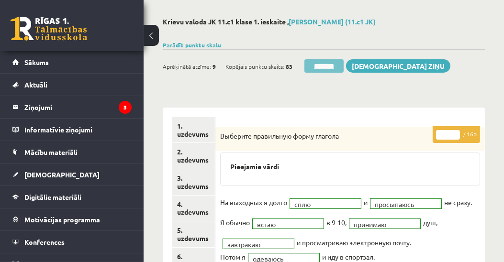
click at [327, 66] on input "********" at bounding box center [323, 65] width 39 height 13
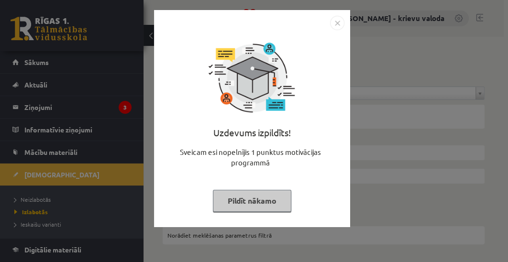
click at [267, 203] on button "Pildīt nākamo" at bounding box center [252, 201] width 78 height 22
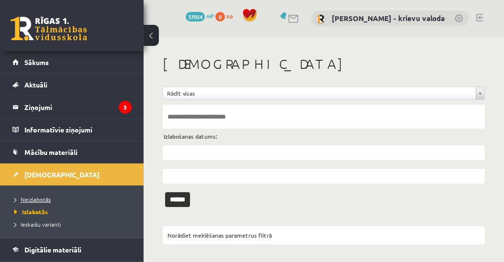
click at [30, 198] on span "Neizlabotās" at bounding box center [32, 200] width 36 height 8
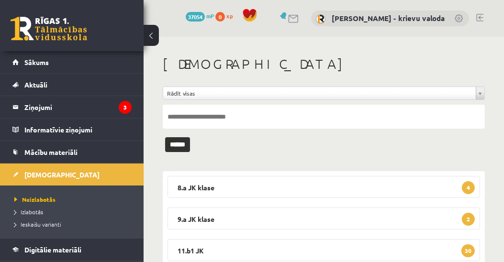
scroll to position [109, 0]
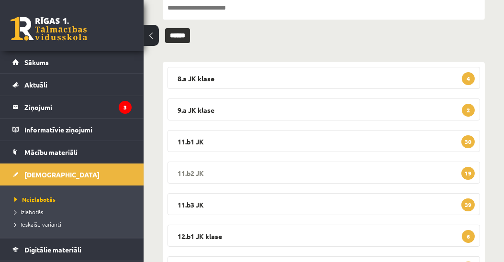
click at [182, 173] on legend "11.b2 JK 19" at bounding box center [323, 173] width 312 height 22
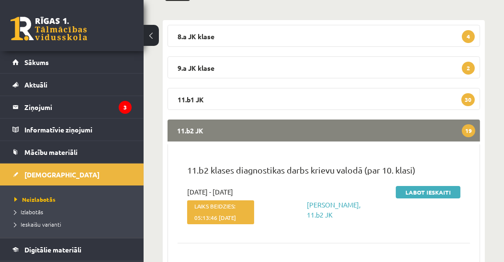
scroll to position [164, 0]
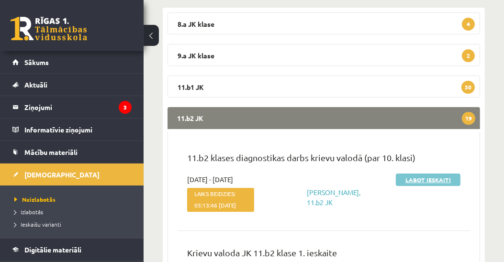
click at [429, 181] on link "Labot ieskaiti" at bounding box center [428, 180] width 65 height 12
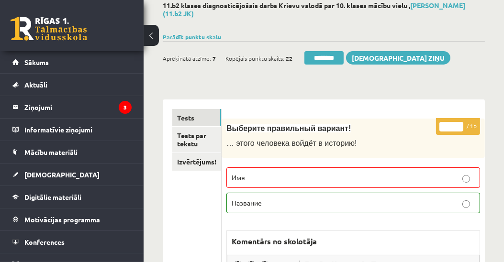
type input "*"
click at [457, 122] on input "*" at bounding box center [451, 127] width 24 height 10
click at [190, 144] on link "Tests par tekstu" at bounding box center [196, 140] width 49 height 26
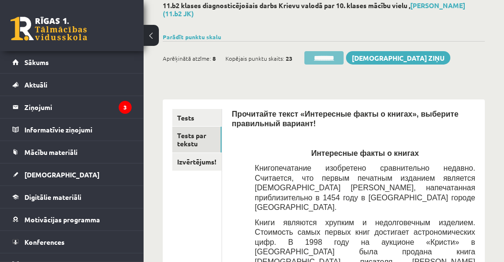
click at [326, 58] on input "********" at bounding box center [323, 57] width 39 height 13
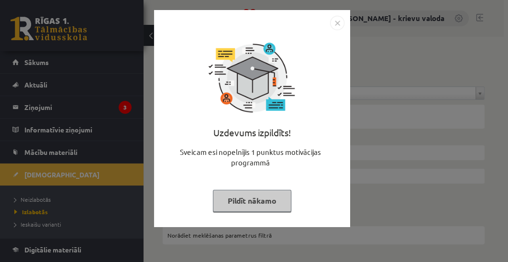
click at [258, 202] on button "Pildīt nākamo" at bounding box center [252, 201] width 78 height 22
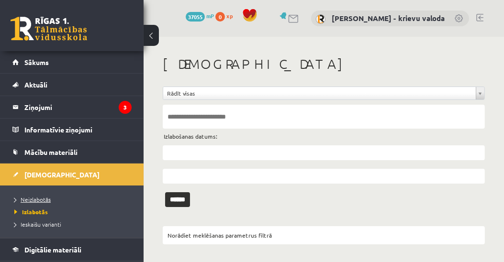
click at [33, 200] on span "Neizlabotās" at bounding box center [32, 200] width 36 height 8
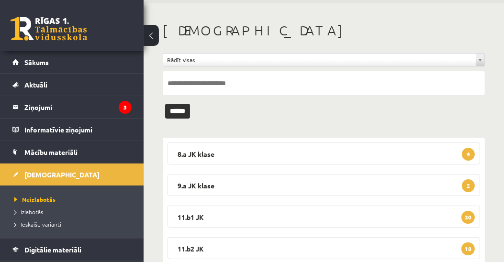
scroll to position [55, 0]
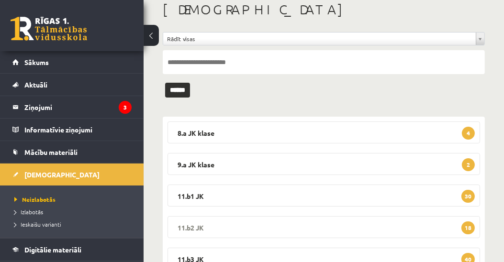
click at [194, 226] on legend "11.b2 JK 18" at bounding box center [323, 227] width 312 height 22
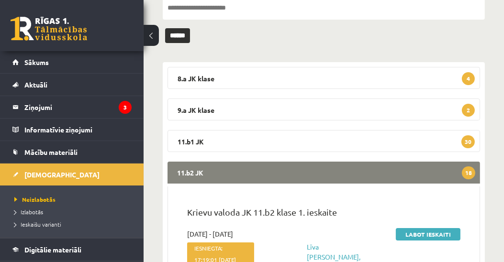
scroll to position [219, 0]
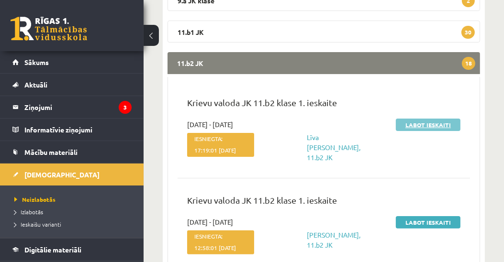
click at [411, 123] on link "Labot ieskaiti" at bounding box center [428, 125] width 65 height 12
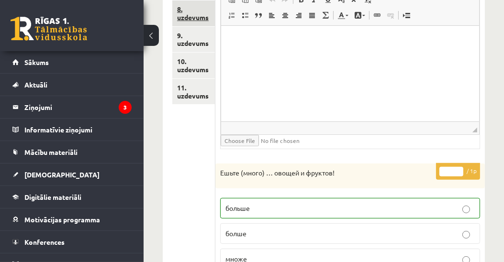
scroll to position [229, 0]
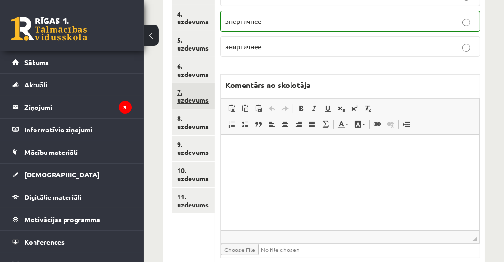
click at [187, 99] on link "7. uzdevums" at bounding box center [193, 96] width 43 height 26
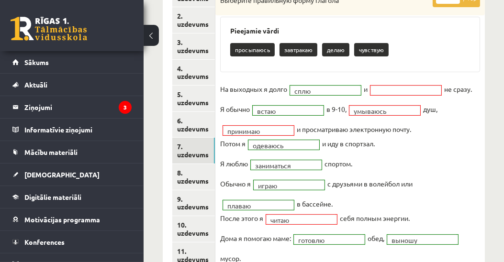
scroll to position [65, 0]
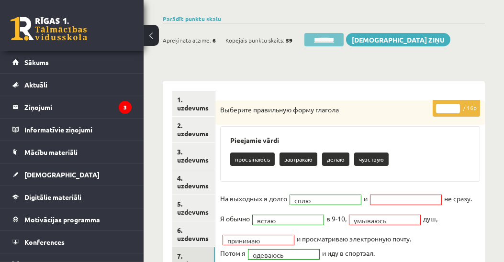
click at [328, 39] on input "********" at bounding box center [323, 39] width 39 height 13
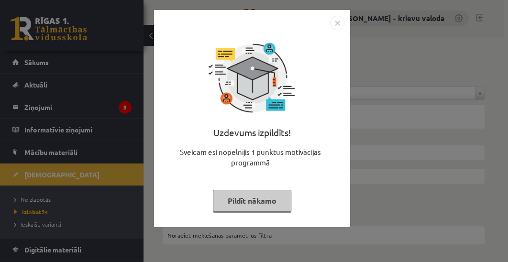
click at [268, 202] on button "Pildīt nākamo" at bounding box center [252, 201] width 78 height 22
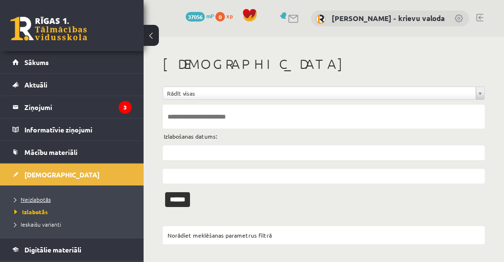
click at [27, 199] on span "Neizlabotās" at bounding box center [32, 200] width 36 height 8
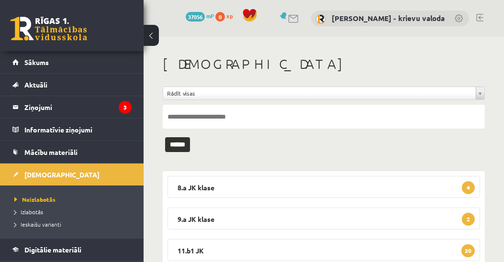
scroll to position [55, 0]
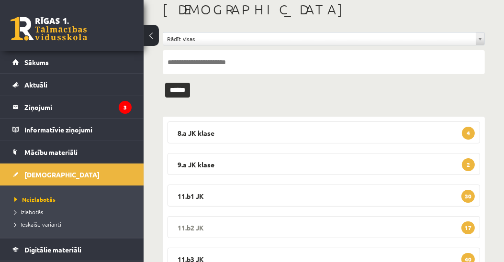
click at [199, 228] on legend "11.b2 JK 17" at bounding box center [323, 227] width 312 height 22
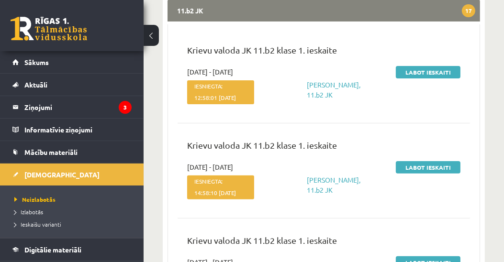
scroll to position [273, 0]
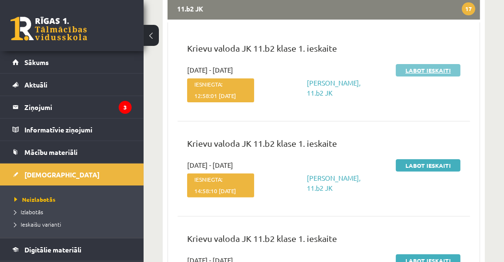
click at [423, 71] on link "Labot ieskaiti" at bounding box center [428, 70] width 65 height 12
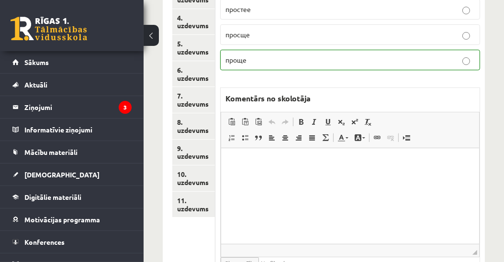
scroll to position [213, 0]
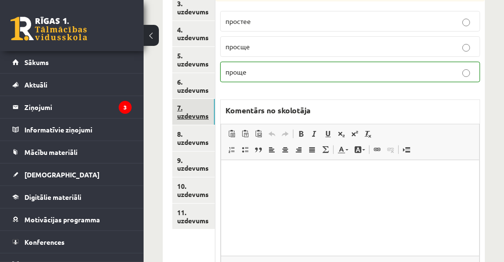
click at [193, 115] on link "7. uzdevums" at bounding box center [193, 112] width 43 height 26
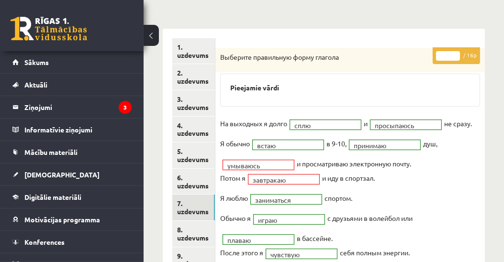
scroll to position [104, 0]
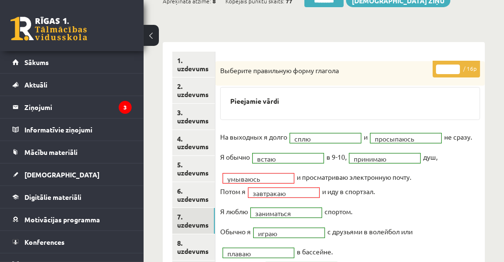
type input "**"
click at [456, 66] on input "**" at bounding box center [448, 70] width 24 height 10
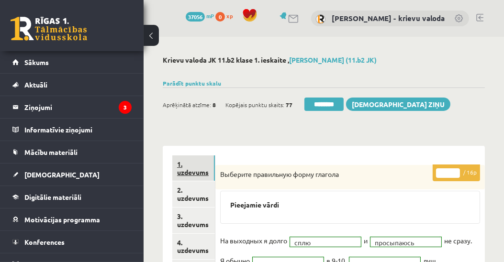
click at [186, 173] on link "1. uzdevums" at bounding box center [193, 169] width 43 height 26
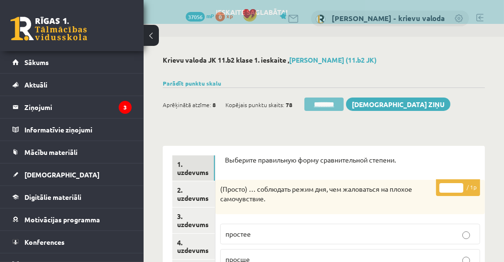
click at [326, 104] on input "********" at bounding box center [323, 104] width 39 height 13
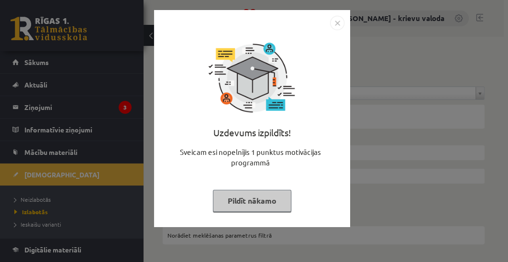
click at [254, 206] on button "Pildīt nākamo" at bounding box center [252, 201] width 78 height 22
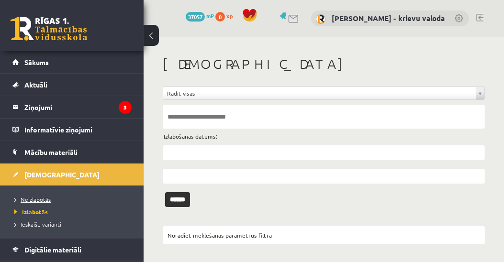
click at [30, 198] on span "Neizlabotās" at bounding box center [32, 200] width 36 height 8
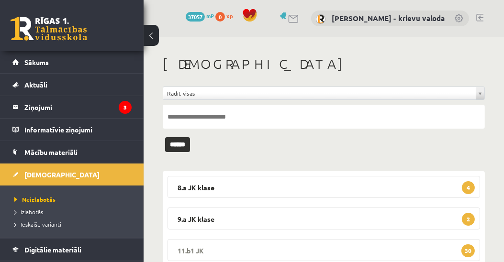
scroll to position [109, 0]
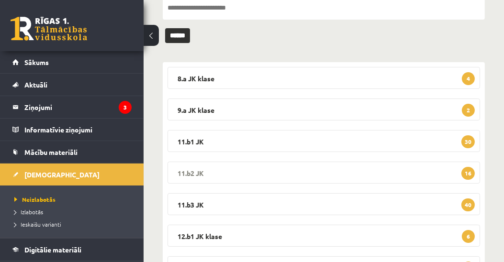
click at [186, 171] on legend "11.b2 JK 16" at bounding box center [323, 173] width 312 height 22
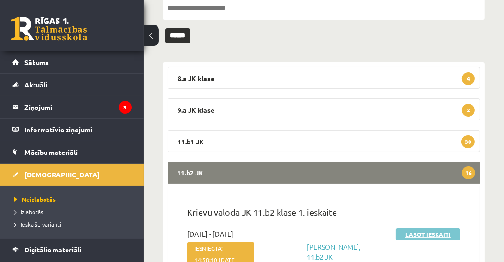
click at [411, 235] on link "Labot ieskaiti" at bounding box center [428, 234] width 65 height 12
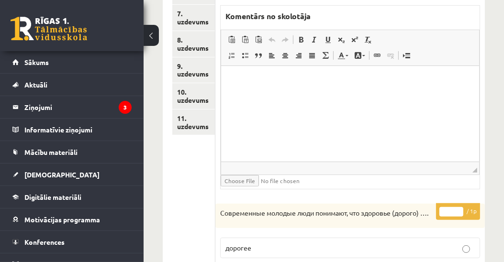
scroll to position [193, 0]
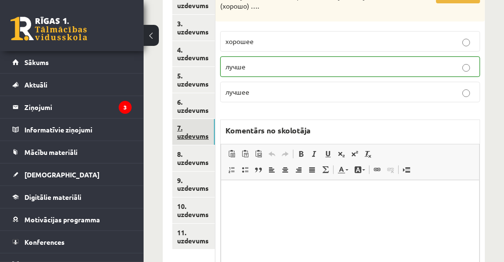
click at [190, 137] on link "7. uzdevums" at bounding box center [193, 132] width 43 height 26
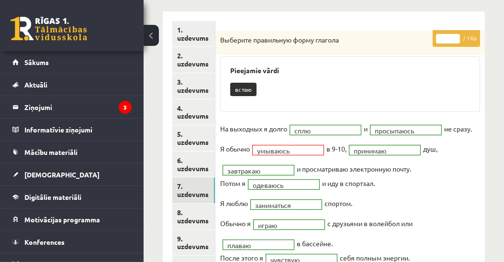
scroll to position [29, 0]
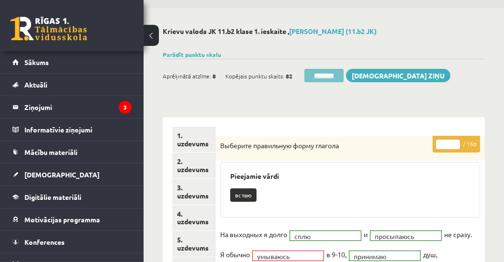
click at [332, 75] on input "********" at bounding box center [323, 75] width 39 height 13
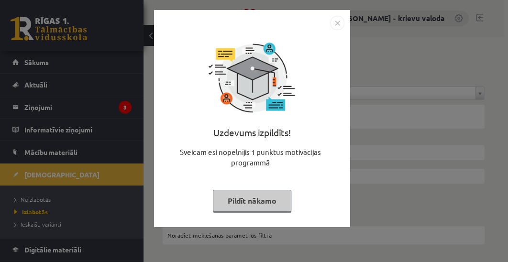
click at [277, 205] on button "Pildīt nākamo" at bounding box center [252, 201] width 78 height 22
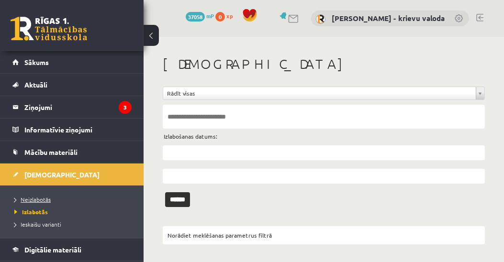
click at [44, 200] on span "Neizlabotās" at bounding box center [32, 200] width 36 height 8
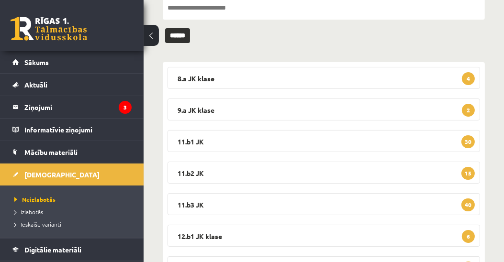
scroll to position [109, 0]
click at [193, 170] on legend "11.b2 JK 15" at bounding box center [323, 173] width 312 height 22
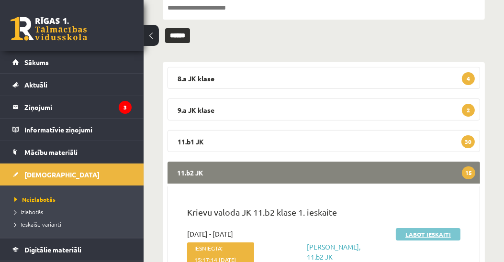
click at [427, 235] on link "Labot ieskaiti" at bounding box center [428, 234] width 65 height 12
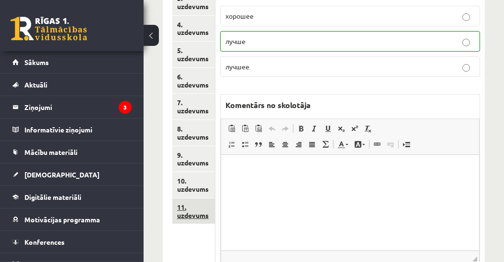
scroll to position [219, 0]
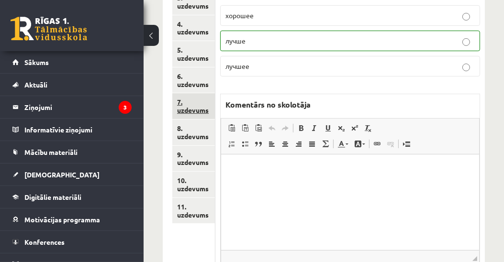
click at [197, 106] on link "7. uzdevums" at bounding box center [193, 106] width 43 height 26
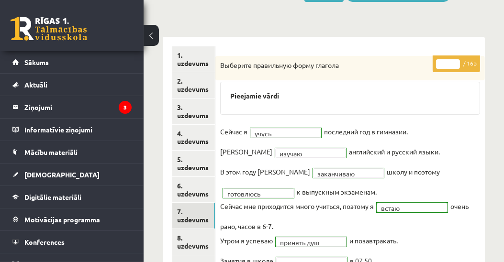
scroll to position [0, 0]
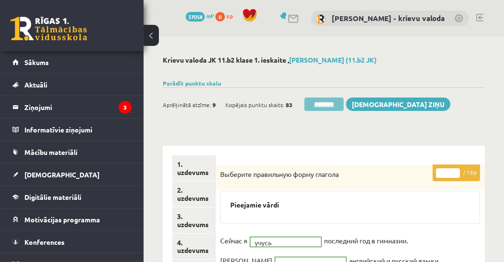
click at [329, 106] on input "********" at bounding box center [323, 104] width 39 height 13
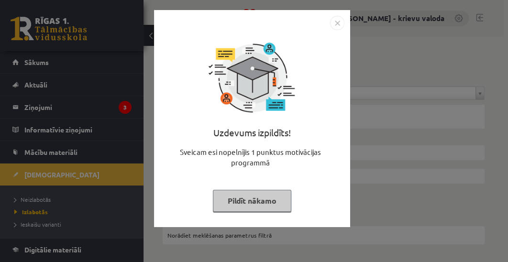
click at [278, 207] on button "Pildīt nākamo" at bounding box center [252, 201] width 78 height 22
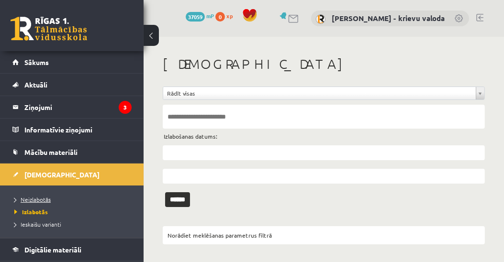
click at [28, 199] on span "Neizlabotās" at bounding box center [32, 200] width 36 height 8
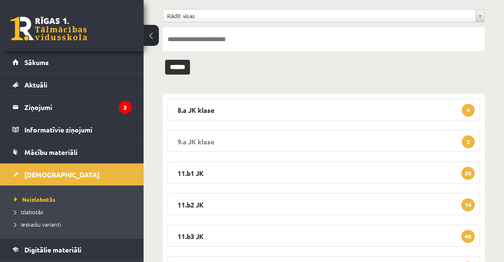
scroll to position [109, 0]
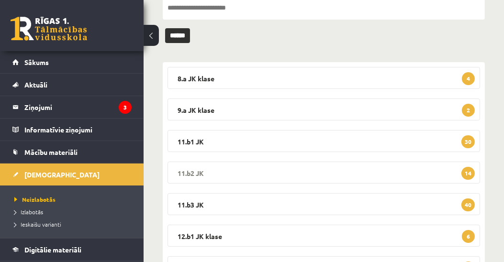
click at [196, 168] on legend "11.b2 JK 14" at bounding box center [323, 173] width 312 height 22
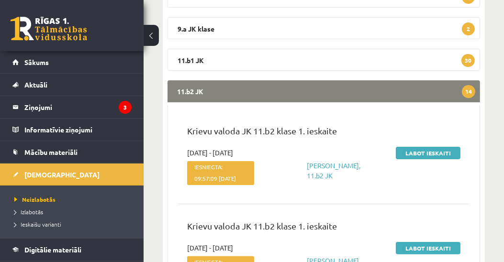
scroll to position [219, 0]
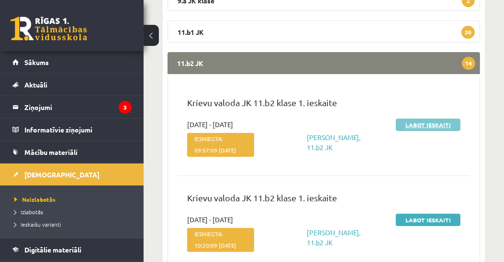
click at [427, 125] on link "Labot ieskaiti" at bounding box center [428, 125] width 65 height 12
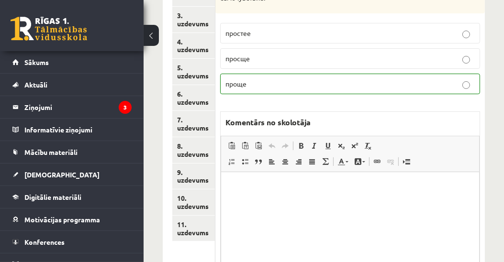
scroll to position [193, 0]
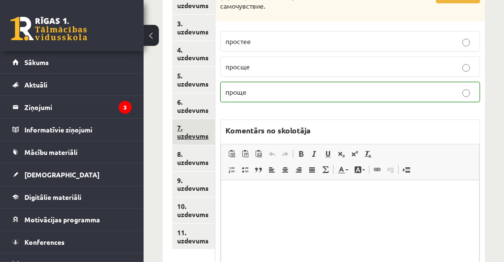
click at [186, 136] on link "7. uzdevums" at bounding box center [193, 132] width 43 height 26
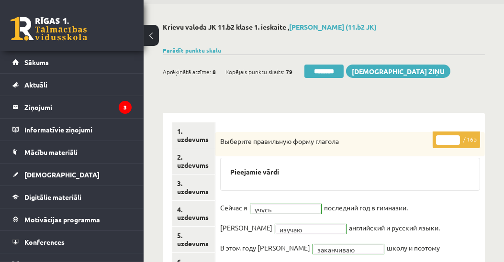
scroll to position [0, 0]
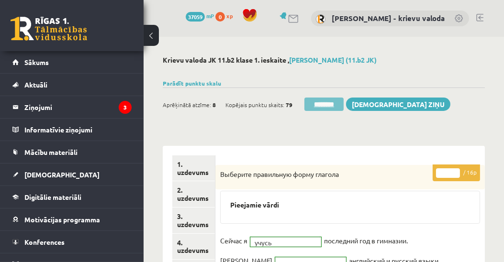
click at [323, 105] on input "********" at bounding box center [323, 104] width 39 height 13
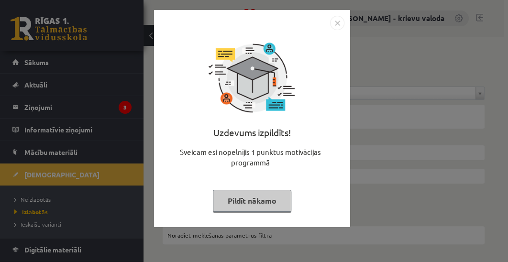
click at [278, 201] on button "Pildīt nākamo" at bounding box center [252, 201] width 78 height 22
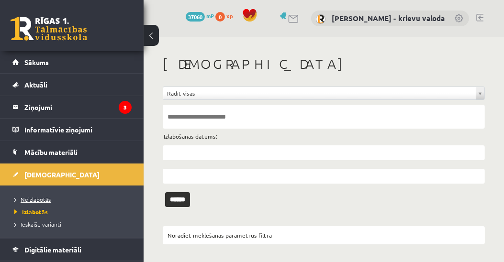
click at [39, 200] on span "Neizlabotās" at bounding box center [32, 200] width 36 height 8
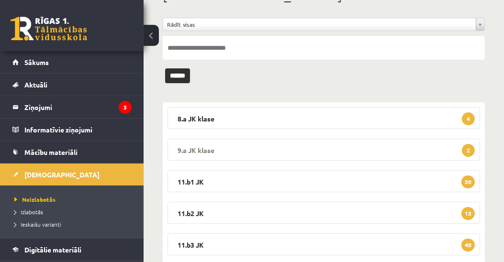
scroll to position [109, 0]
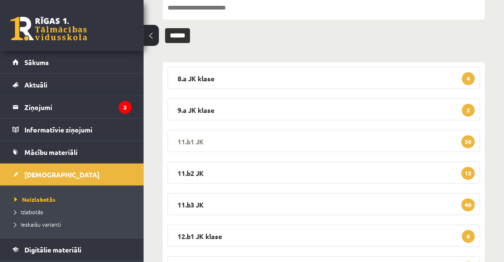
click at [190, 138] on legend "11.b1 JK 30" at bounding box center [323, 141] width 312 height 22
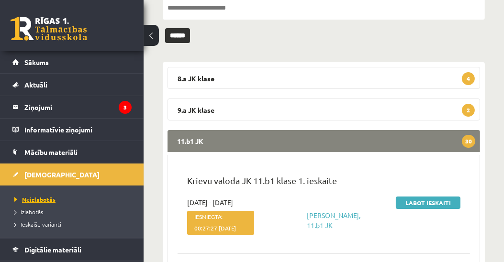
click at [39, 199] on span "Neizlabotās" at bounding box center [34, 200] width 41 height 8
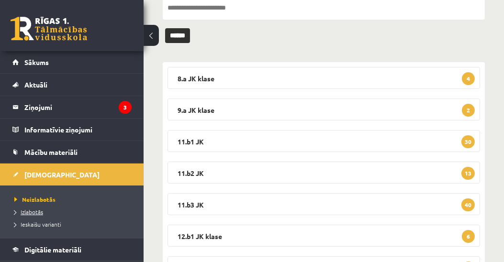
click at [36, 211] on span "Izlabotās" at bounding box center [28, 212] width 29 height 8
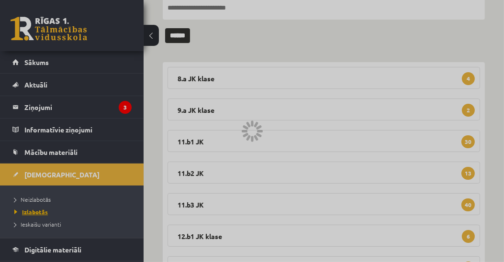
scroll to position [0, 0]
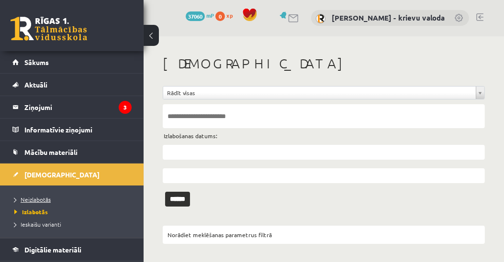
click at [38, 200] on span "Neizlabotās" at bounding box center [32, 200] width 36 height 8
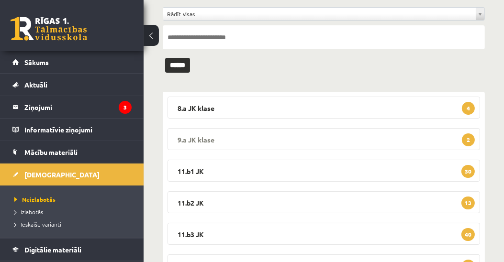
scroll to position [110, 0]
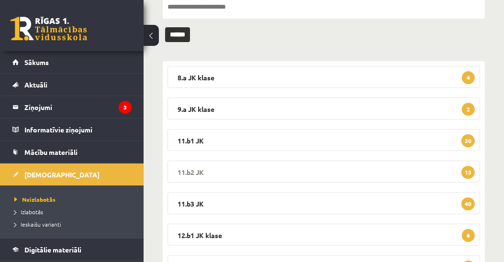
click at [194, 171] on legend "11.b2 JK 13" at bounding box center [323, 172] width 312 height 22
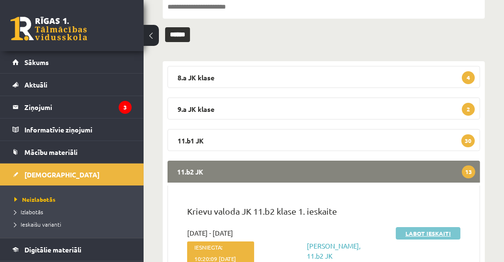
click at [434, 234] on link "Labot ieskaiti" at bounding box center [428, 233] width 65 height 12
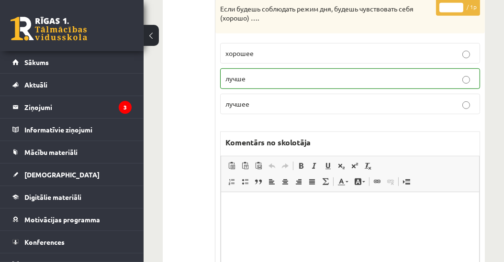
scroll to position [293, 0]
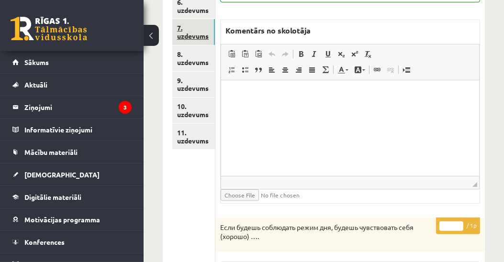
click at [202, 36] on link "7. uzdevums" at bounding box center [193, 32] width 43 height 26
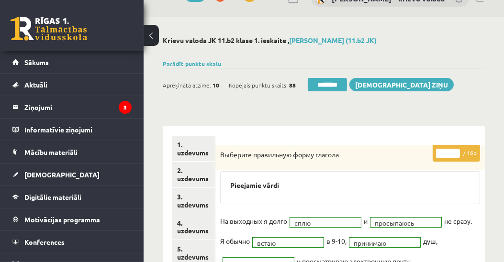
scroll to position [20, 0]
click at [337, 83] on input "********" at bounding box center [327, 84] width 39 height 13
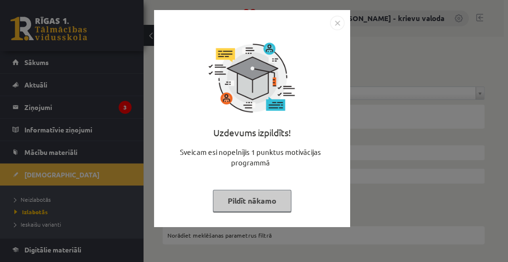
click at [246, 194] on button "Pildīt nākamo" at bounding box center [252, 201] width 78 height 22
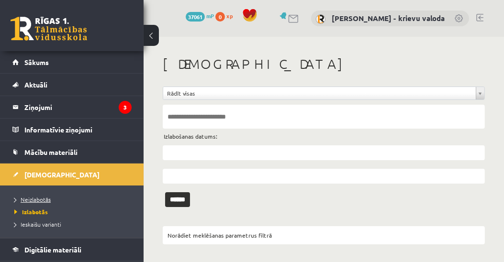
click at [45, 197] on span "Neizlabotās" at bounding box center [32, 200] width 36 height 8
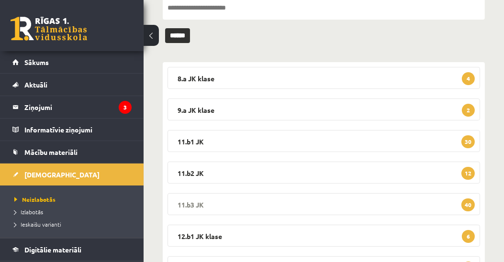
scroll to position [109, 0]
click at [194, 170] on legend "11.b2 JK 12" at bounding box center [323, 173] width 312 height 22
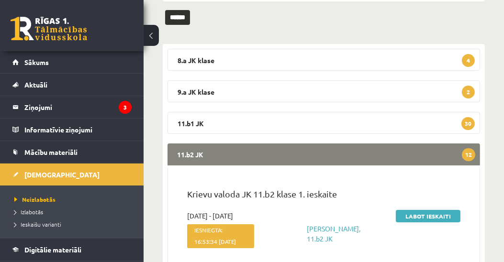
scroll to position [164, 0]
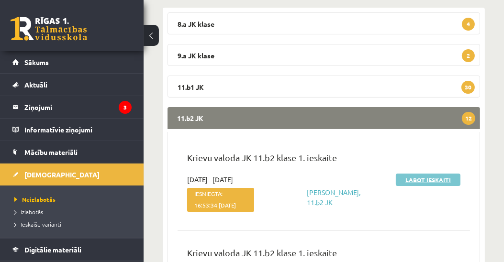
click at [422, 177] on link "Labot ieskaiti" at bounding box center [428, 180] width 65 height 12
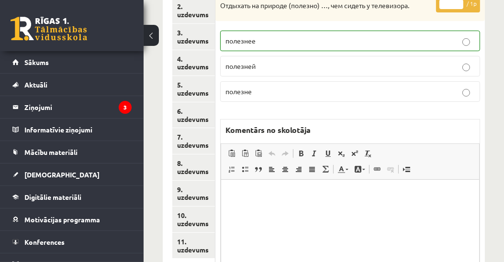
scroll to position [129, 0]
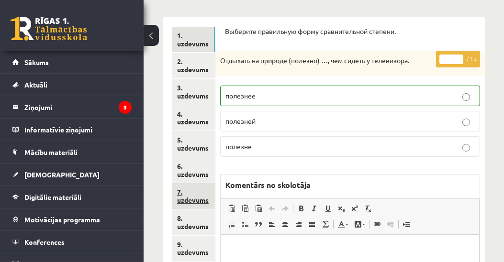
click at [197, 200] on link "7. uzdevums" at bounding box center [193, 196] width 43 height 26
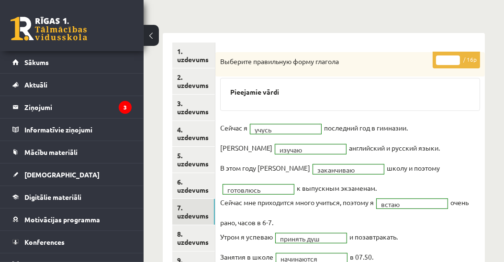
scroll to position [20, 0]
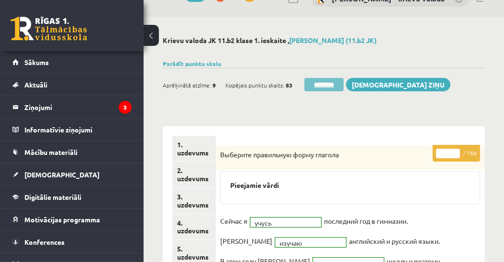
click at [337, 84] on input "********" at bounding box center [323, 84] width 39 height 13
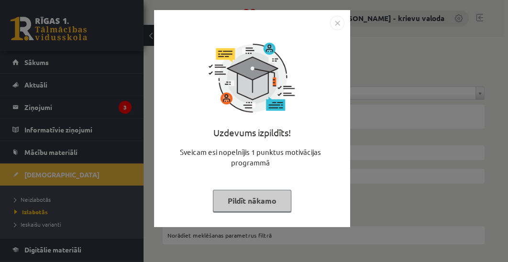
click at [268, 203] on button "Pildīt nākamo" at bounding box center [252, 201] width 78 height 22
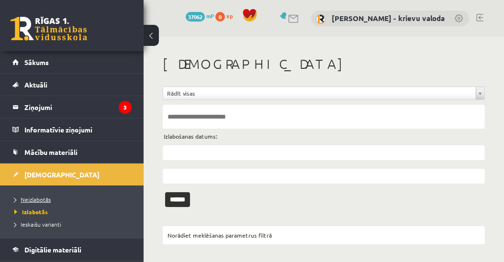
click at [33, 198] on span "Neizlabotās" at bounding box center [32, 200] width 36 height 8
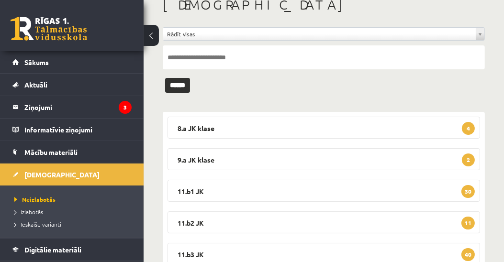
scroll to position [109, 0]
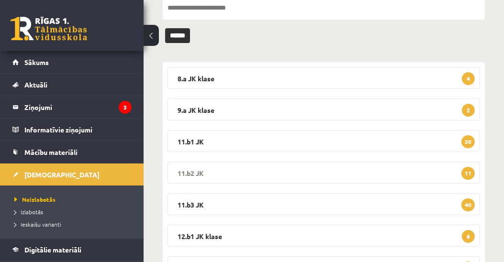
drag, startPoint x: 196, startPoint y: 169, endPoint x: 228, endPoint y: 165, distance: 31.9
click at [196, 169] on legend "11.b2 JK 11" at bounding box center [323, 173] width 312 height 22
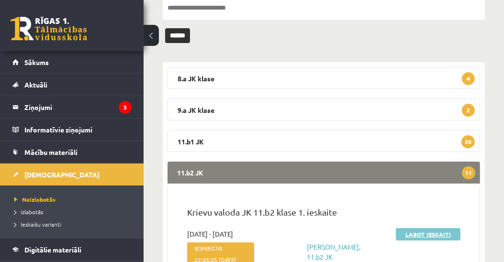
click at [435, 234] on link "Labot ieskaiti" at bounding box center [428, 234] width 65 height 12
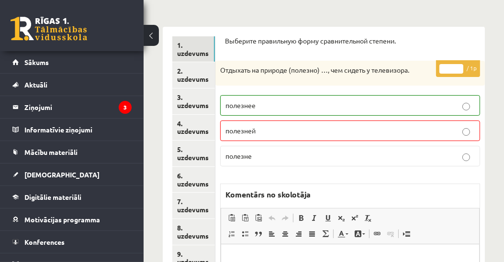
scroll to position [164, 0]
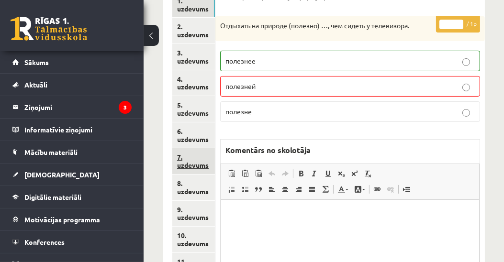
click at [203, 165] on link "7. uzdevums" at bounding box center [193, 161] width 43 height 26
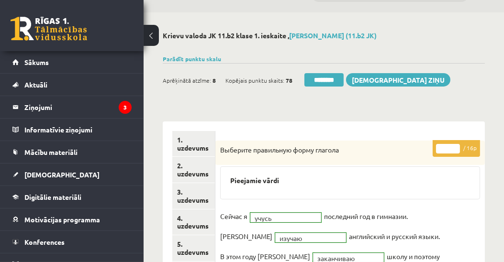
scroll to position [0, 0]
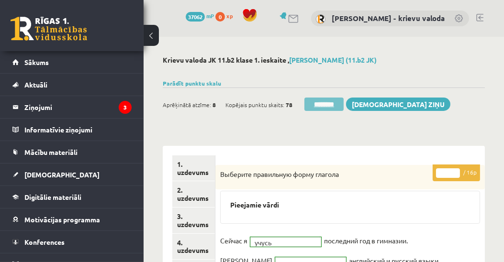
click at [328, 105] on input "********" at bounding box center [323, 104] width 39 height 13
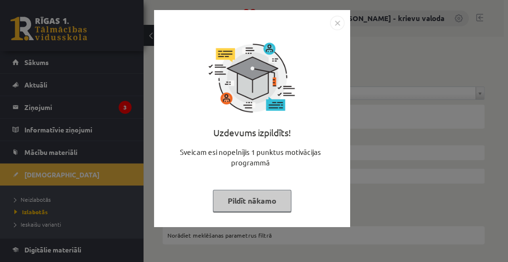
click at [257, 203] on button "Pildīt nākamo" at bounding box center [252, 201] width 78 height 22
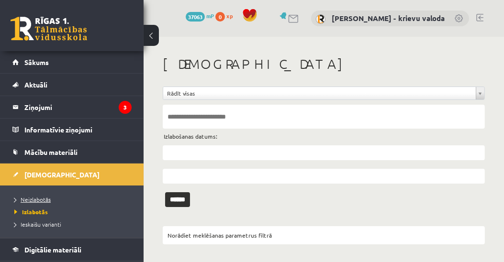
click at [36, 199] on span "Neizlabotās" at bounding box center [32, 200] width 36 height 8
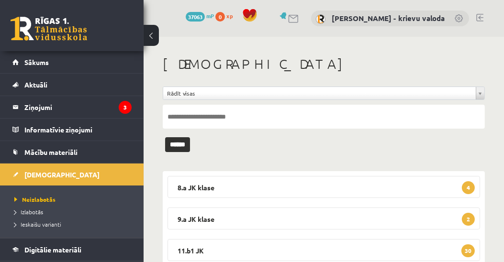
scroll to position [158, 0]
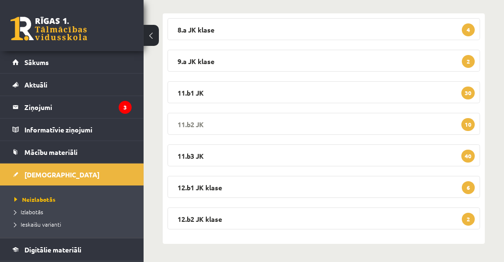
drag, startPoint x: 184, startPoint y: 122, endPoint x: 207, endPoint y: 122, distance: 23.5
click at [184, 122] on legend "11.b2 JK 10" at bounding box center [323, 124] width 312 height 22
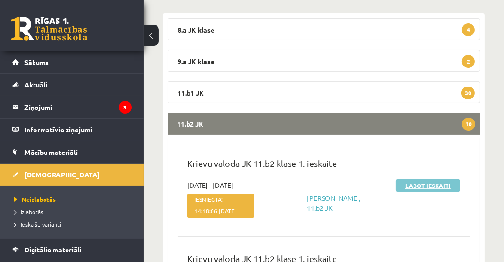
click at [435, 184] on link "Labot ieskaiti" at bounding box center [428, 185] width 65 height 12
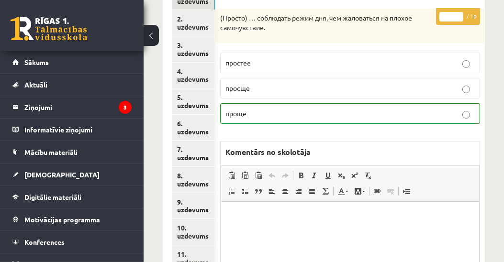
scroll to position [147, 0]
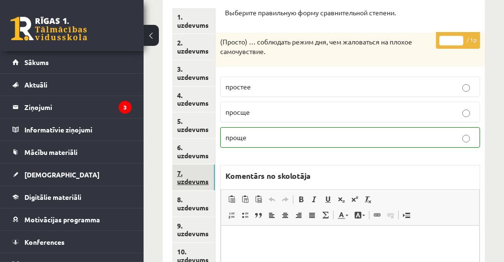
click at [184, 178] on link "7. uzdevums" at bounding box center [193, 178] width 43 height 26
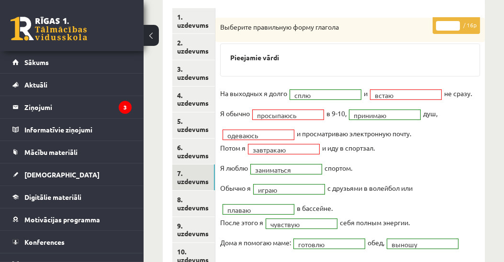
scroll to position [0, 0]
click at [457, 22] on input "**" at bounding box center [448, 26] width 24 height 10
type input "**"
click at [457, 22] on input "**" at bounding box center [448, 26] width 24 height 10
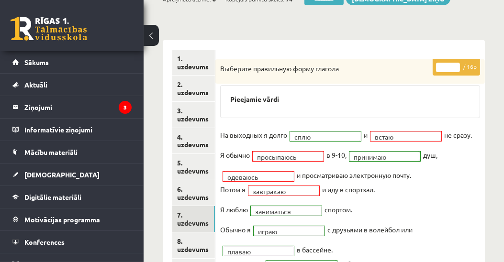
scroll to position [93, 0]
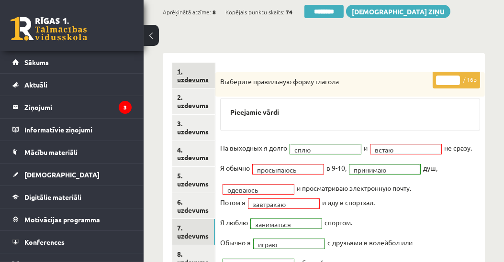
click at [194, 80] on link "1. uzdevums" at bounding box center [193, 76] width 43 height 26
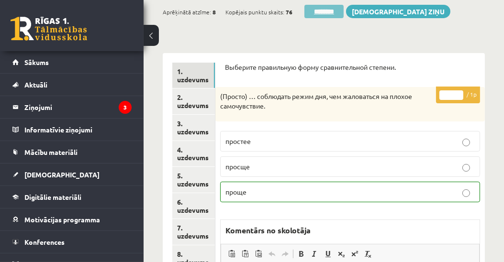
scroll to position [0, 0]
click at [328, 13] on input "********" at bounding box center [323, 11] width 39 height 13
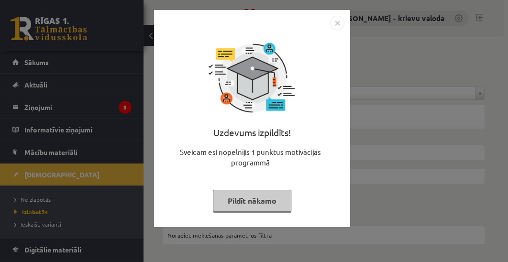
click at [252, 203] on button "Pildīt nākamo" at bounding box center [252, 201] width 78 height 22
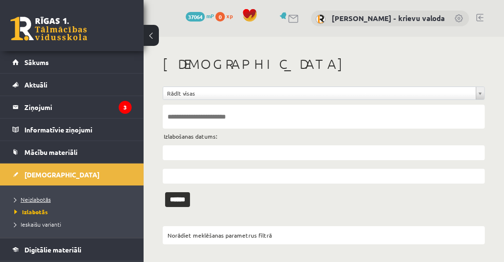
click at [46, 197] on span "Neizlabotās" at bounding box center [32, 200] width 36 height 8
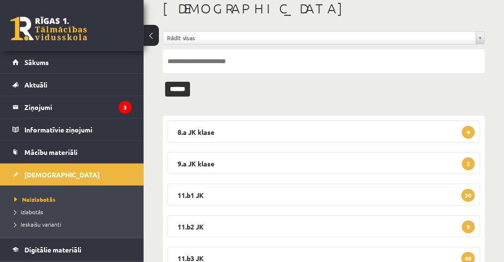
scroll to position [109, 0]
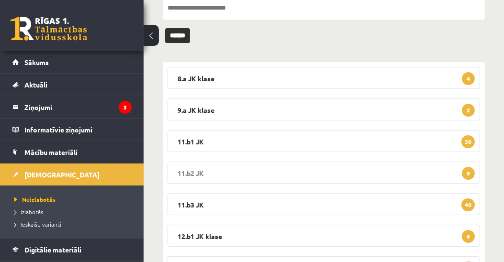
click at [193, 169] on legend "11.b2 JK 9" at bounding box center [323, 173] width 312 height 22
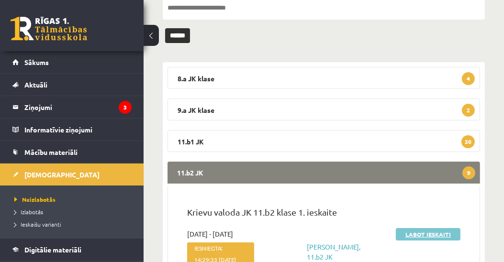
click at [410, 233] on link "Labot ieskaiti" at bounding box center [428, 234] width 65 height 12
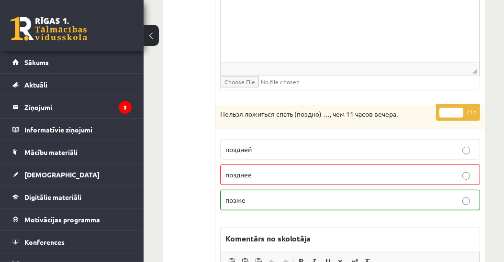
scroll to position [820, 0]
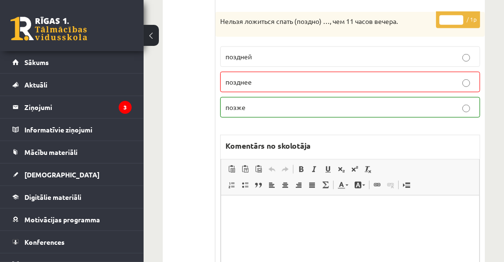
type input "*"
click at [459, 15] on input "*" at bounding box center [451, 20] width 24 height 10
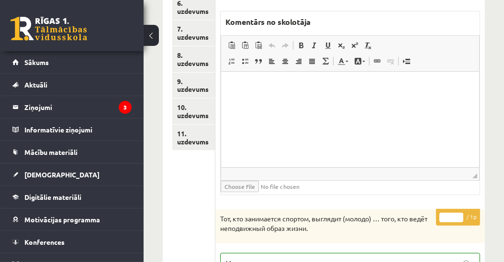
scroll to position [164, 0]
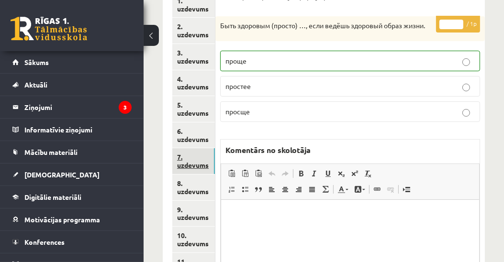
click at [204, 167] on link "7. uzdevums" at bounding box center [193, 161] width 43 height 26
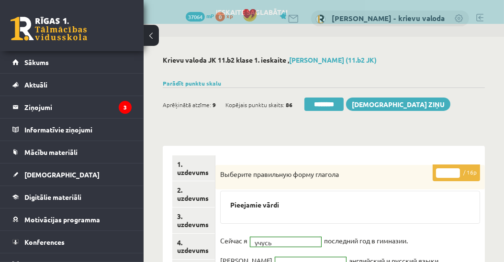
scroll to position [0, 0]
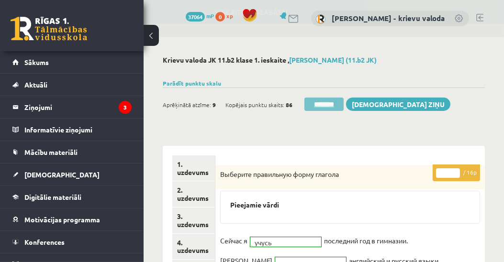
click at [317, 104] on input "********" at bounding box center [323, 104] width 39 height 13
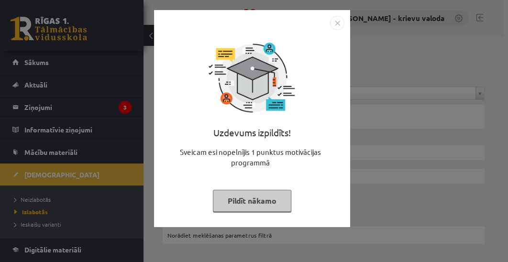
click at [251, 197] on button "Pildīt nākamo" at bounding box center [252, 201] width 78 height 22
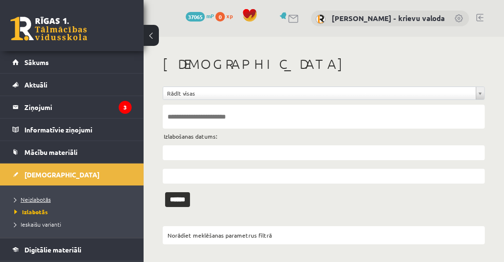
click at [41, 197] on span "Neizlabotās" at bounding box center [32, 200] width 36 height 8
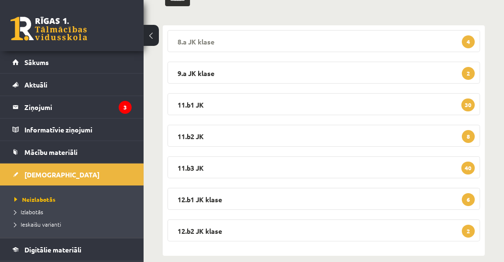
scroll to position [158, 0]
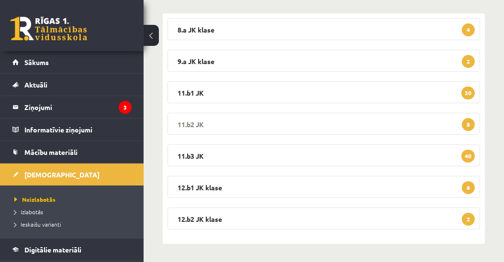
click at [200, 121] on legend "11.b2 JK 8" at bounding box center [323, 124] width 312 height 22
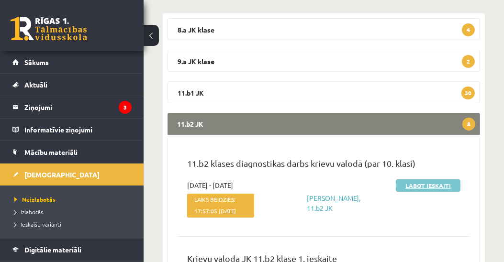
click at [415, 185] on link "Labot ieskaiti" at bounding box center [428, 185] width 65 height 12
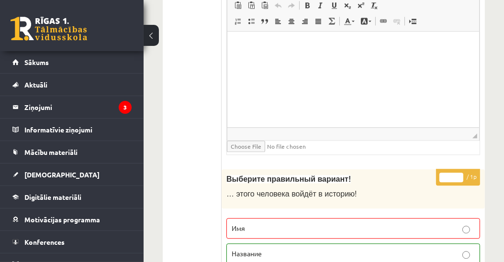
scroll to position [2460, 0]
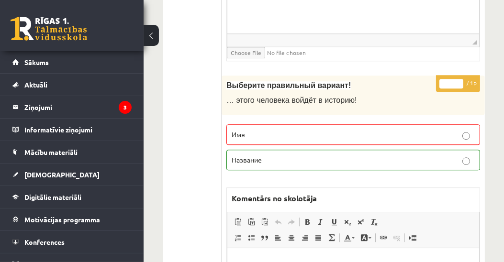
type input "*"
click at [459, 79] on input "*" at bounding box center [451, 84] width 24 height 10
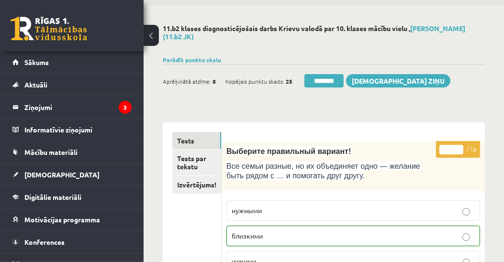
scroll to position [30, 0]
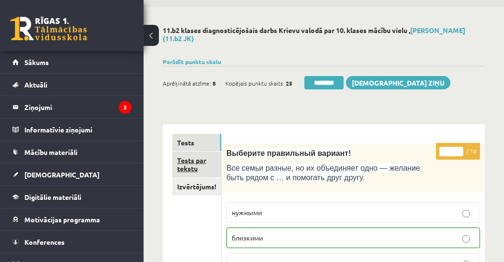
click at [196, 169] on link "Tests par tekstu" at bounding box center [196, 165] width 49 height 26
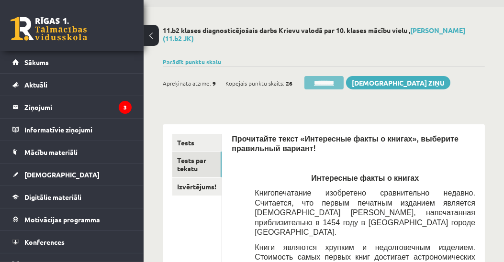
click at [334, 83] on input "********" at bounding box center [323, 82] width 39 height 13
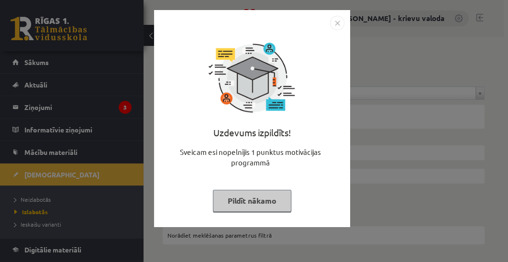
click at [262, 205] on button "Pildīt nākamo" at bounding box center [252, 201] width 78 height 22
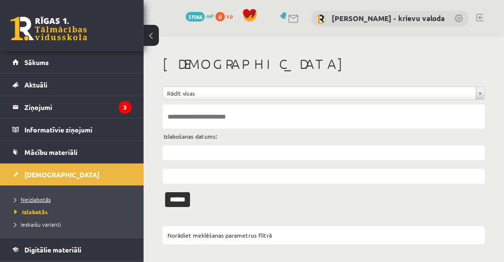
click at [37, 200] on span "Neizlabotās" at bounding box center [32, 200] width 36 height 8
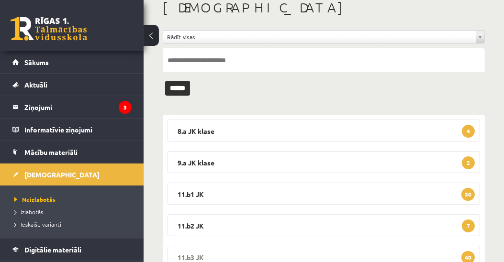
scroll to position [109, 0]
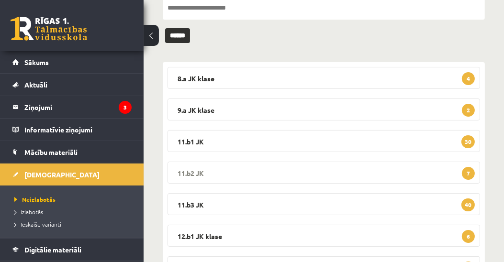
click at [198, 173] on legend "11.b2 JK 7" at bounding box center [323, 173] width 312 height 22
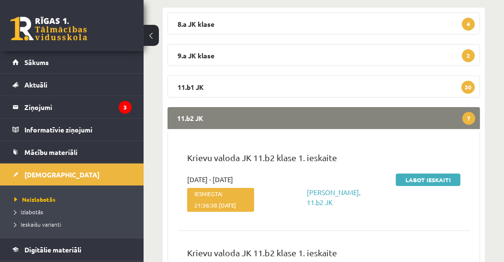
scroll to position [164, 0]
click at [410, 180] on link "Labot ieskaiti" at bounding box center [428, 180] width 65 height 12
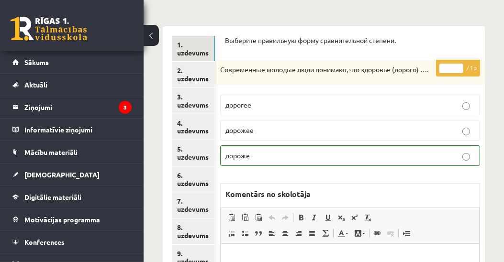
scroll to position [174, 0]
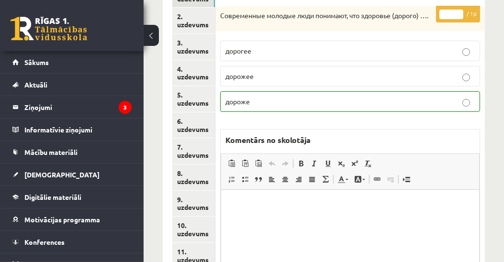
drag, startPoint x: 188, startPoint y: 152, endPoint x: 221, endPoint y: 152, distance: 33.5
click at [188, 152] on link "7. uzdevums" at bounding box center [193, 151] width 43 height 26
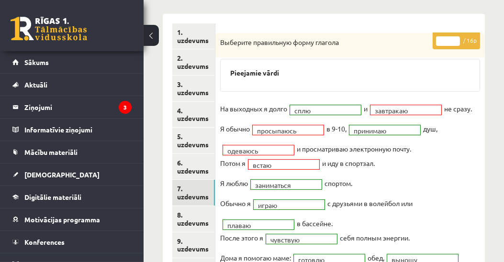
scroll to position [119, 0]
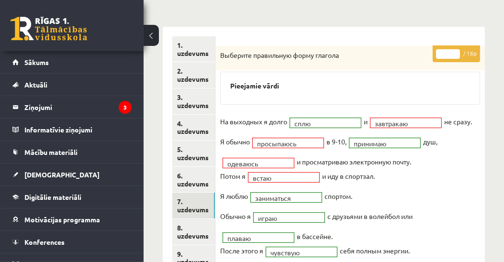
type input "**"
click at [456, 51] on input "**" at bounding box center [448, 54] width 24 height 10
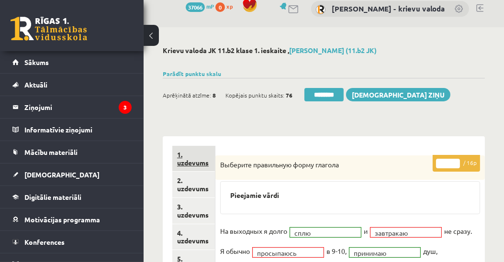
click at [194, 162] on link "1. uzdevums" at bounding box center [193, 159] width 43 height 26
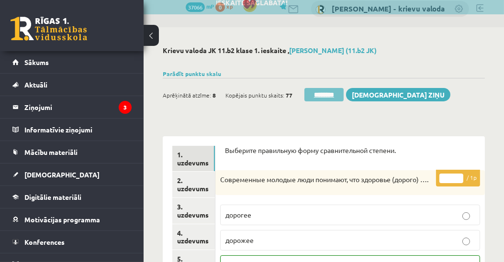
click at [331, 96] on input "********" at bounding box center [323, 94] width 39 height 13
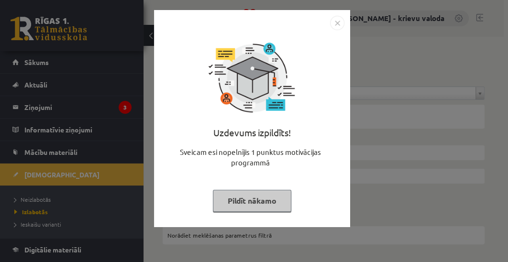
click at [267, 207] on button "Pildīt nākamo" at bounding box center [252, 201] width 78 height 22
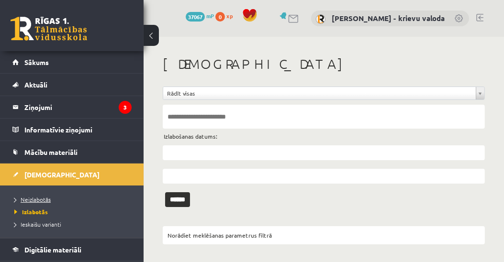
click at [37, 200] on span "Neizlabotās" at bounding box center [32, 200] width 36 height 8
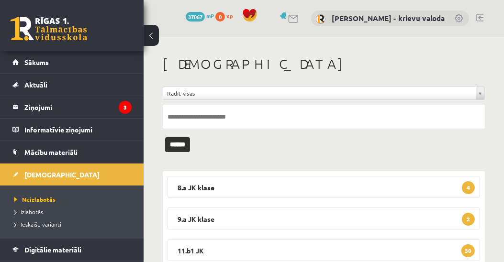
scroll to position [109, 0]
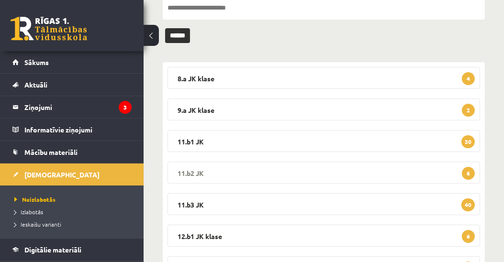
drag, startPoint x: 180, startPoint y: 173, endPoint x: 274, endPoint y: 159, distance: 94.9
click at [181, 173] on legend "11.b2 JK 6" at bounding box center [323, 173] width 312 height 22
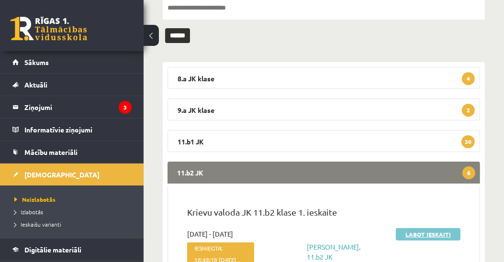
click at [439, 235] on link "Labot ieskaiti" at bounding box center [428, 234] width 65 height 12
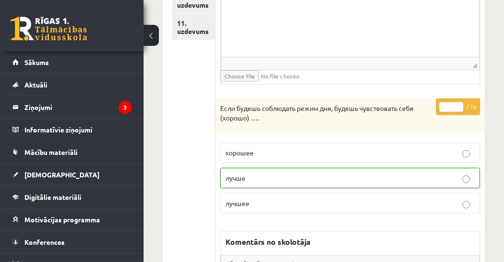
scroll to position [238, 0]
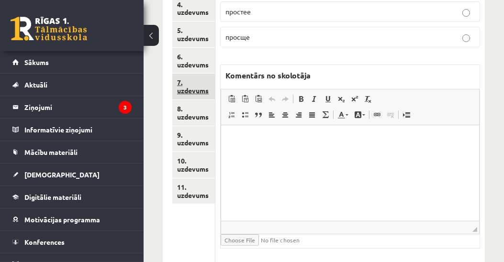
click at [200, 91] on link "7. uzdevums" at bounding box center [193, 87] width 43 height 26
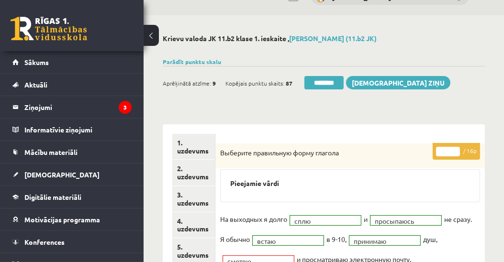
scroll to position [20, 0]
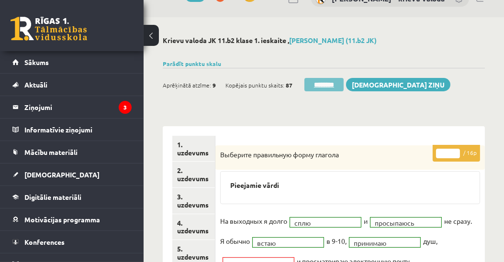
click at [320, 84] on input "********" at bounding box center [323, 84] width 39 height 13
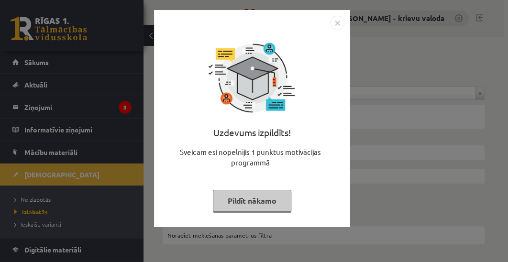
click at [259, 201] on button "Pildīt nākamo" at bounding box center [252, 201] width 78 height 22
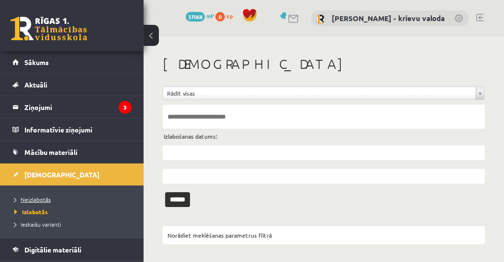
click at [27, 200] on span "Neizlabotās" at bounding box center [32, 200] width 36 height 8
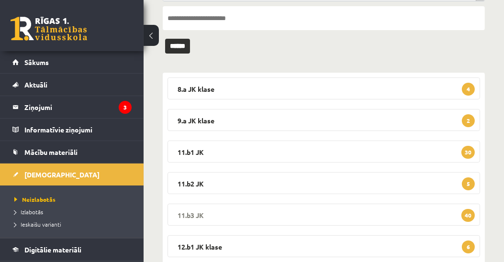
scroll to position [109, 0]
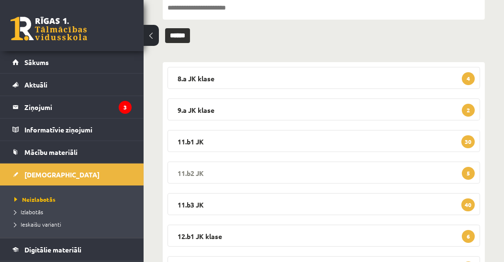
click at [185, 171] on legend "11.b2 JK 5" at bounding box center [323, 173] width 312 height 22
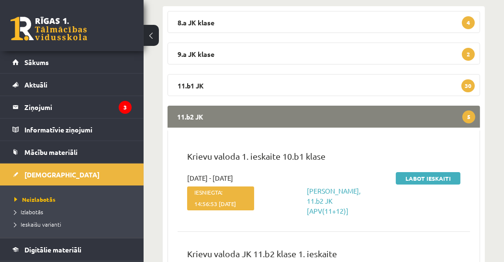
scroll to position [219, 0]
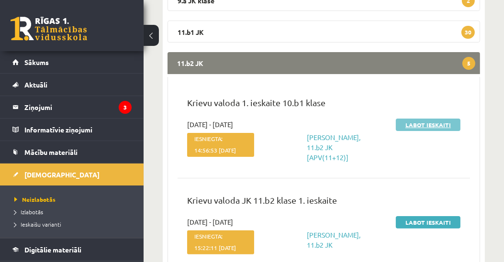
click at [431, 124] on link "Labot ieskaiti" at bounding box center [428, 125] width 65 height 12
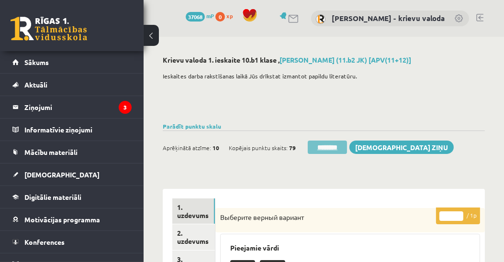
click at [328, 146] on input "********" at bounding box center [327, 147] width 39 height 13
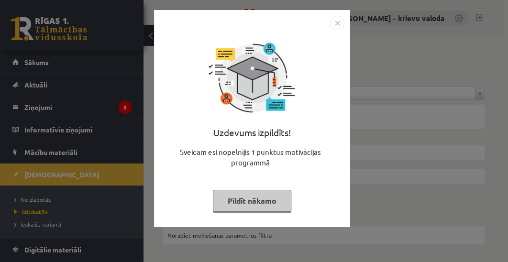
click at [260, 203] on button "Pildīt nākamo" at bounding box center [252, 201] width 78 height 22
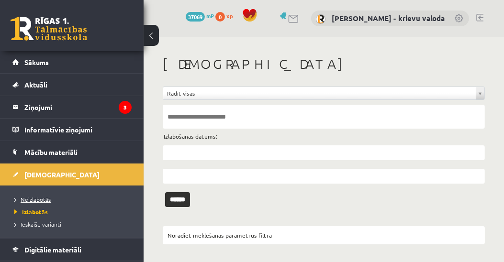
click at [33, 197] on span "Neizlabotās" at bounding box center [32, 200] width 36 height 8
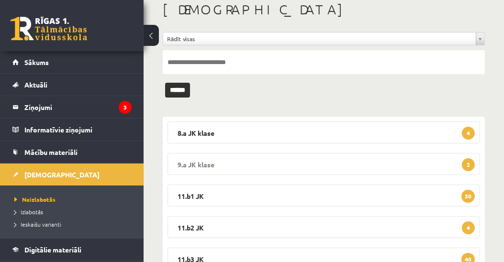
scroll to position [109, 0]
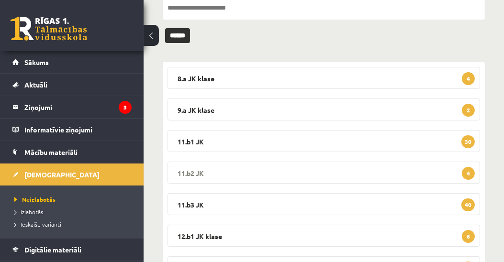
click at [187, 172] on legend "11.b2 JK 4" at bounding box center [323, 173] width 312 height 22
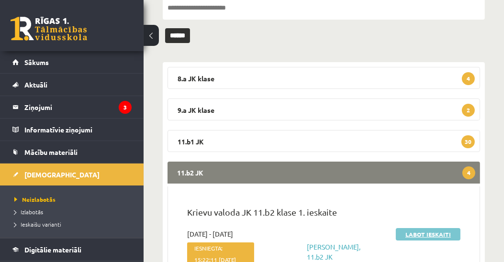
click at [408, 234] on link "Labot ieskaiti" at bounding box center [428, 234] width 65 height 12
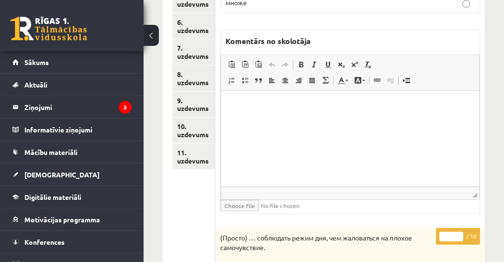
scroll to position [257, 0]
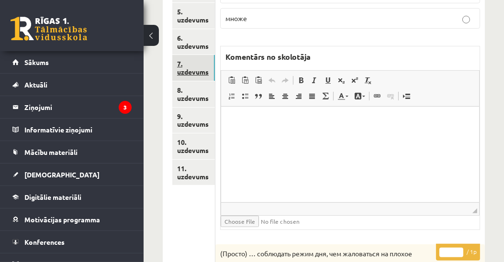
click at [200, 69] on link "7. uzdevums" at bounding box center [193, 68] width 43 height 26
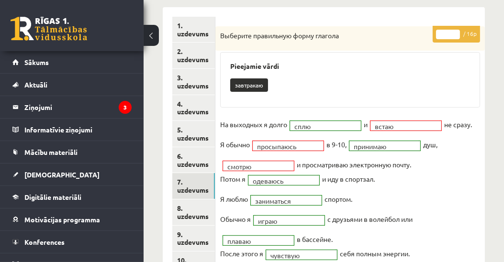
scroll to position [38, 0]
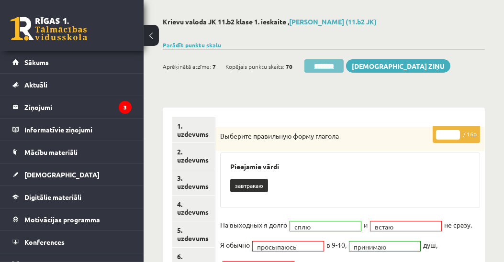
click at [325, 63] on input "********" at bounding box center [323, 65] width 39 height 13
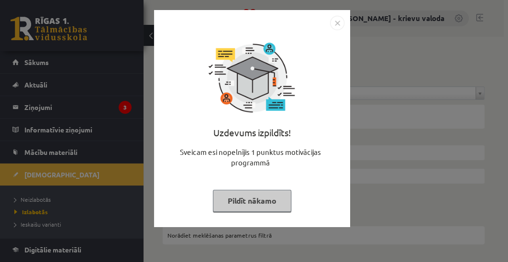
click at [271, 203] on button "Pildīt nākamo" at bounding box center [252, 201] width 78 height 22
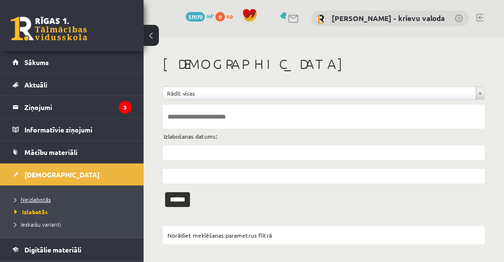
click at [33, 199] on span "Neizlabotās" at bounding box center [32, 200] width 36 height 8
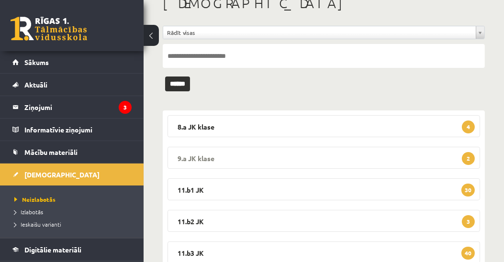
scroll to position [109, 0]
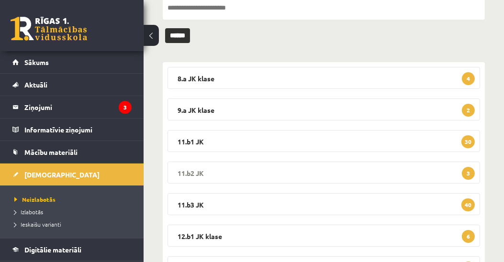
click at [185, 171] on legend "11.b2 JK 3" at bounding box center [323, 173] width 312 height 22
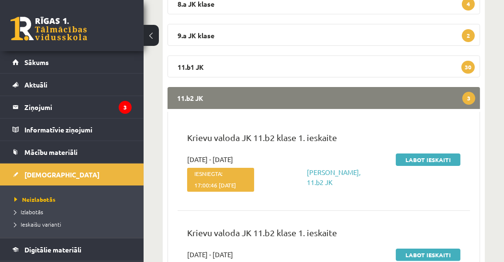
scroll to position [219, 0]
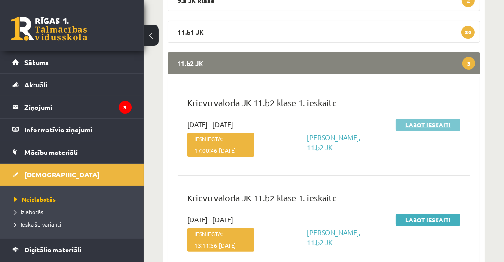
click at [437, 126] on link "Labot ieskaiti" at bounding box center [428, 125] width 65 height 12
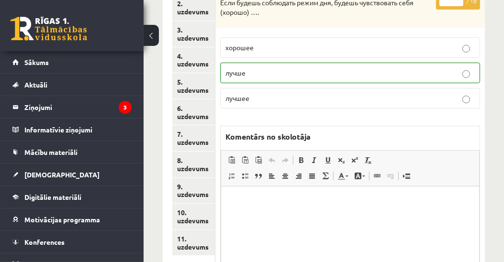
scroll to position [93, 0]
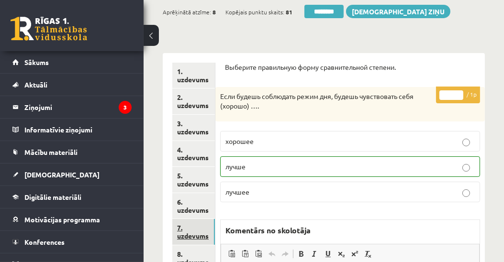
click at [200, 239] on link "7. uzdevums" at bounding box center [193, 232] width 43 height 26
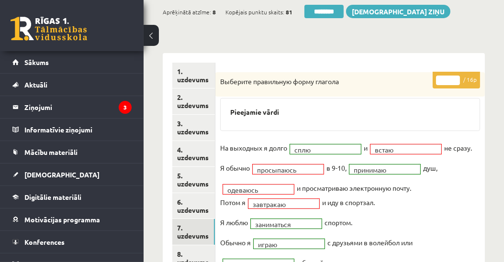
scroll to position [0, 0]
click at [455, 77] on input "**" at bounding box center [448, 81] width 24 height 10
type input "**"
click at [455, 77] on input "**" at bounding box center [448, 81] width 24 height 10
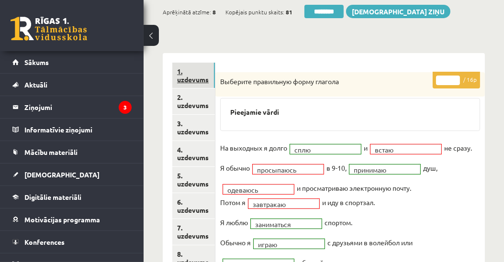
click at [200, 79] on link "1. uzdevums" at bounding box center [193, 76] width 43 height 26
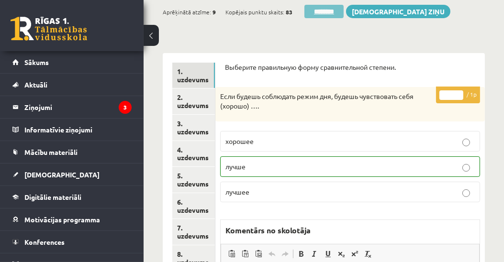
click at [324, 12] on input "********" at bounding box center [323, 11] width 39 height 13
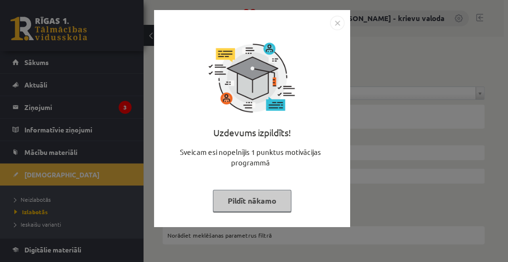
click at [274, 204] on button "Pildīt nākamo" at bounding box center [252, 201] width 78 height 22
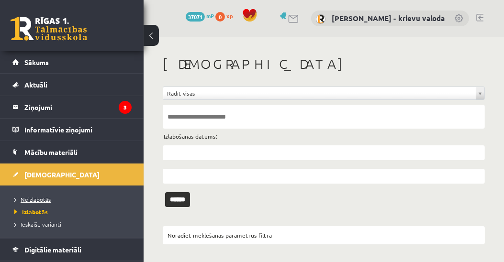
click at [45, 199] on span "Neizlabotās" at bounding box center [32, 200] width 36 height 8
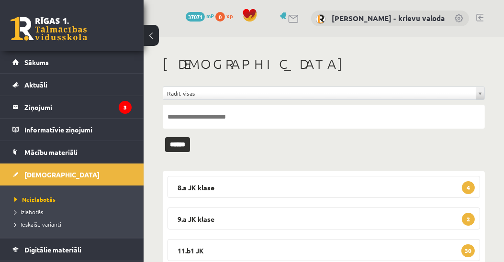
scroll to position [55, 0]
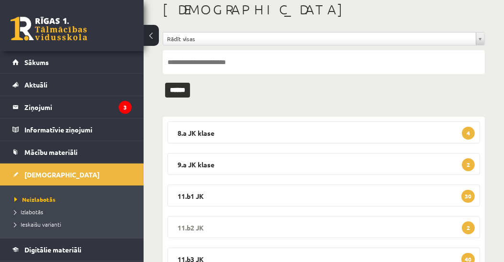
click at [187, 230] on legend "11.b2 JK 2" at bounding box center [323, 227] width 312 height 22
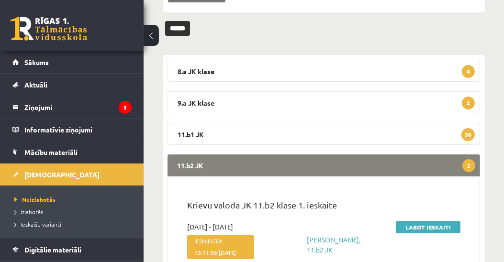
scroll to position [219, 0]
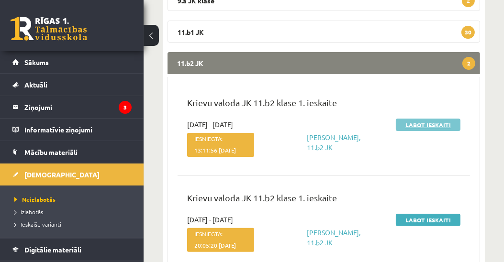
click at [427, 123] on link "Labot ieskaiti" at bounding box center [428, 125] width 65 height 12
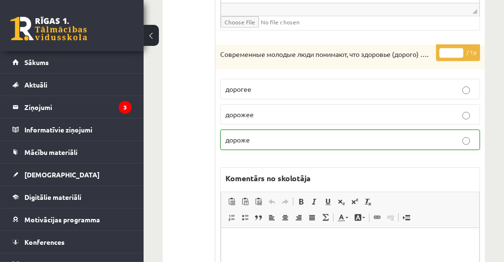
scroll to position [247, 0]
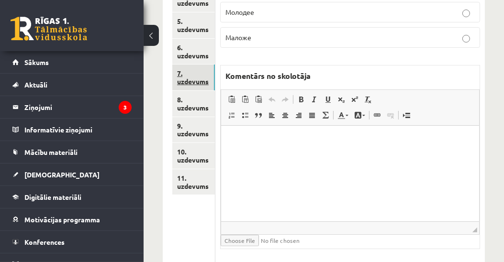
click at [204, 78] on link "7. uzdevums" at bounding box center [193, 78] width 43 height 26
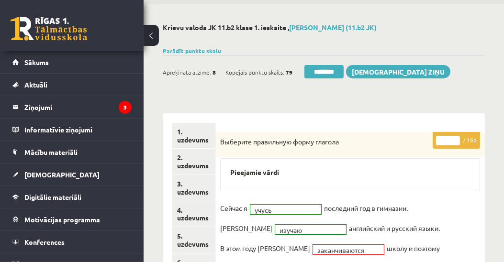
scroll to position [29, 0]
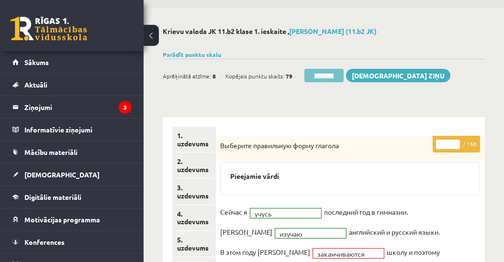
click at [331, 75] on input "********" at bounding box center [323, 75] width 39 height 13
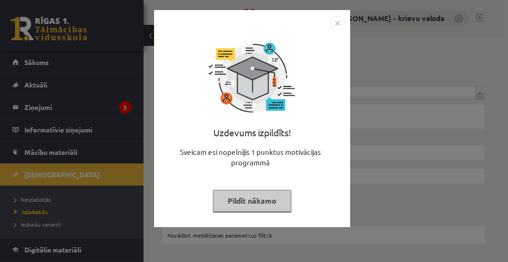
click at [250, 201] on button "Pildīt nākamo" at bounding box center [252, 201] width 78 height 22
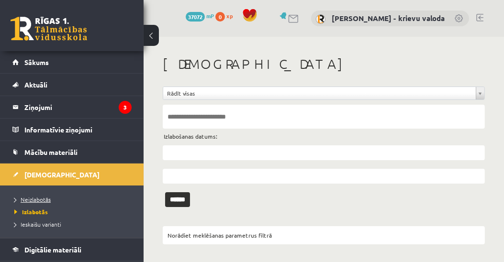
click at [41, 197] on span "Neizlabotās" at bounding box center [32, 200] width 36 height 8
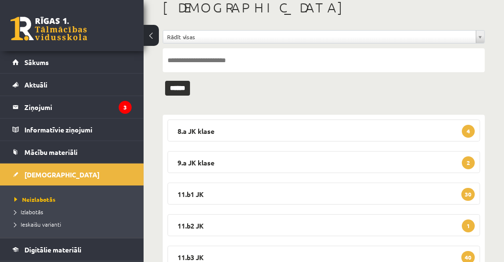
scroll to position [158, 0]
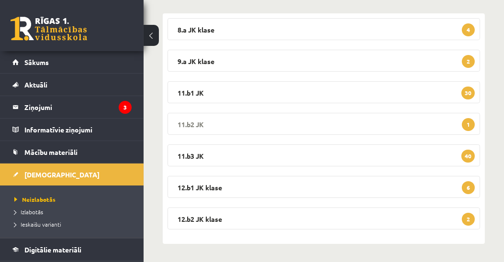
click at [199, 123] on legend "11.b2 JK 1" at bounding box center [323, 124] width 312 height 22
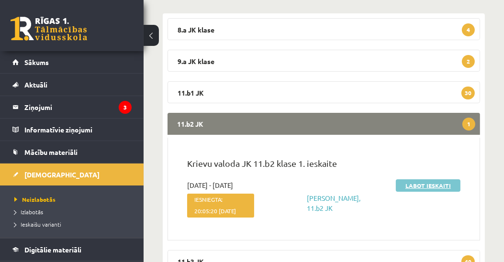
click at [432, 183] on link "Labot ieskaiti" at bounding box center [428, 185] width 65 height 12
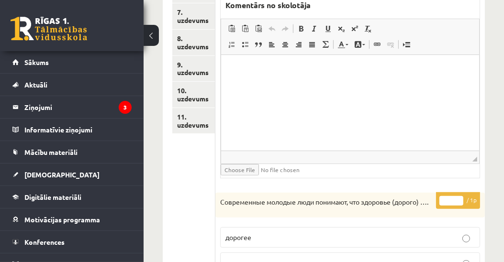
scroll to position [238, 0]
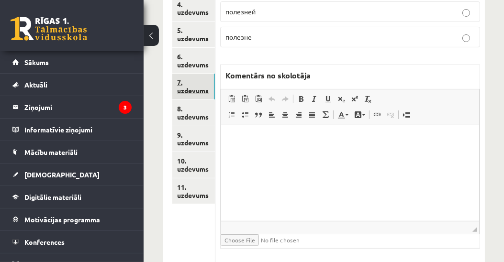
click at [199, 90] on link "7. uzdevums" at bounding box center [193, 87] width 43 height 26
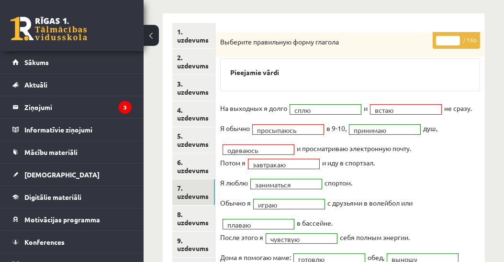
scroll to position [74, 0]
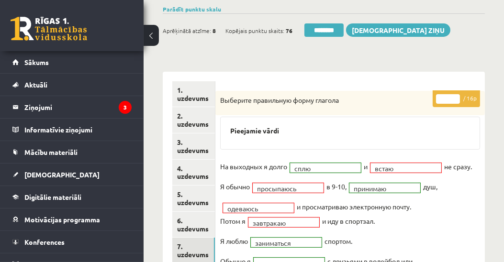
click at [456, 95] on input "**" at bounding box center [448, 99] width 24 height 10
type input "**"
click at [456, 95] on input "**" at bounding box center [448, 99] width 24 height 10
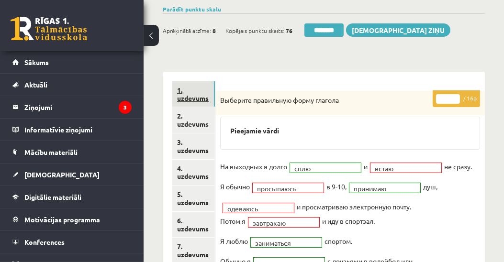
click at [200, 99] on link "1. uzdevums" at bounding box center [193, 94] width 43 height 26
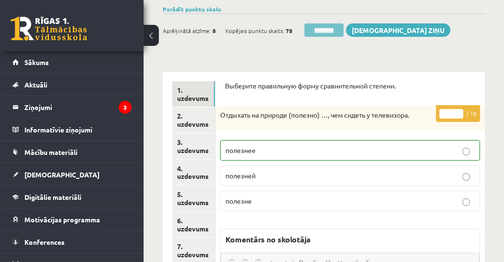
scroll to position [0, 0]
click at [333, 29] on input "********" at bounding box center [323, 29] width 39 height 13
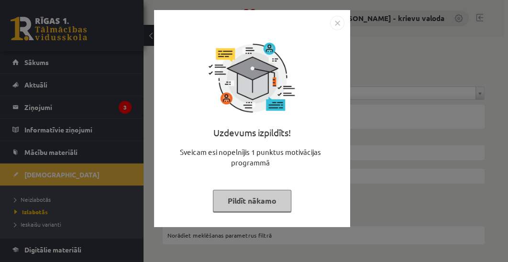
click at [274, 208] on button "Pildīt nākamo" at bounding box center [252, 201] width 78 height 22
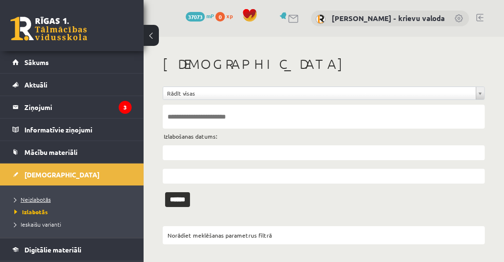
click at [45, 200] on span "Neizlabotās" at bounding box center [32, 200] width 36 height 8
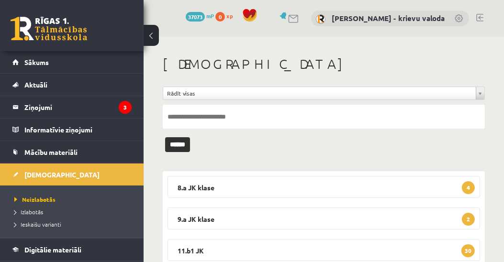
click at [481, 17] on link at bounding box center [479, 18] width 7 height 8
